Goal: Find contact information: Obtain details needed to contact an individual or organization

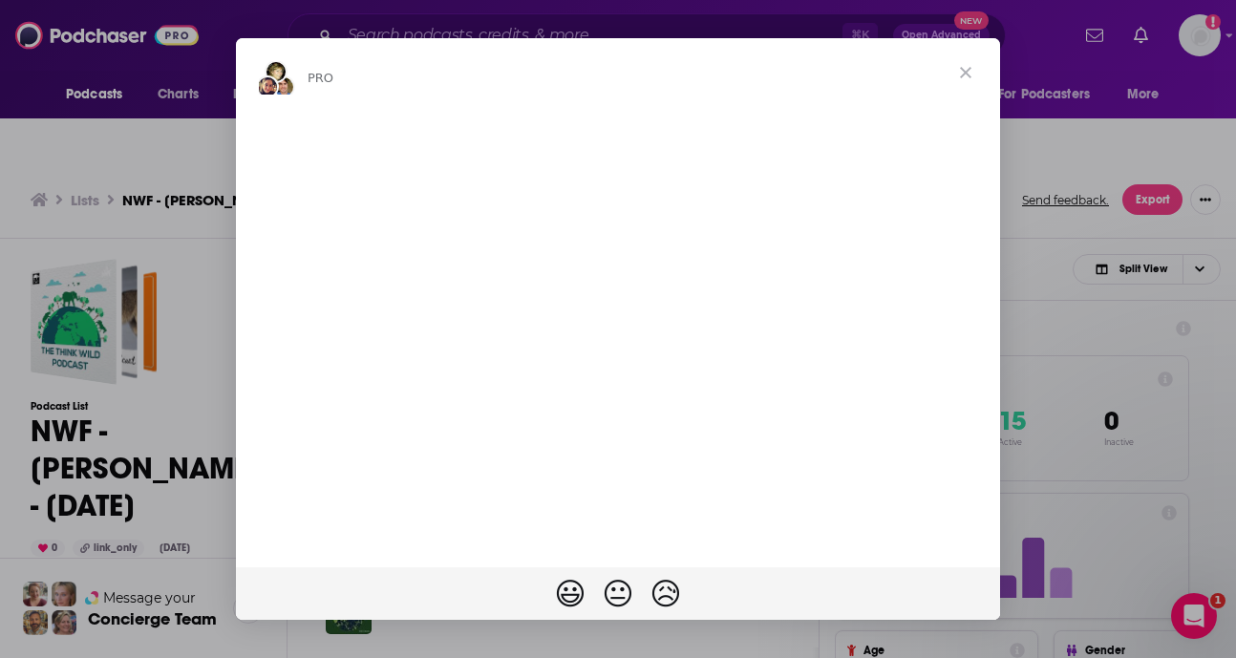
drag, startPoint x: 416, startPoint y: 600, endPoint x: 608, endPoint y: 544, distance: 200.2
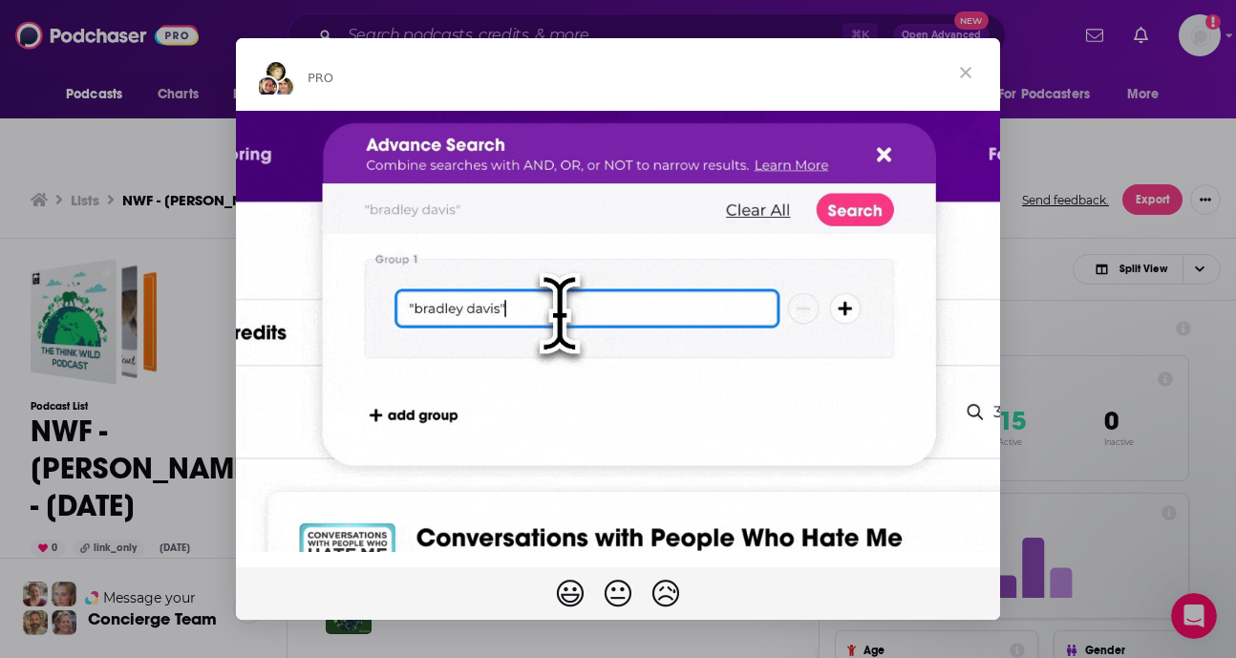
click at [966, 70] on span "Close" at bounding box center [966, 72] width 69 height 69
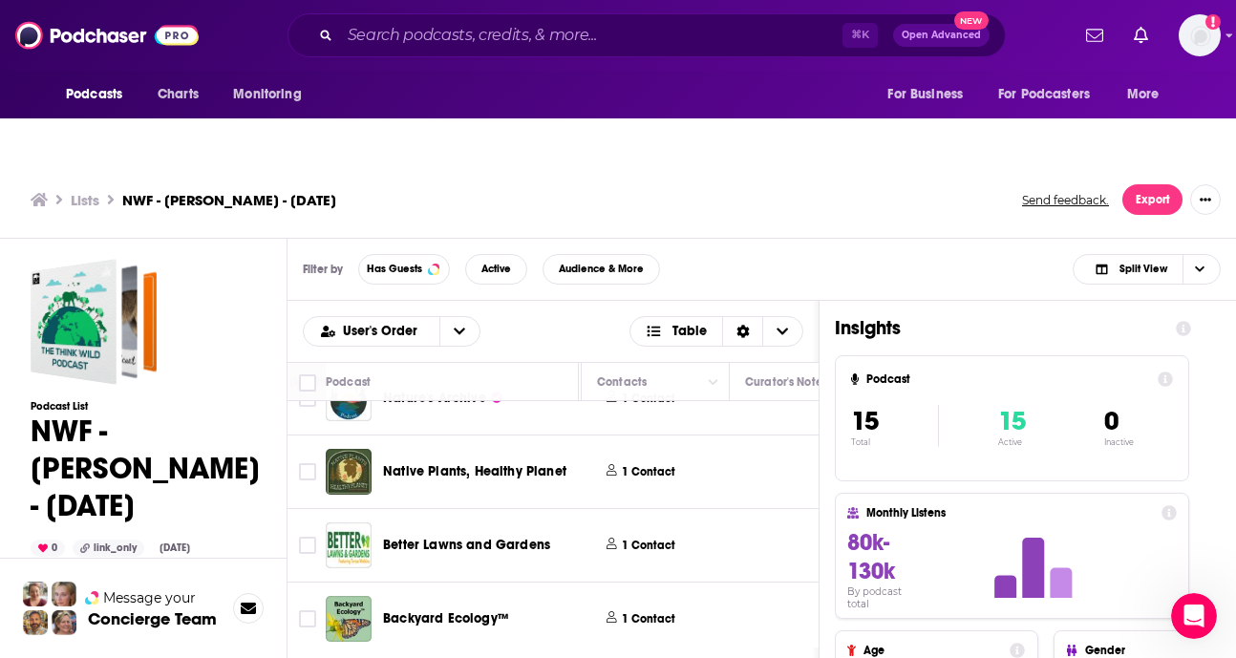
scroll to position [0, 928]
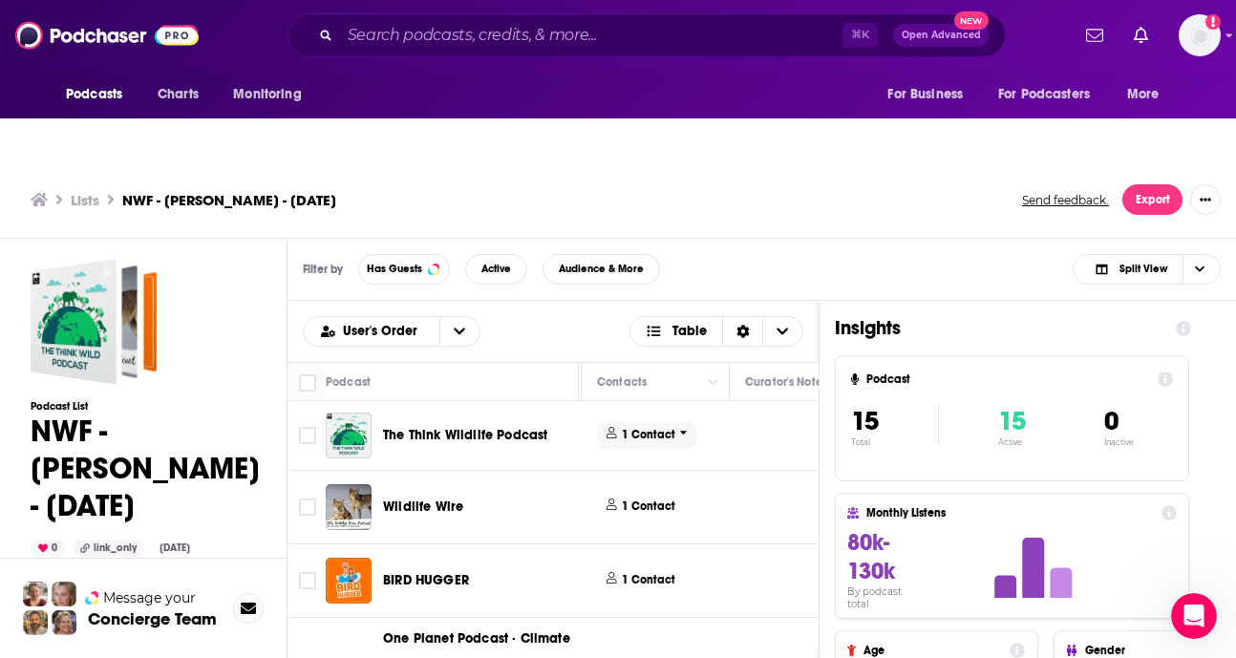
click at [643, 427] on p "1 Contact" at bounding box center [649, 435] width 54 height 16
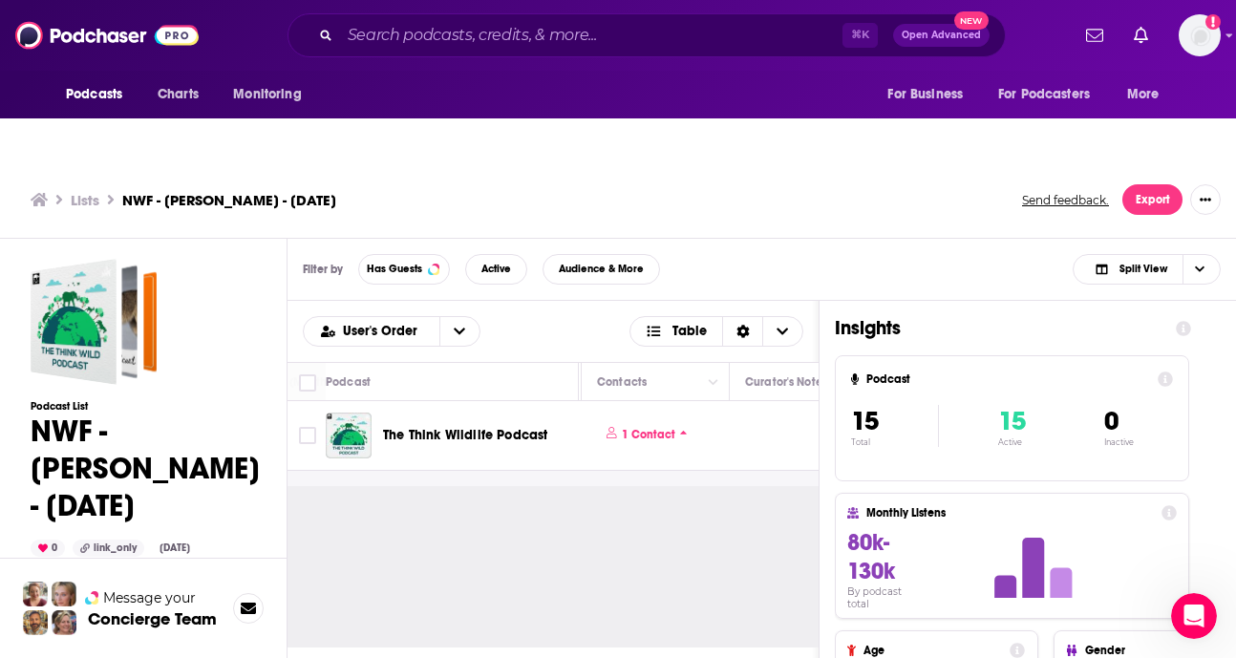
scroll to position [69, 928]
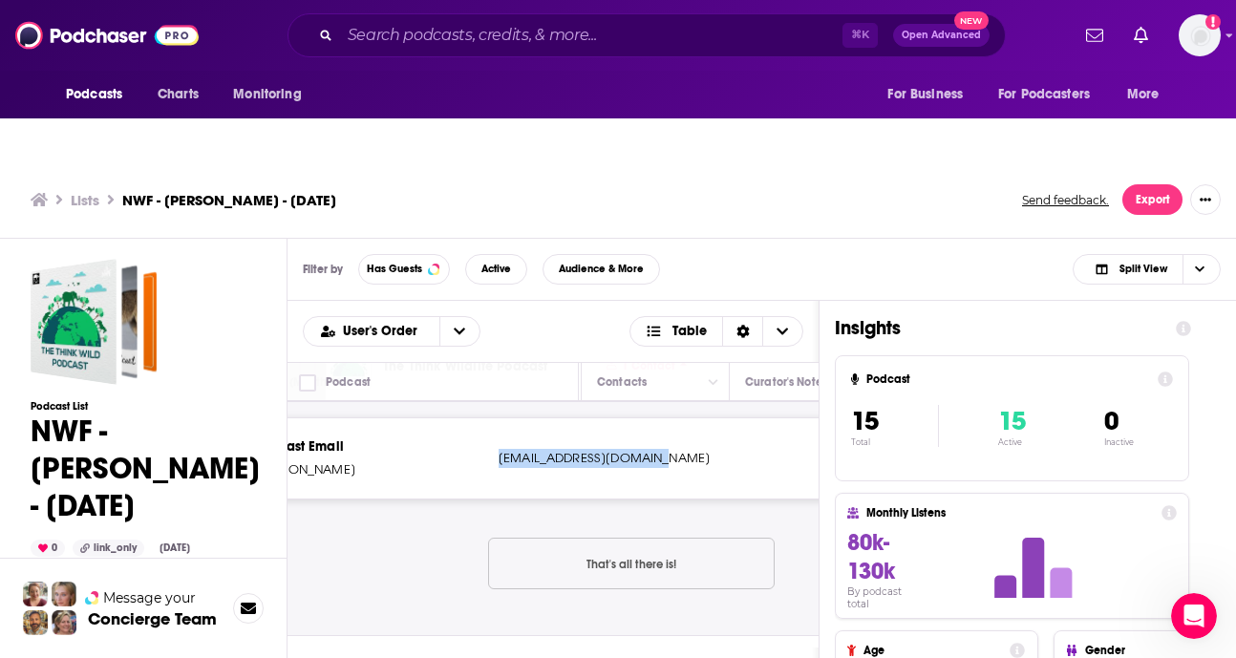
click at [499, 449] on p "[EMAIL_ADDRESS][DOMAIN_NAME]" at bounding box center [625, 458] width 253 height 19
drag, startPoint x: 498, startPoint y: 416, endPoint x: 718, endPoint y: 421, distance: 219.8
click at [718, 449] on p "[EMAIL_ADDRESS][DOMAIN_NAME]" at bounding box center [625, 458] width 253 height 19
copy p "[EMAIL_ADDRESS][DOMAIN_NAME]"
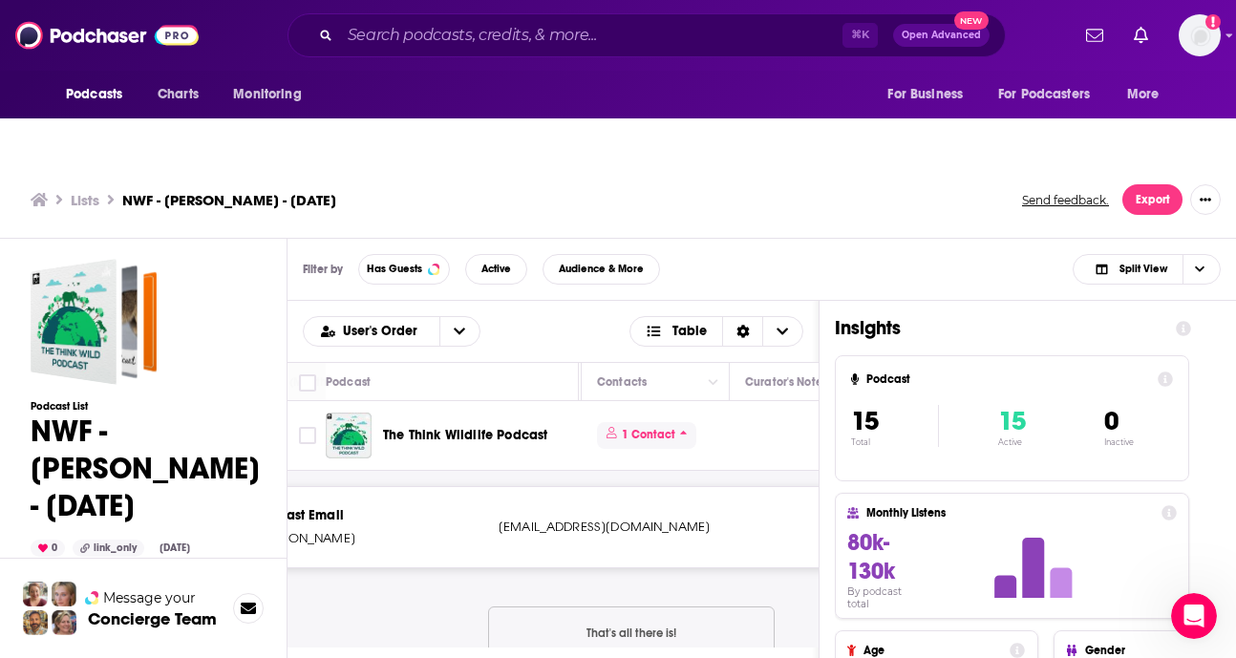
click at [660, 427] on p "1 Contact" at bounding box center [649, 435] width 54 height 16
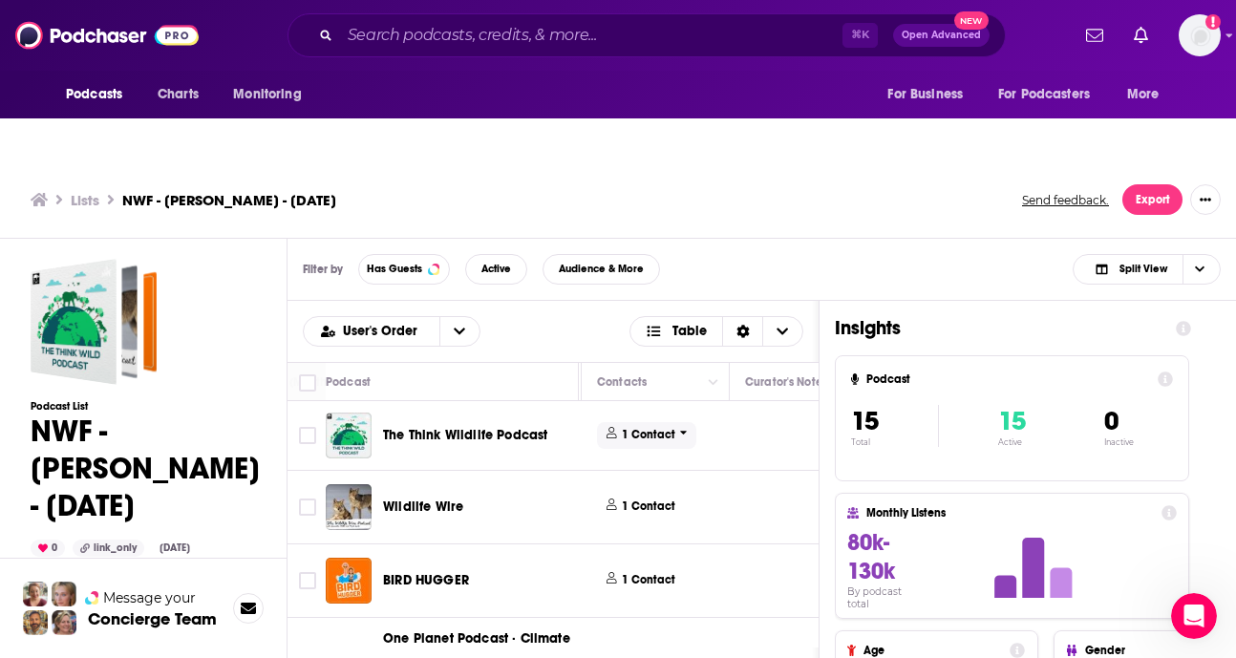
click at [658, 427] on p "1 Contact" at bounding box center [649, 435] width 54 height 16
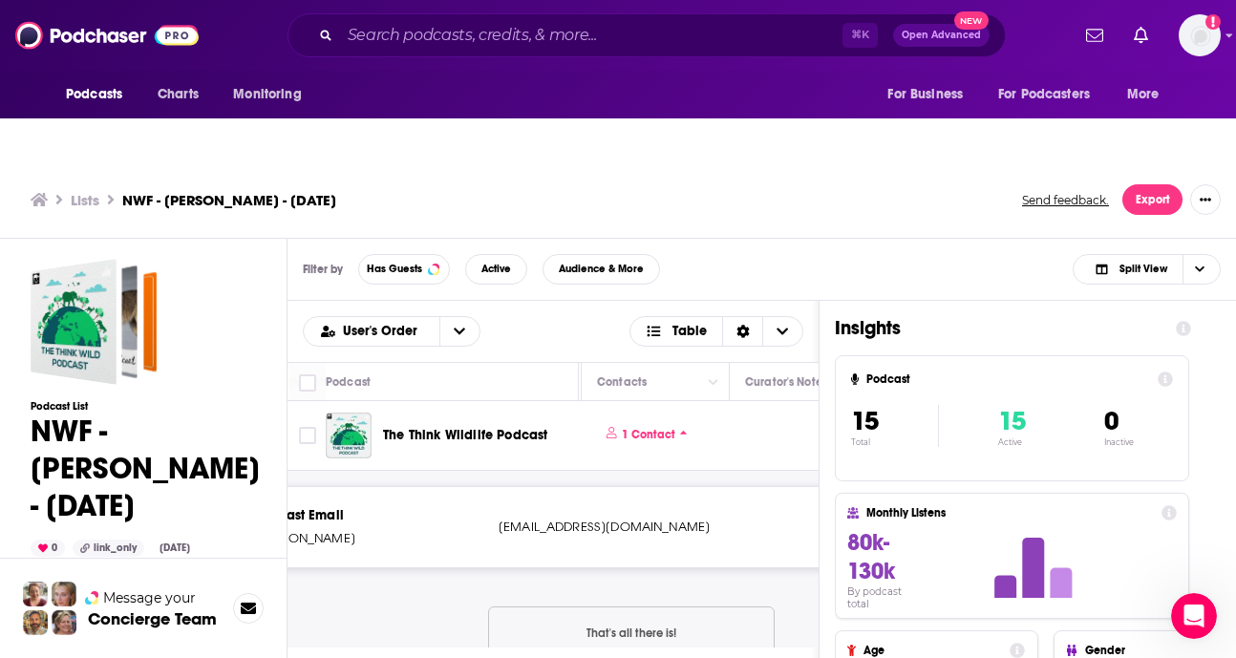
click at [499, 397] on div "Podcasts Charts Monitoring ⌘ K Open Advanced New For Business For Podcasters Mo…" at bounding box center [618, 373] width 1236 height 664
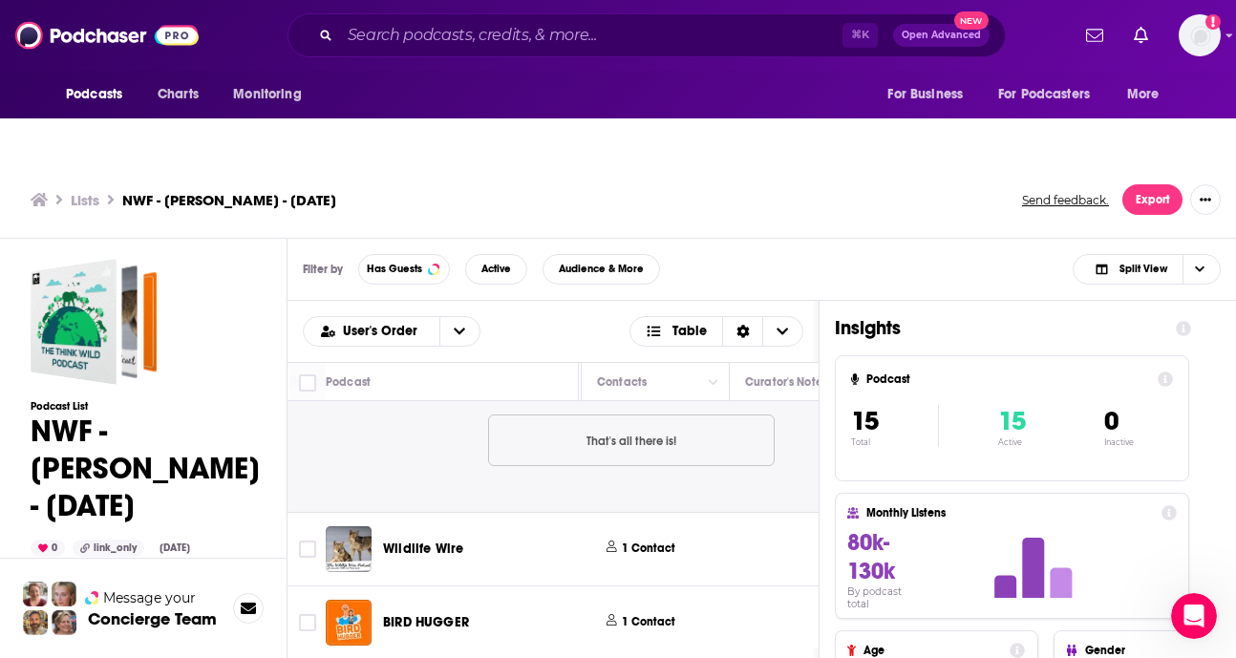
scroll to position [233, 928]
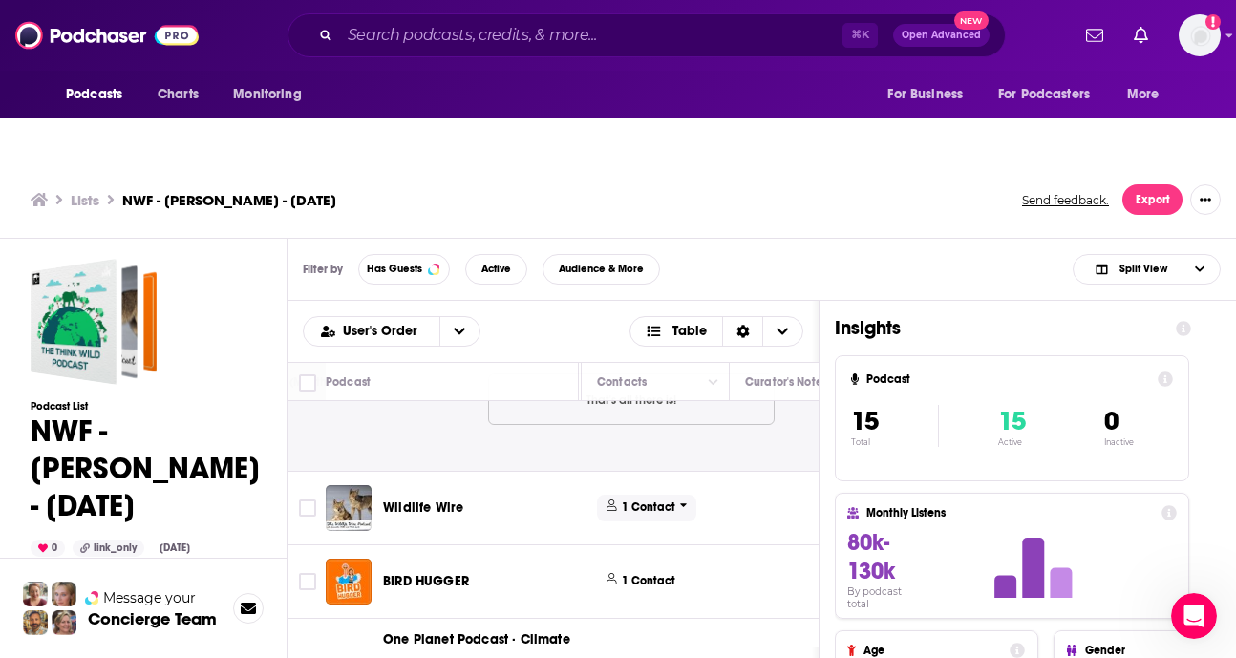
click at [639, 500] on p "1 Contact" at bounding box center [649, 508] width 54 height 16
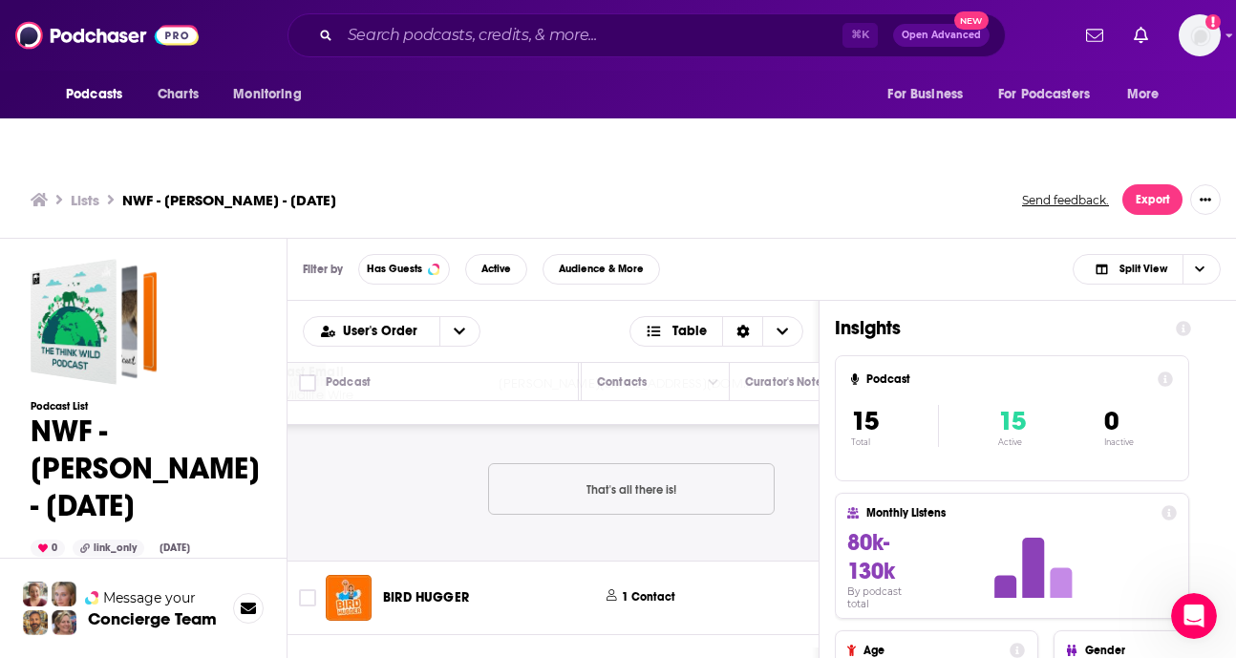
scroll to position [268, 928]
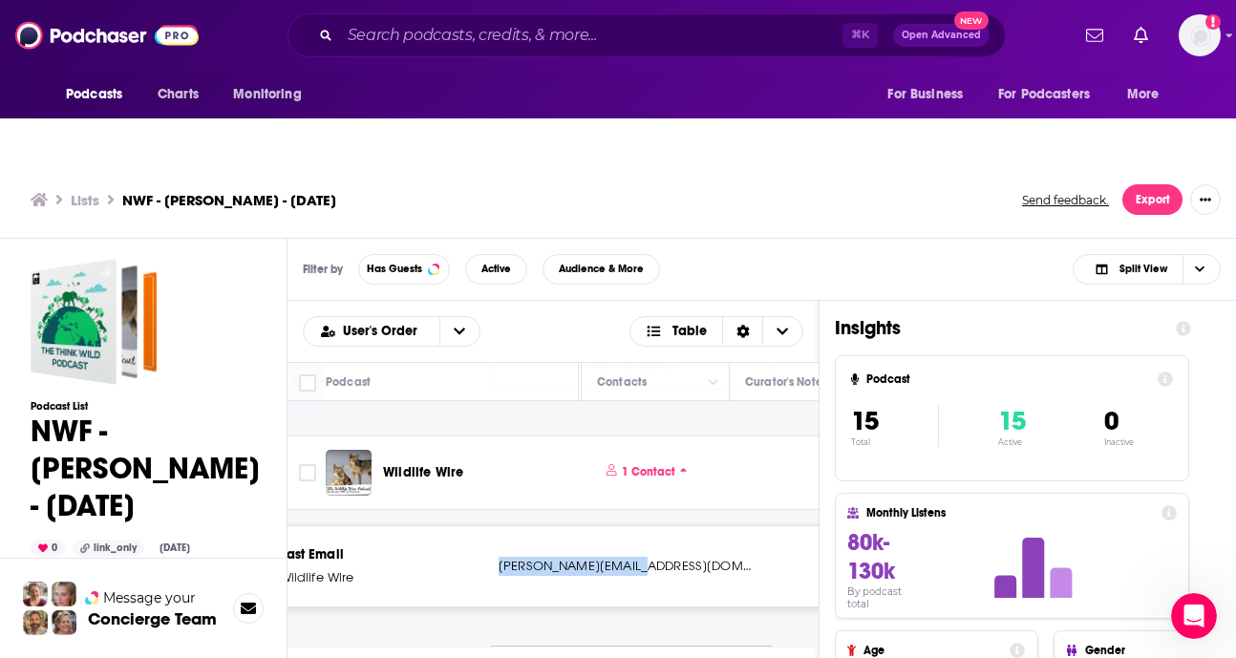
drag, startPoint x: 499, startPoint y: 525, endPoint x: 630, endPoint y: 527, distance: 130.9
click at [630, 557] on p "[PERSON_NAME][EMAIL_ADDRESS][DOMAIN_NAME]" at bounding box center [625, 566] width 253 height 19
copy p "[PERSON_NAME][EMAIL_ADDRESS][DOMAIN_NAME]"
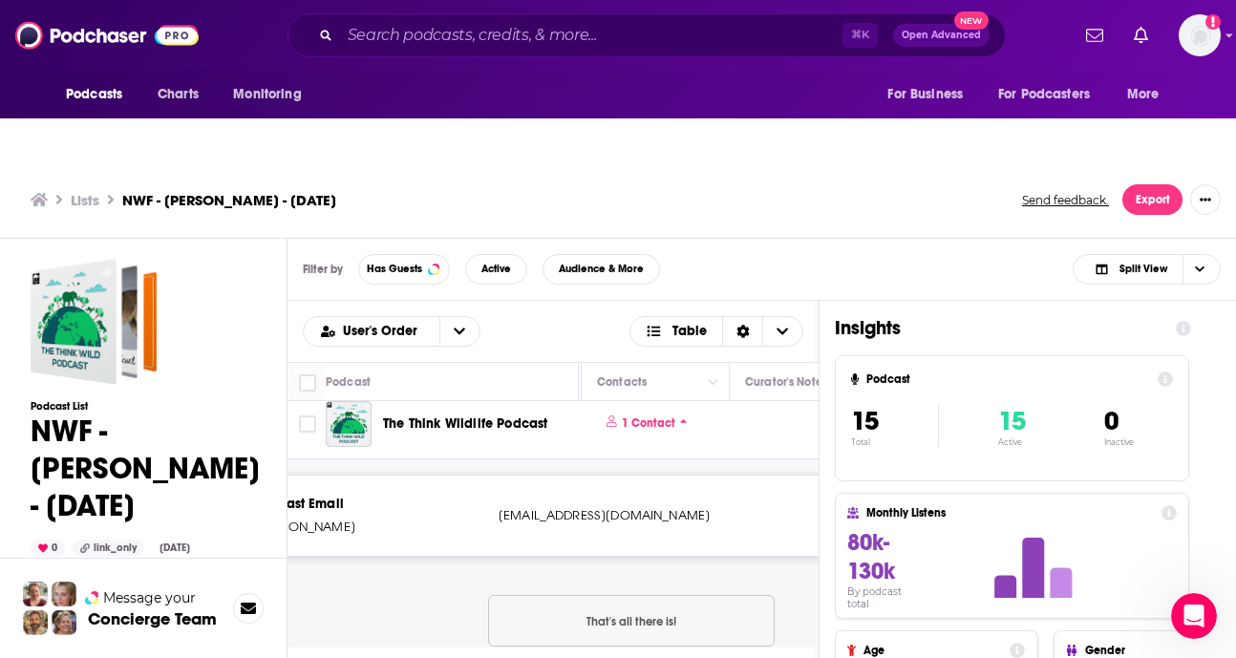
scroll to position [0, 928]
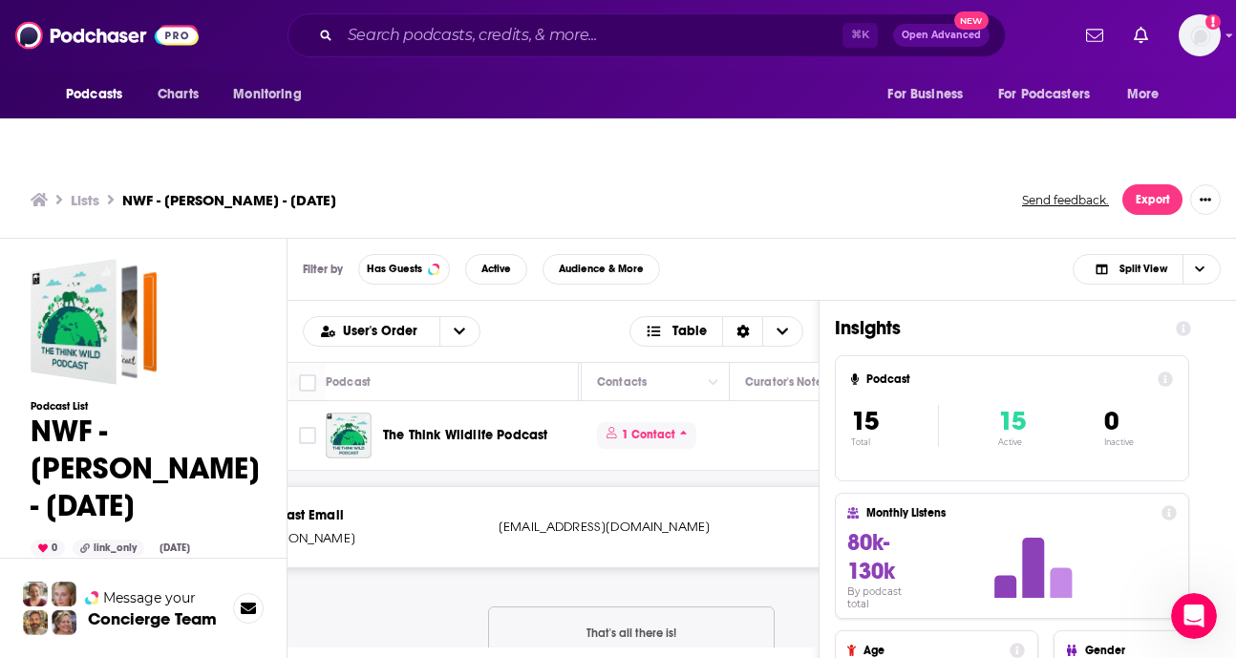
click at [685, 427] on icon at bounding box center [684, 432] width 8 height 11
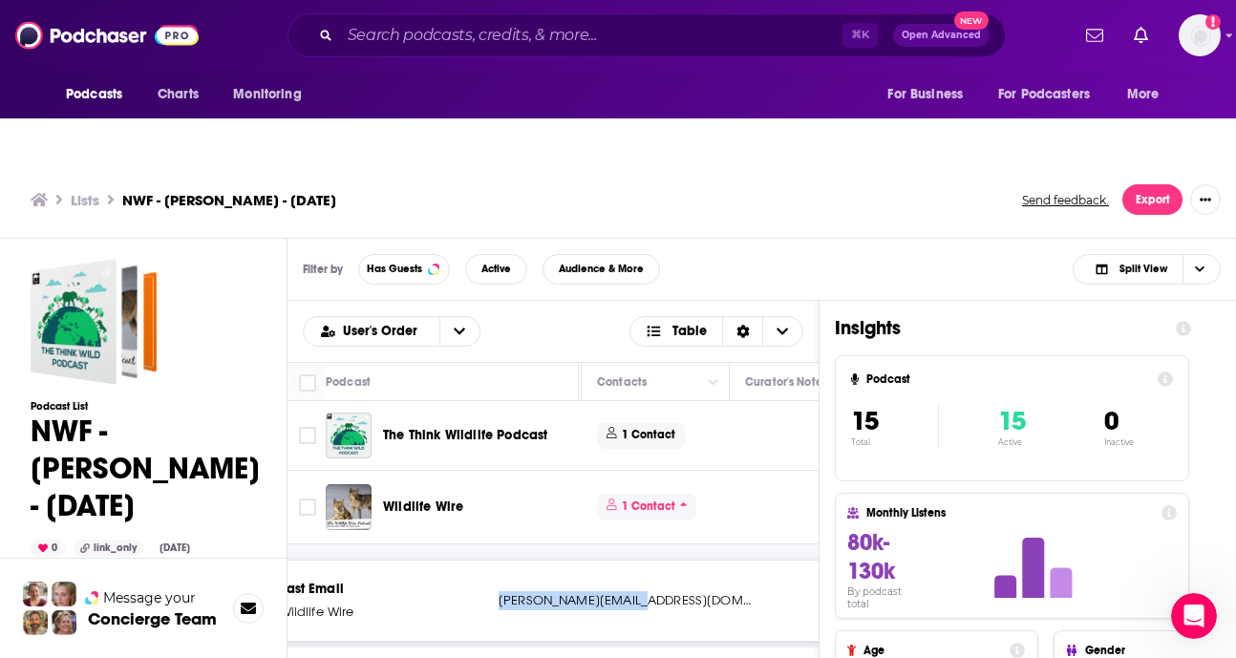
click at [687, 494] on span "1 Contact" at bounding box center [646, 507] width 99 height 26
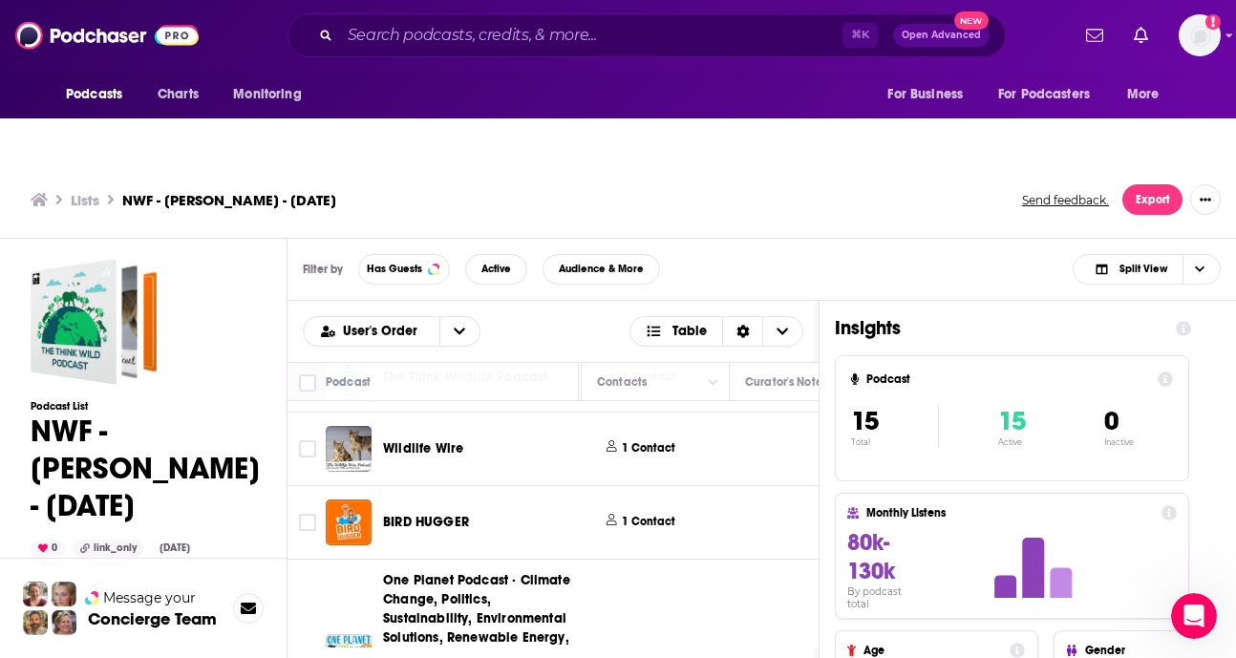
scroll to position [61, 928]
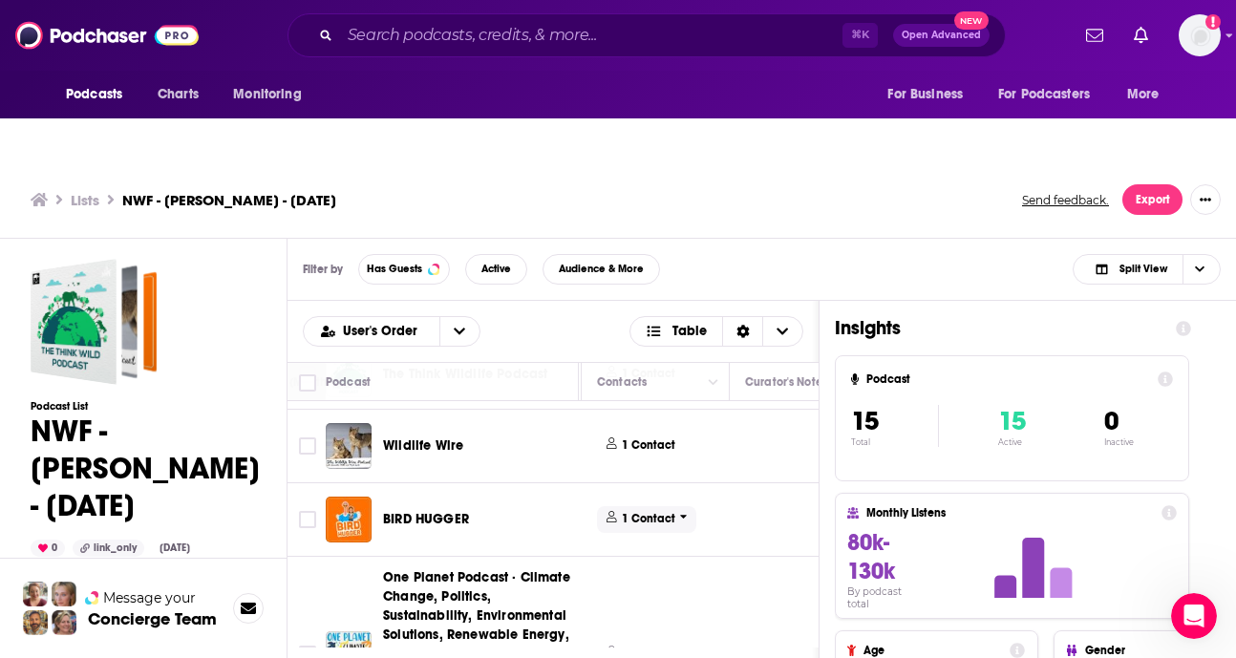
click at [659, 511] on p "1 Contact" at bounding box center [649, 519] width 54 height 16
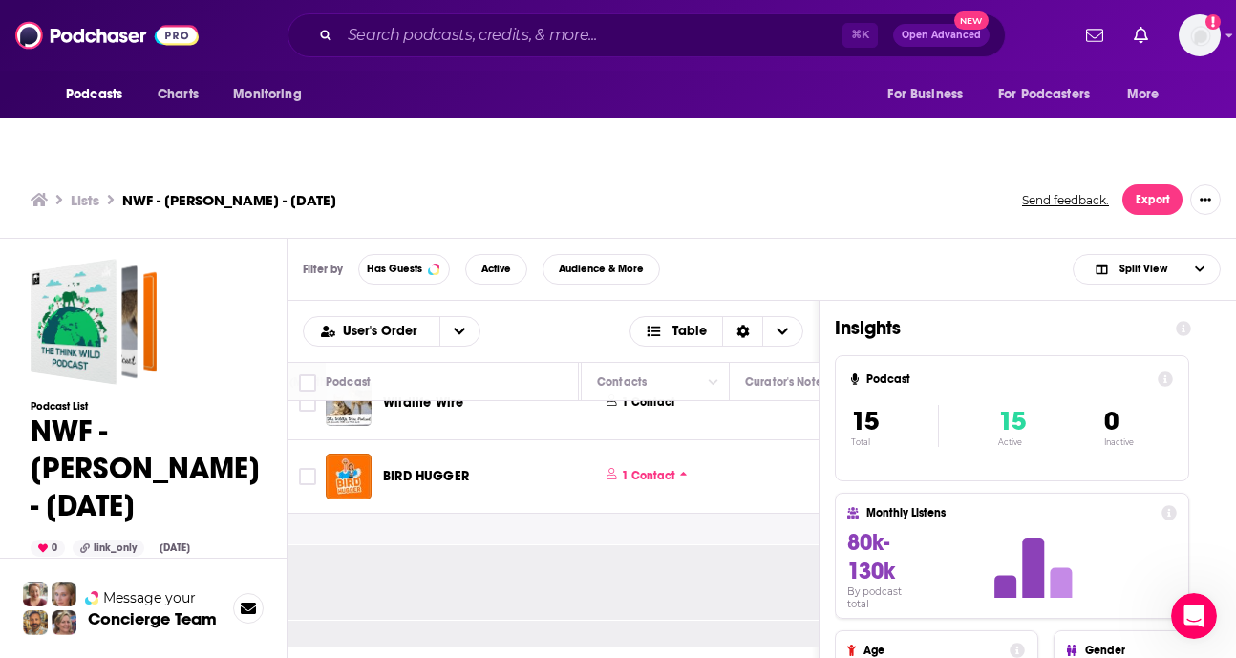
scroll to position [72, 928]
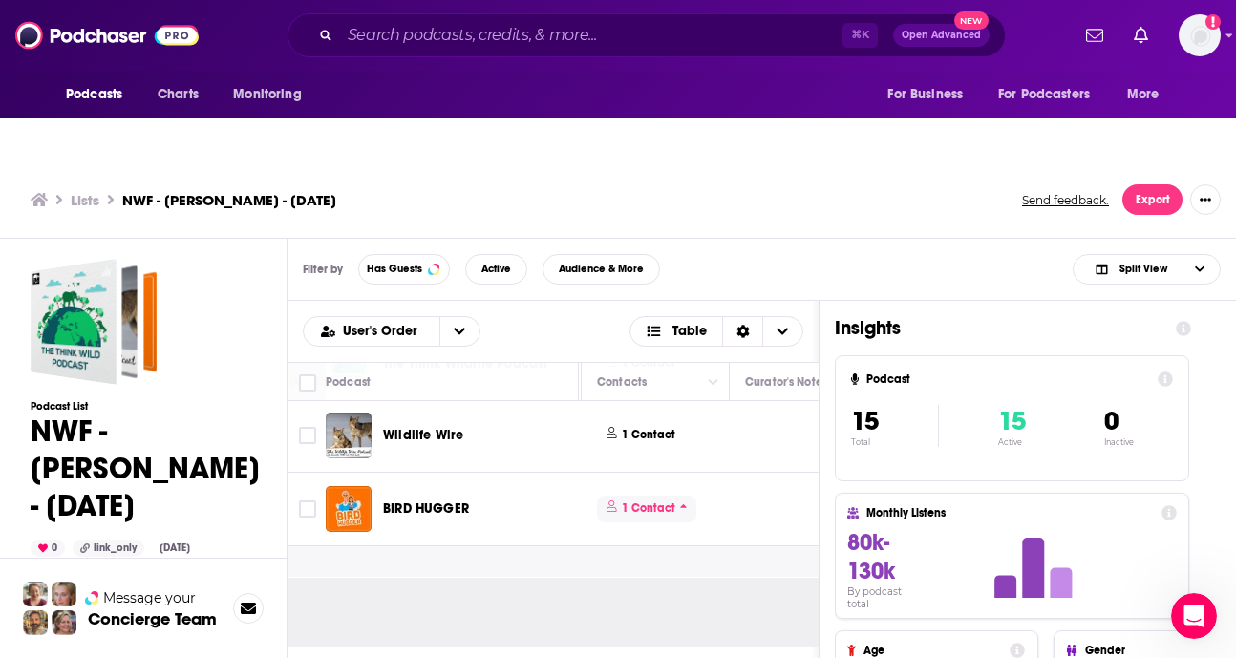
click at [654, 501] on p "1 Contact" at bounding box center [649, 509] width 54 height 16
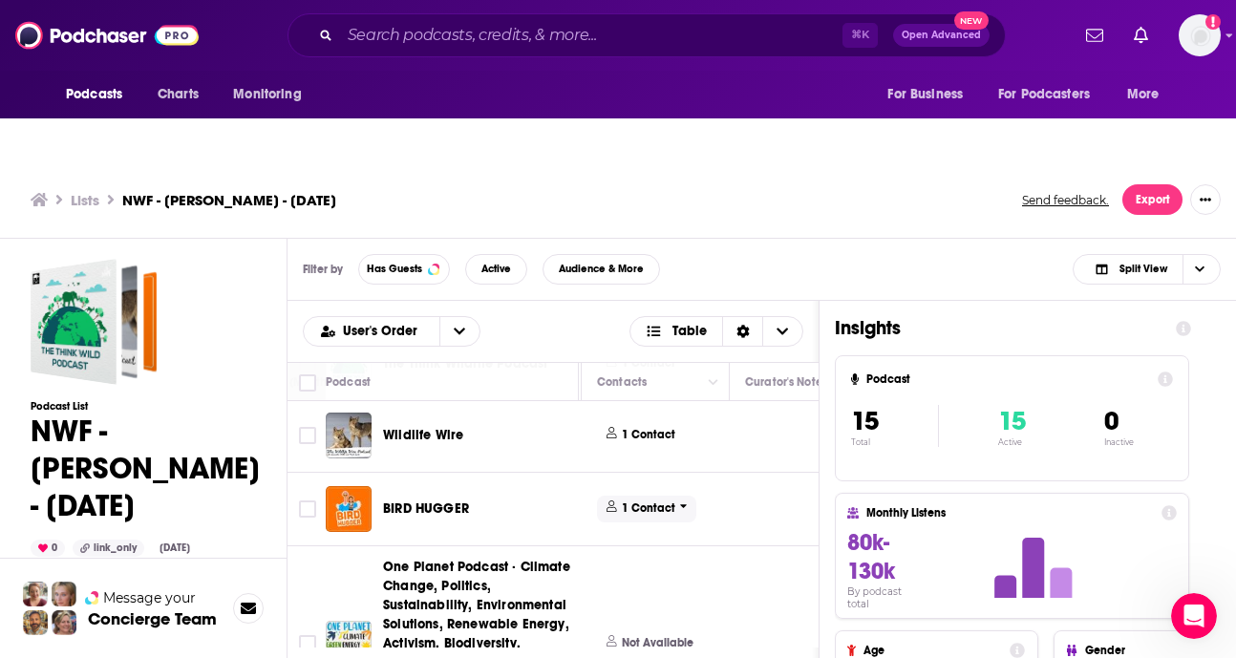
click at [655, 501] on p "1 Contact" at bounding box center [649, 509] width 54 height 16
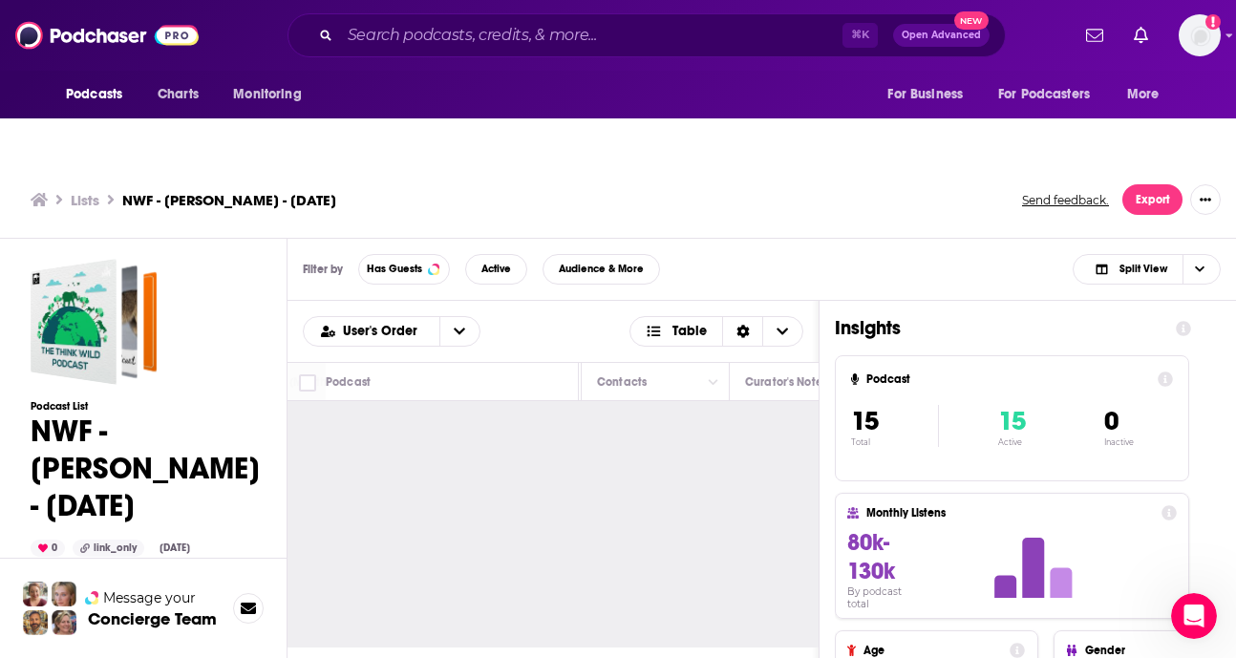
scroll to position [0, 928]
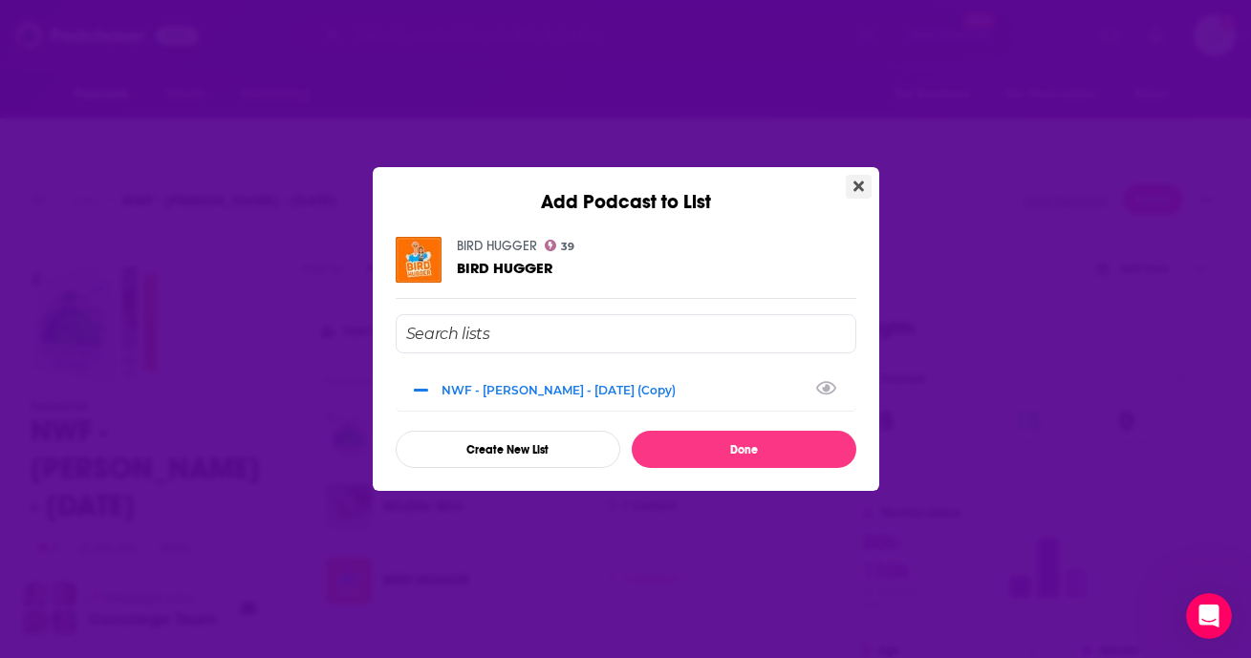
click at [861, 186] on icon "Close" at bounding box center [858, 186] width 11 height 15
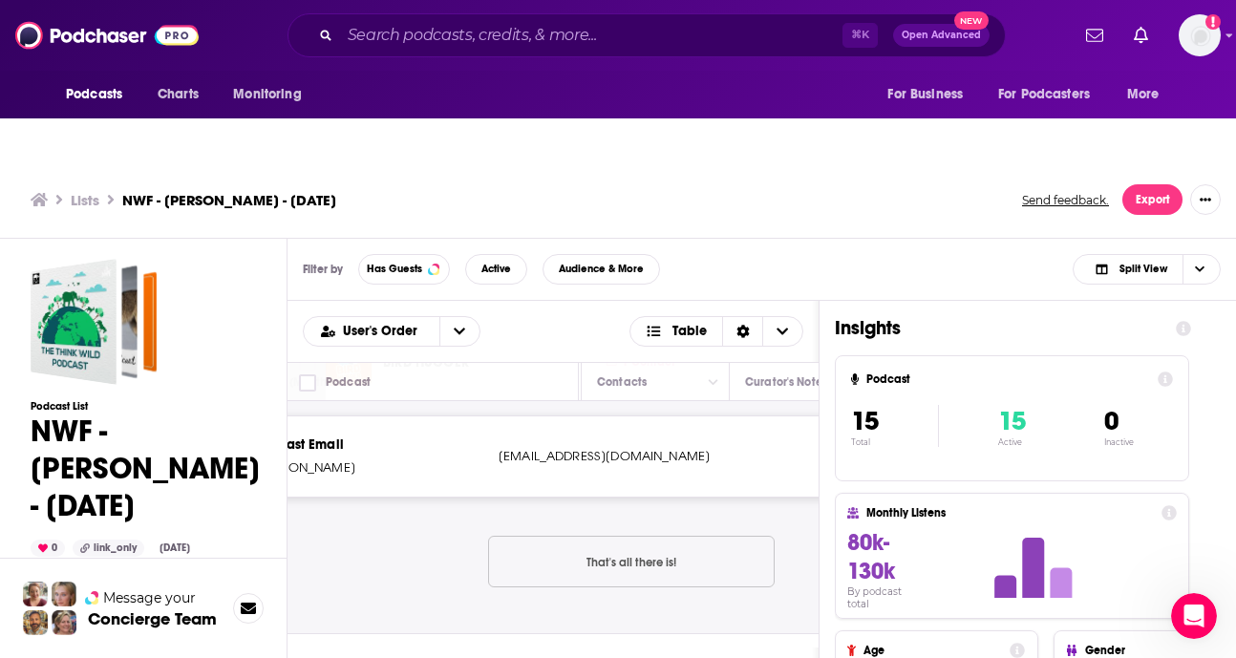
scroll to position [231, 928]
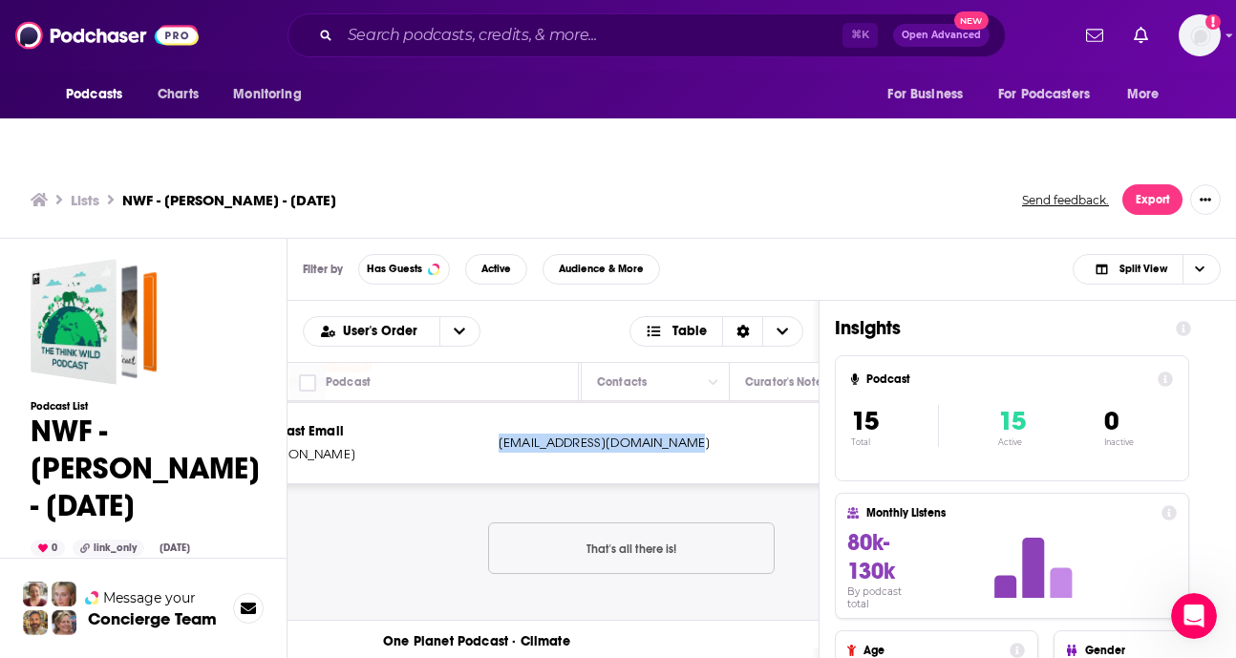
drag, startPoint x: 694, startPoint y: 400, endPoint x: 493, endPoint y: 398, distance: 200.7
click at [493, 403] on div "Podcast Email [PERSON_NAME] [EMAIL_ADDRESS][DOMAIN_NAME] [EMAIL_ADDRESS][DOMAIN…" at bounding box center [632, 443] width 870 height 80
copy p "[EMAIL_ADDRESS][DOMAIN_NAME]"
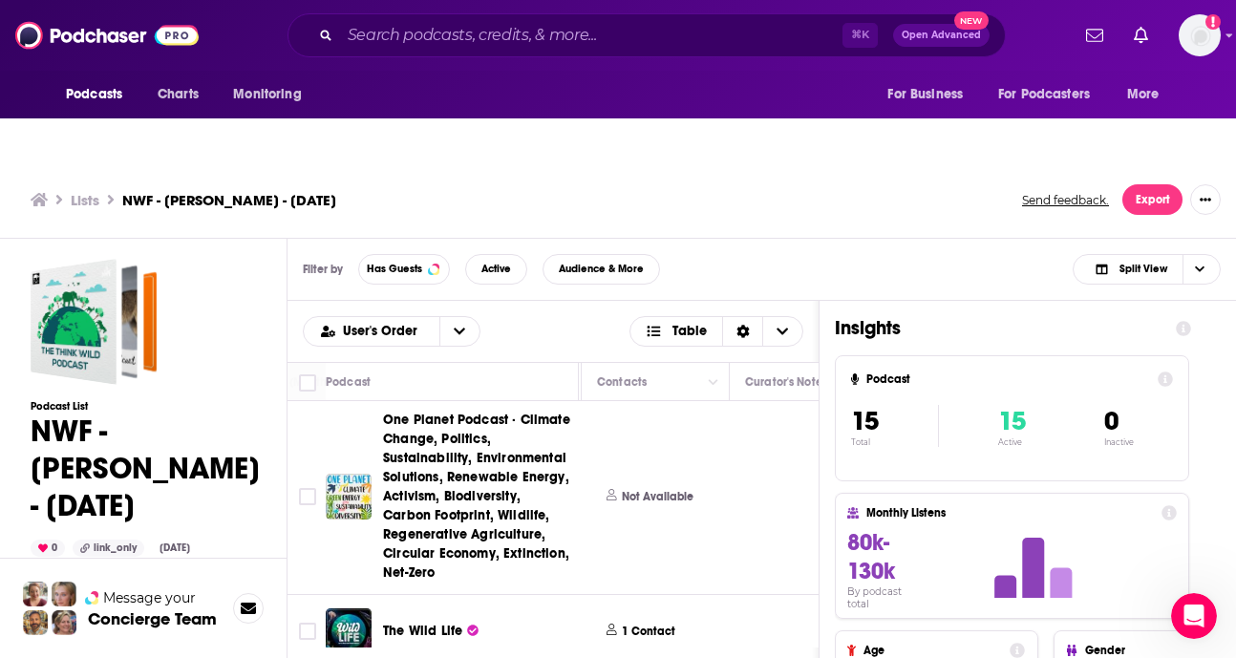
scroll to position [484, 928]
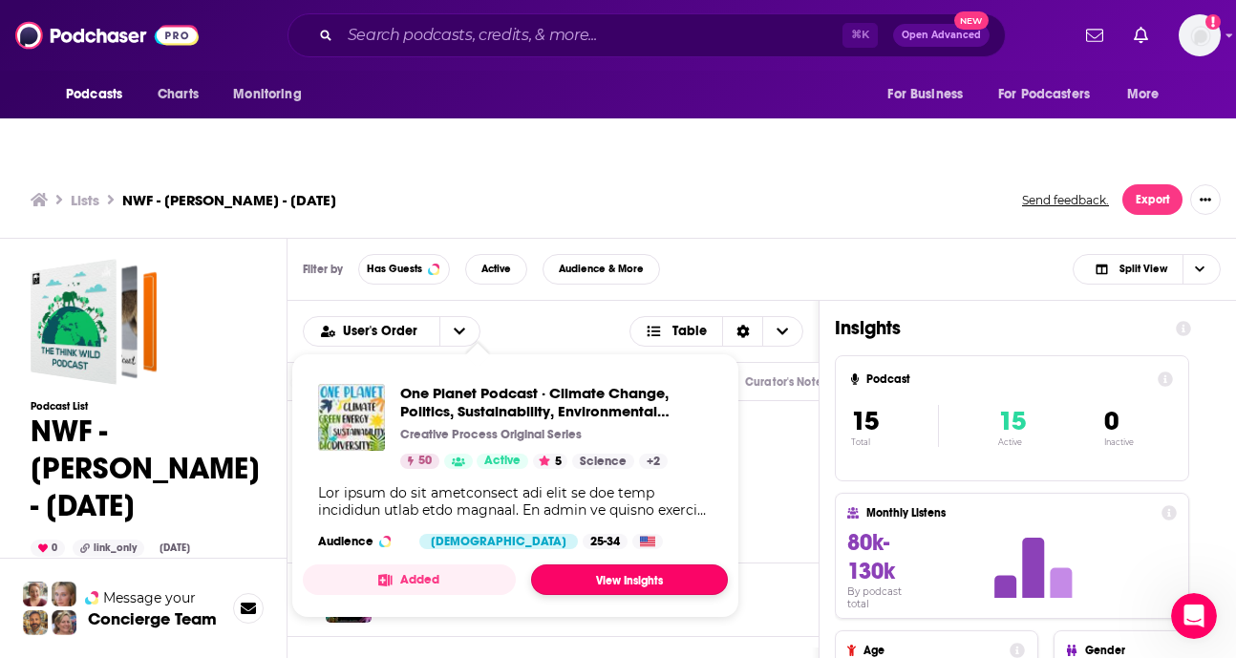
click at [600, 565] on link "View Insights" at bounding box center [629, 580] width 197 height 31
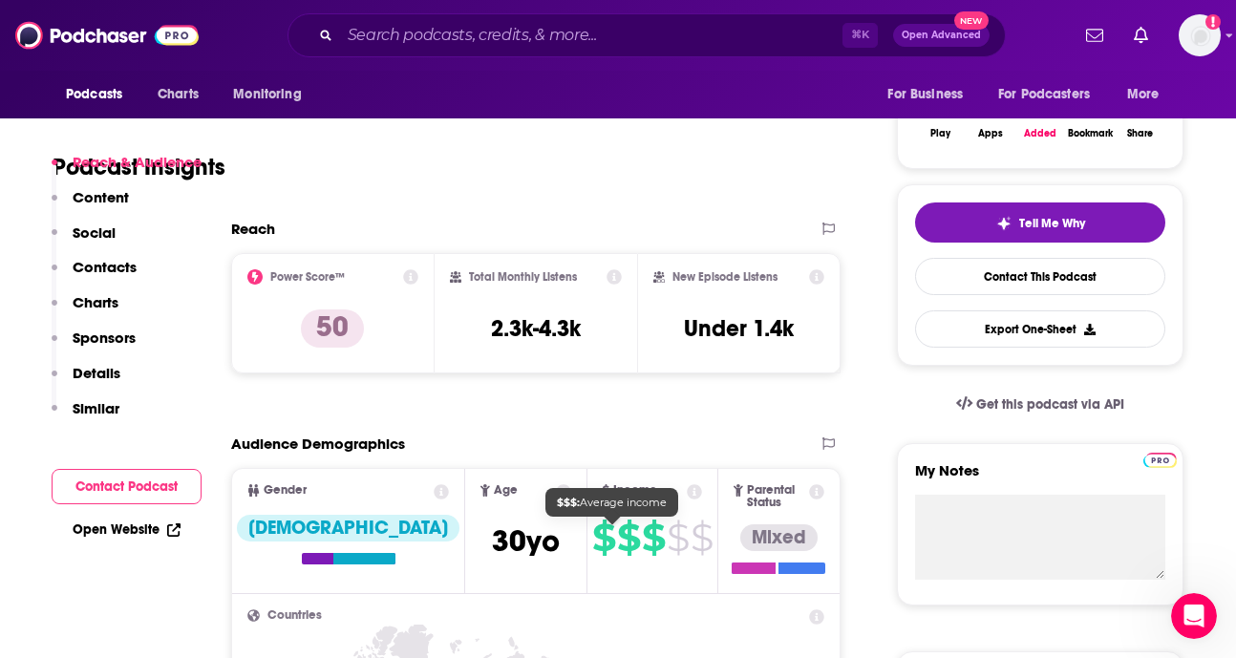
scroll to position [398, 0]
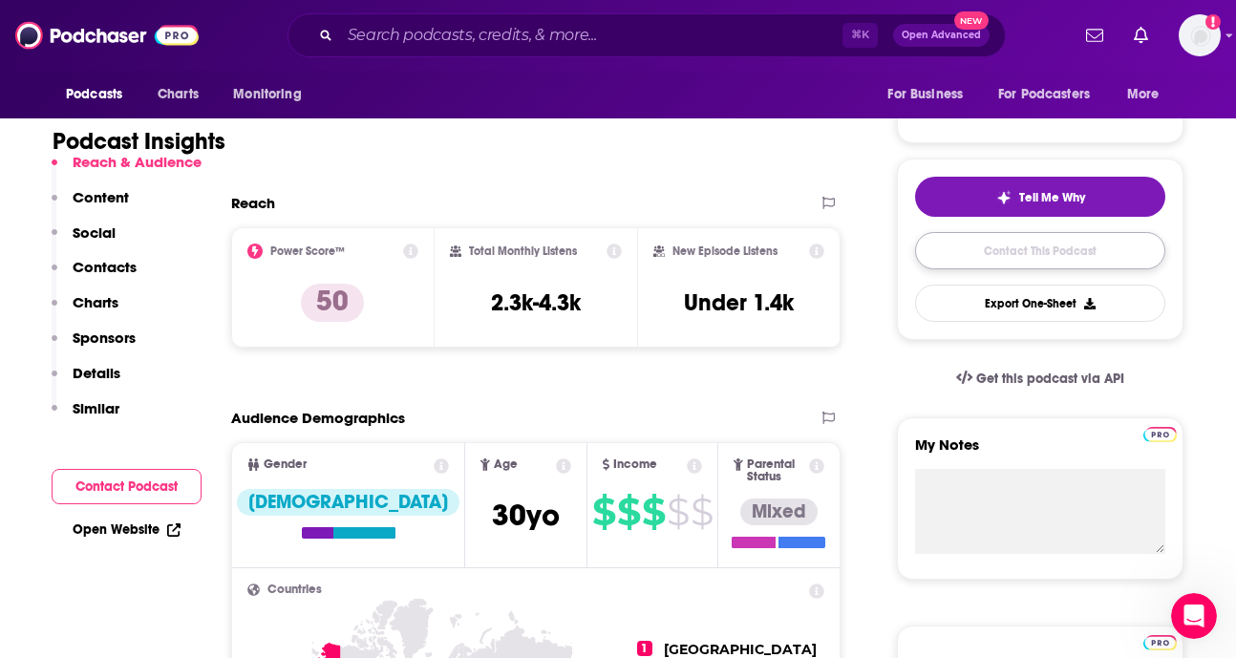
click at [1041, 232] on link "Contact This Podcast" at bounding box center [1040, 250] width 250 height 37
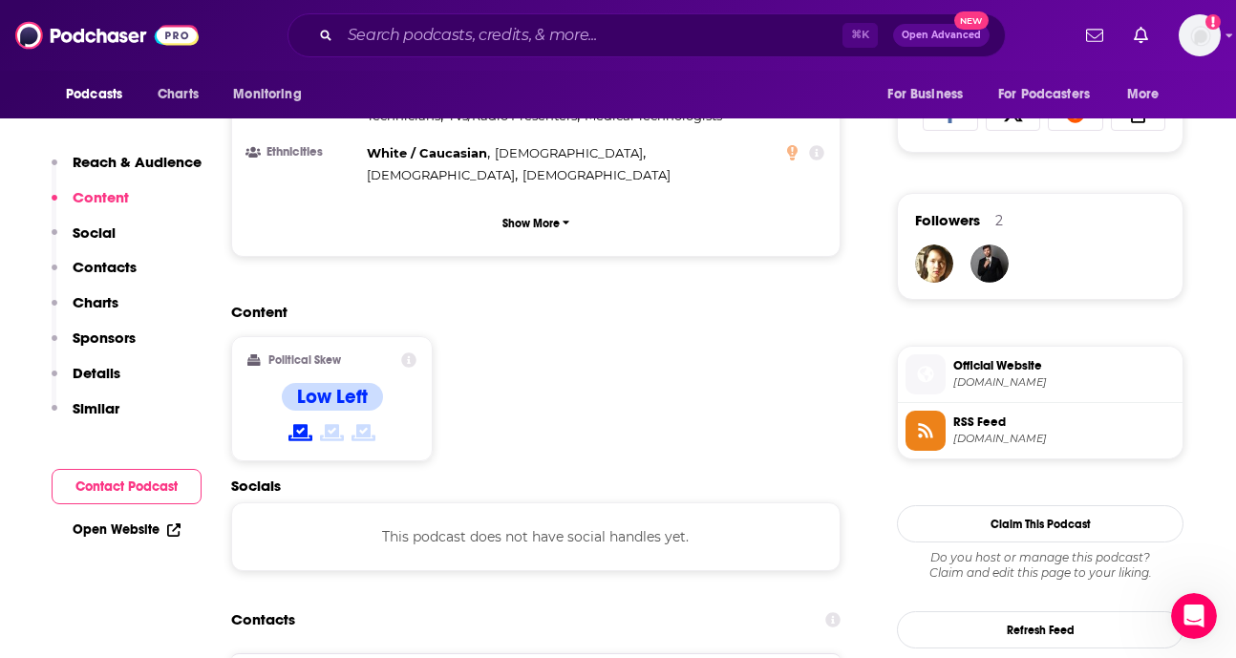
scroll to position [1349, 0]
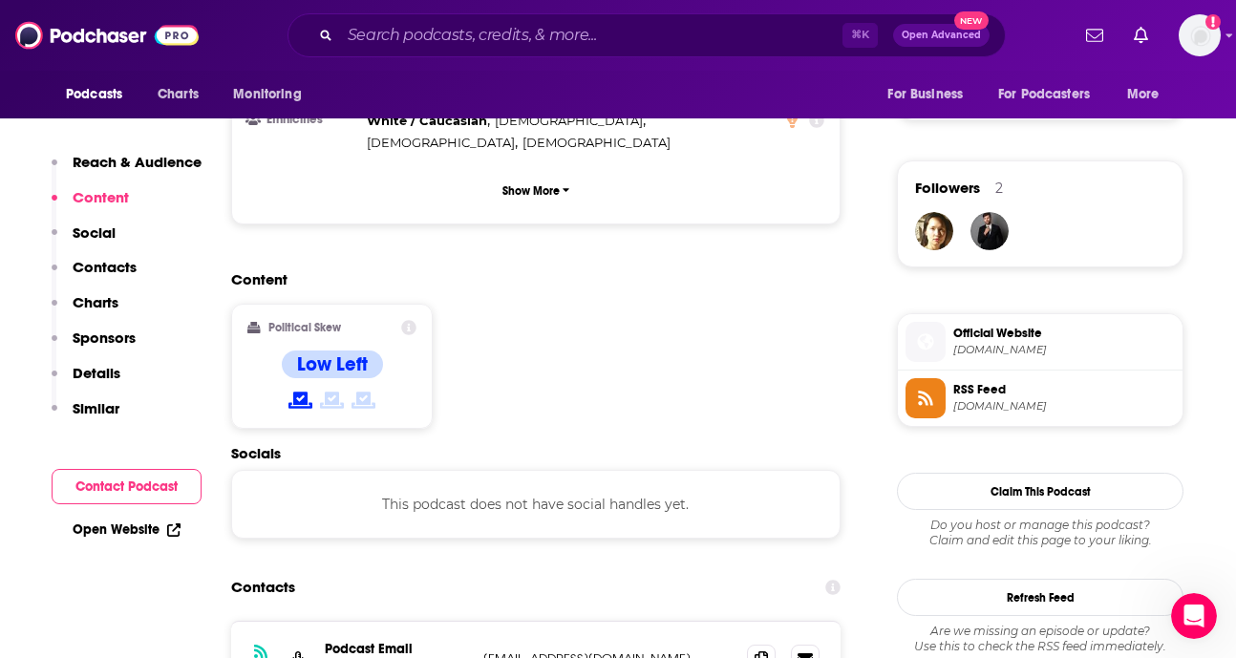
click at [623, 651] on p "[EMAIL_ADDRESS][DOMAIN_NAME]" at bounding box center [607, 659] width 248 height 16
drag, startPoint x: 634, startPoint y: 543, endPoint x: 485, endPoint y: 538, distance: 149.1
click at [485, 651] on p "[EMAIL_ADDRESS][DOMAIN_NAME]" at bounding box center [607, 659] width 248 height 16
copy p "[EMAIL_ADDRESS][DOMAIN_NAME]"
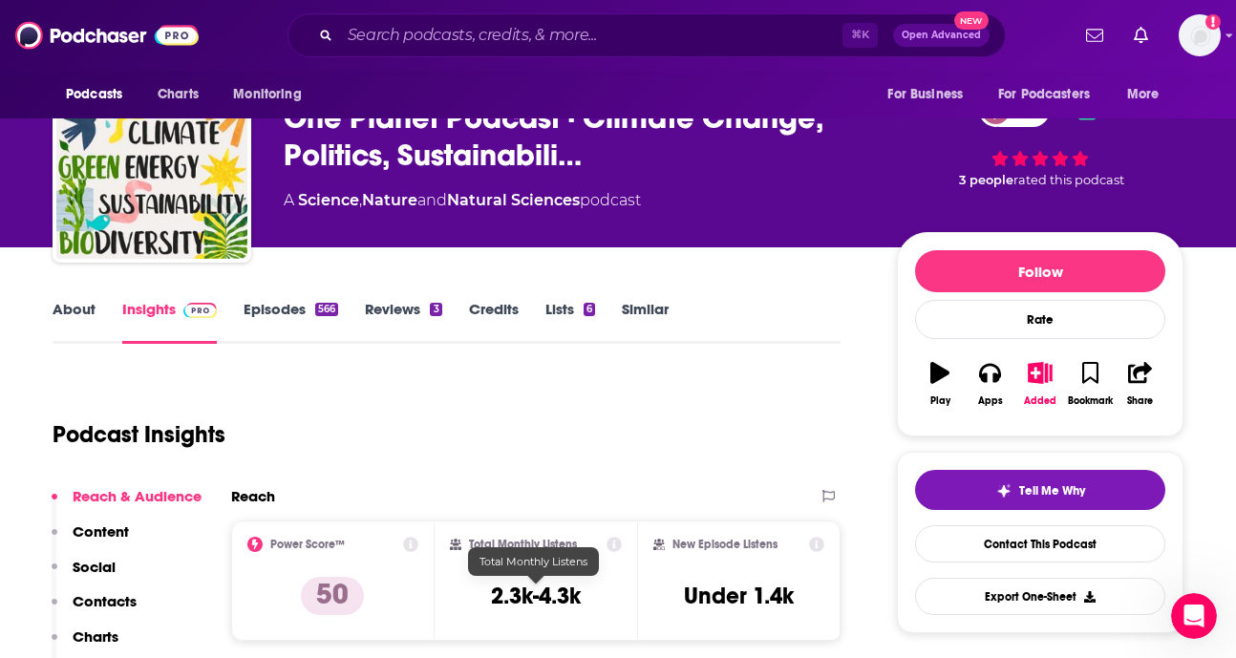
scroll to position [0, 0]
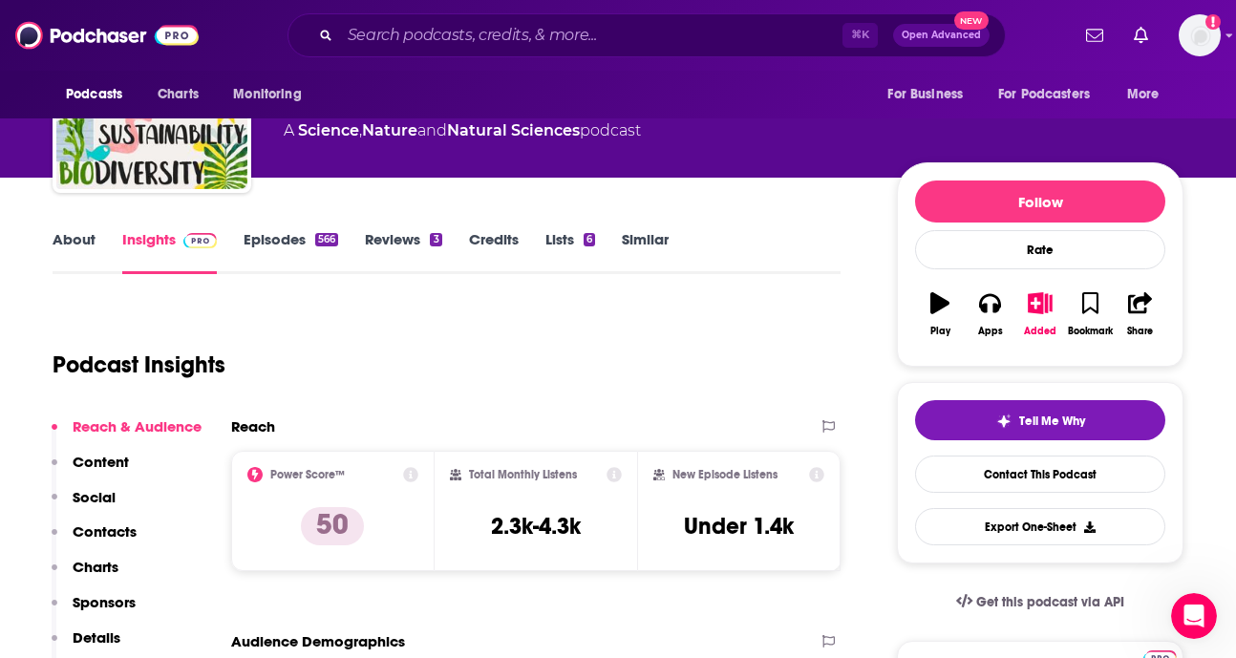
scroll to position [244, 0]
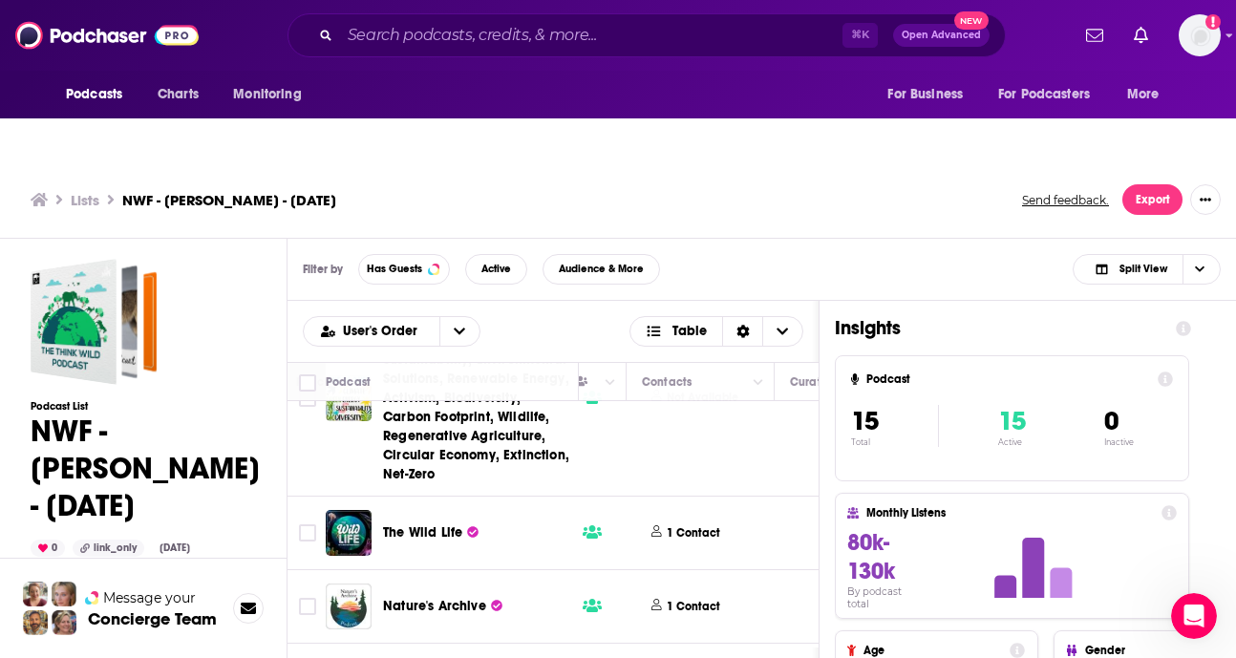
scroll to position [280, 883]
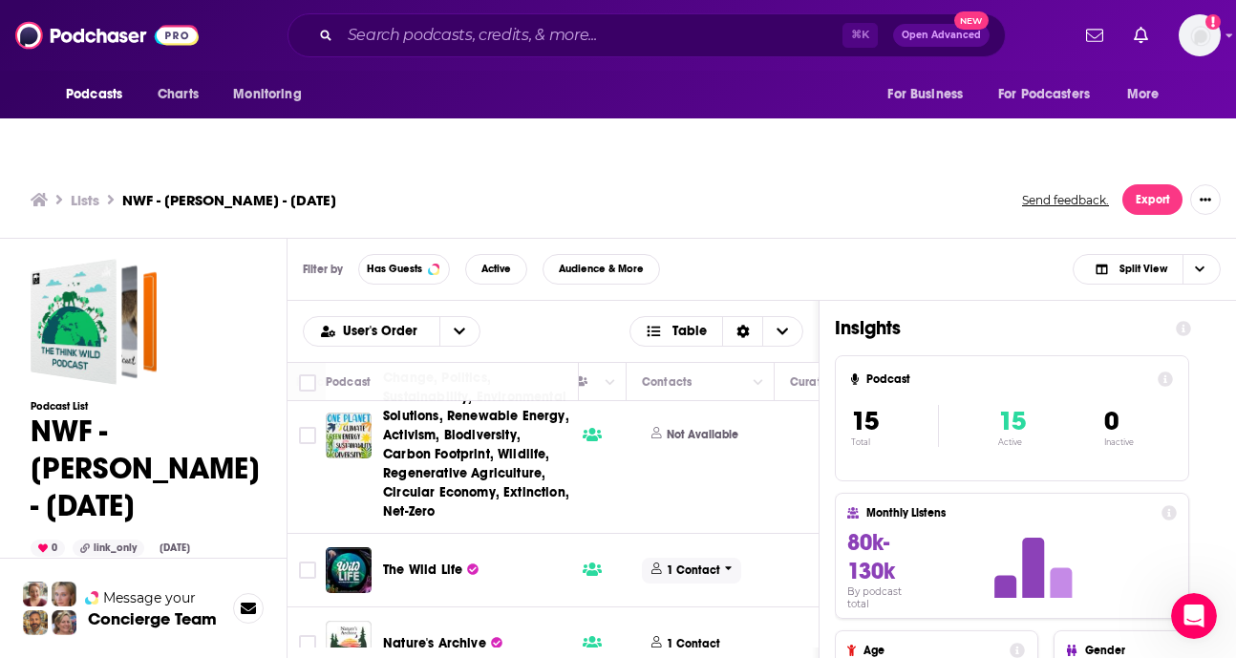
click at [704, 563] on p "1 Contact" at bounding box center [694, 571] width 54 height 16
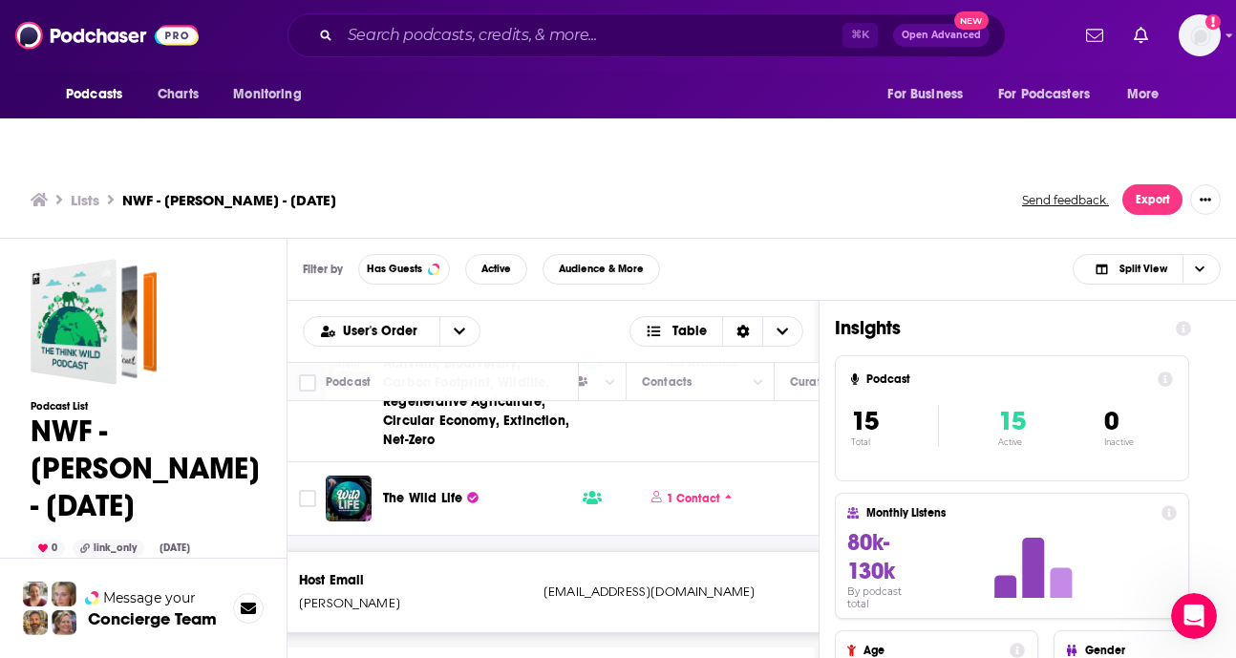
scroll to position [355, 883]
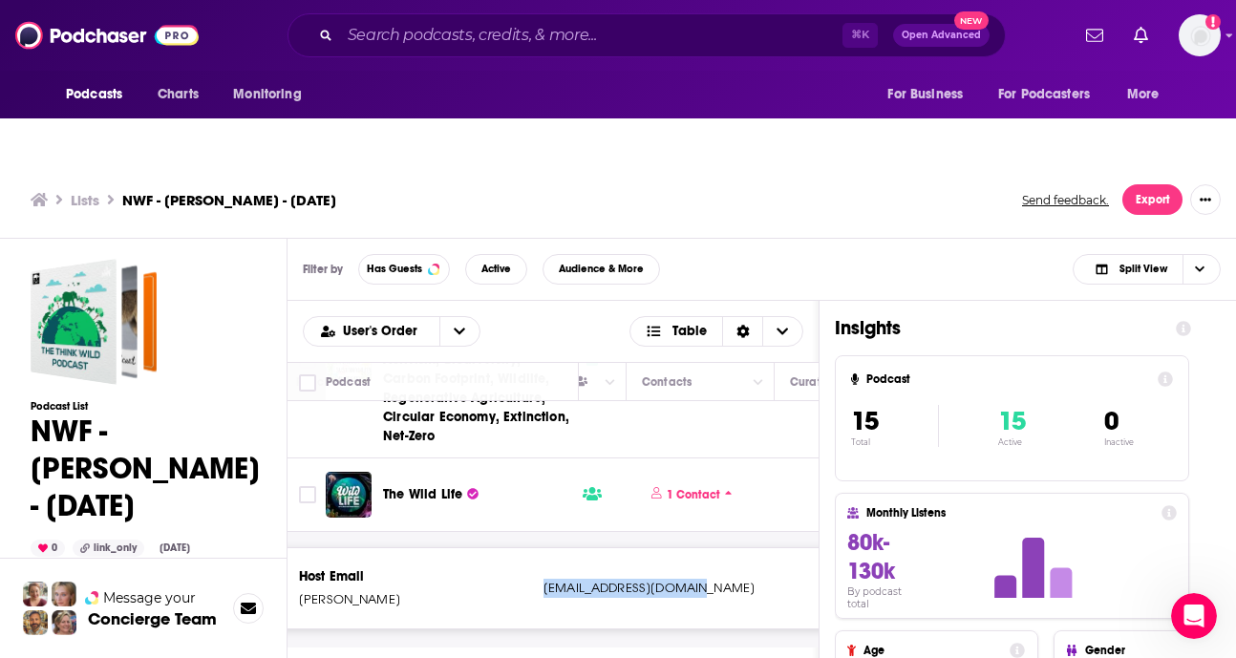
drag, startPoint x: 542, startPoint y: 548, endPoint x: 708, endPoint y: 551, distance: 166.3
click at [708, 551] on div "Host Email [PERSON_NAME] [EMAIL_ADDRESS][DOMAIN_NAME] [EMAIL_ADDRESS][DOMAIN_NA…" at bounding box center [677, 588] width 870 height 80
copy p "[EMAIL_ADDRESS][DOMAIN_NAME]"
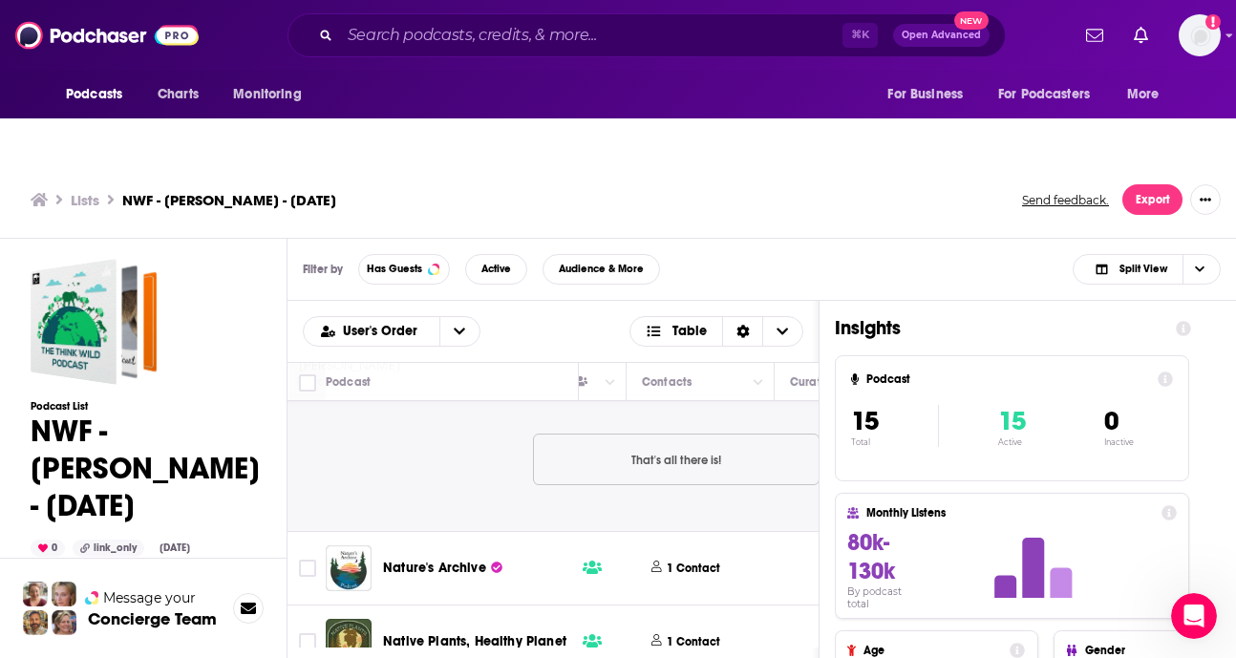
scroll to position [614, 883]
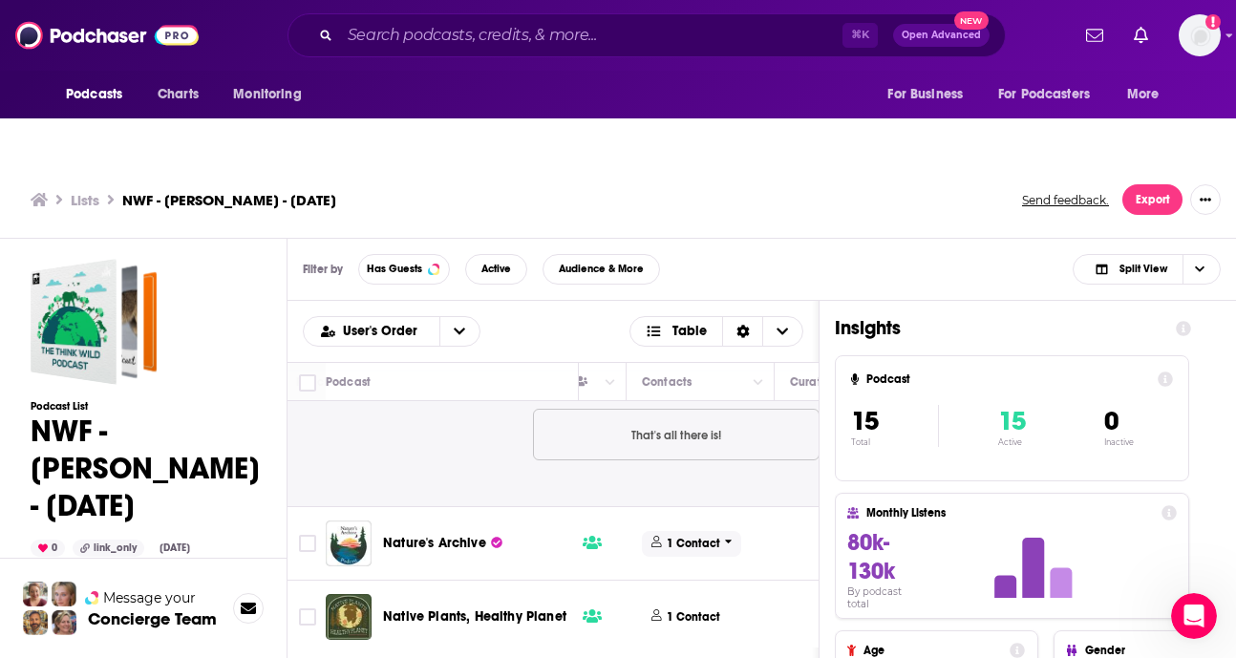
click at [687, 536] on p "1 Contact" at bounding box center [694, 544] width 54 height 16
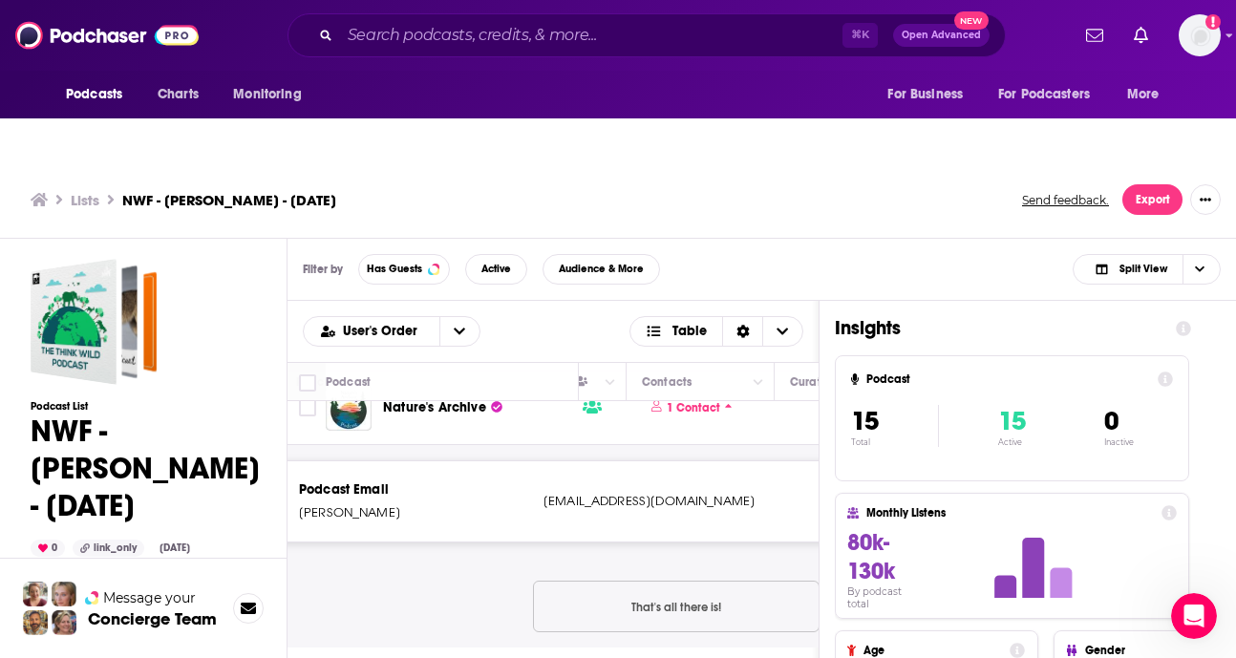
scroll to position [728, 883]
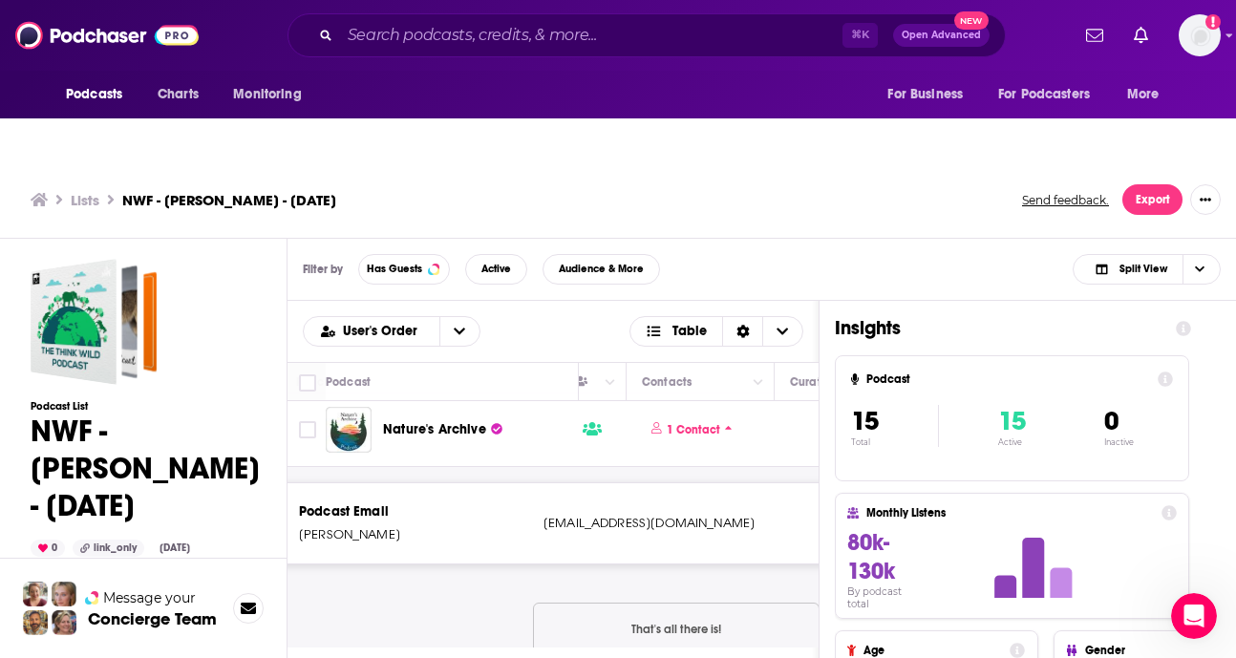
drag, startPoint x: 545, startPoint y: 481, endPoint x: 766, endPoint y: 483, distance: 221.7
click at [766, 514] on p "[EMAIL_ADDRESS][DOMAIN_NAME]" at bounding box center [670, 523] width 253 height 19
copy p "[EMAIL_ADDRESS][DOMAIN_NAME]"
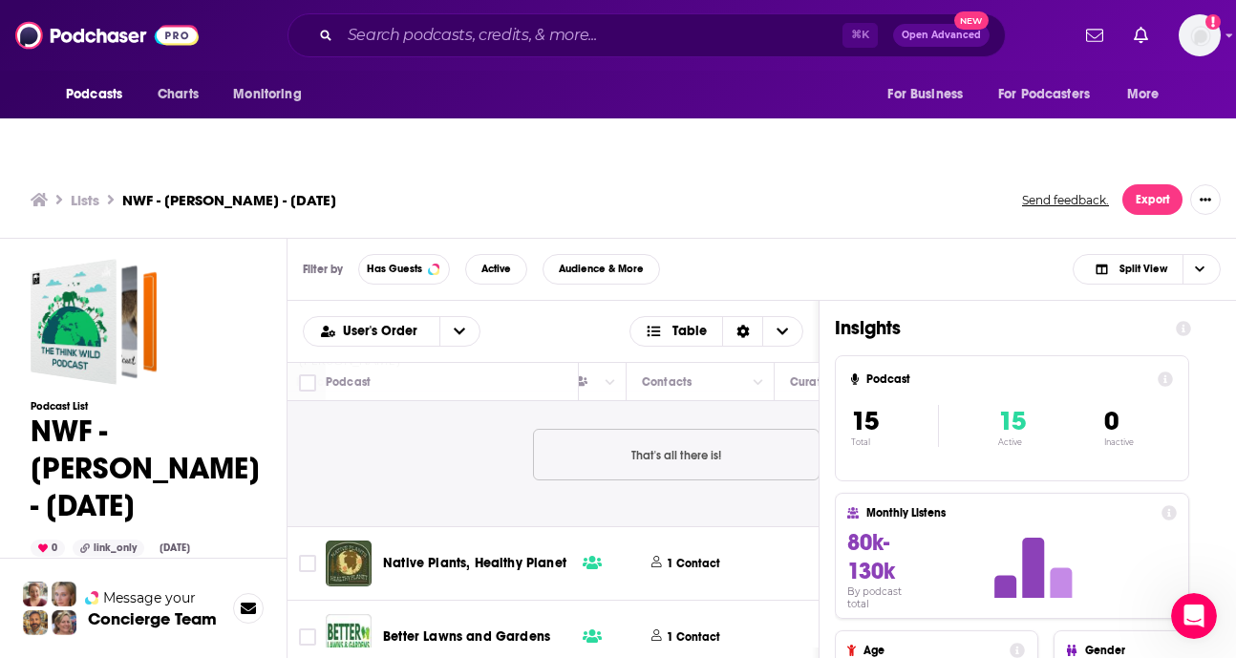
scroll to position [903, 883]
click at [700, 555] on p "1 Contact" at bounding box center [694, 563] width 54 height 16
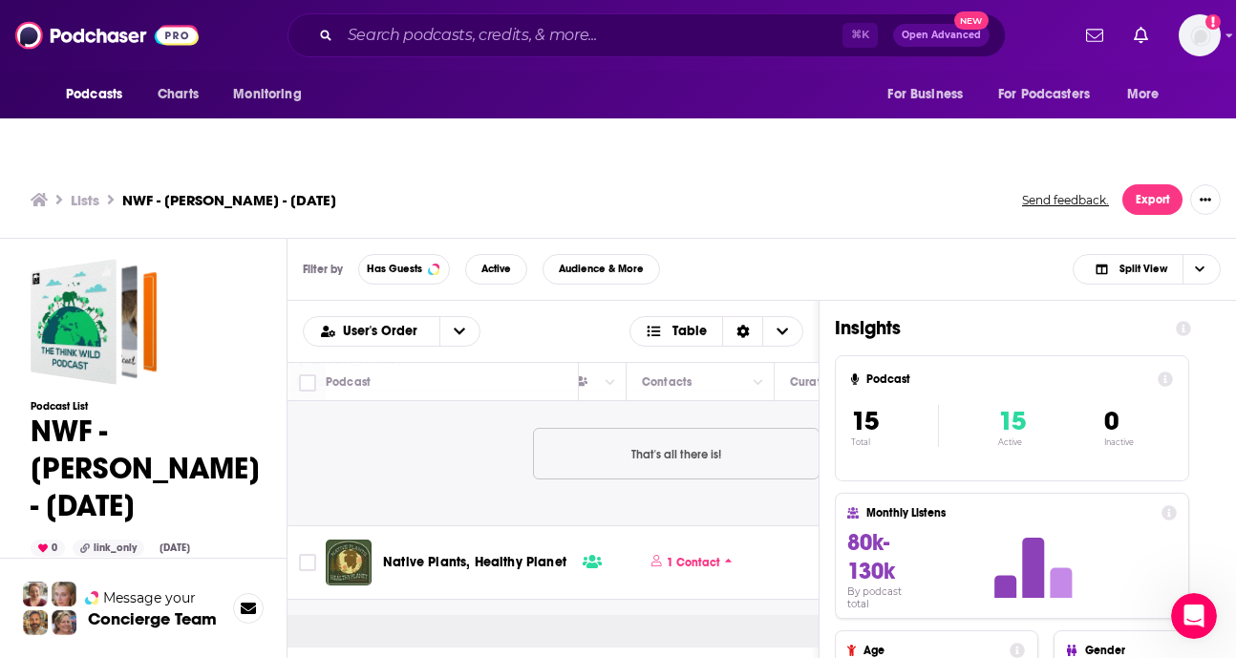
scroll to position [1038, 883]
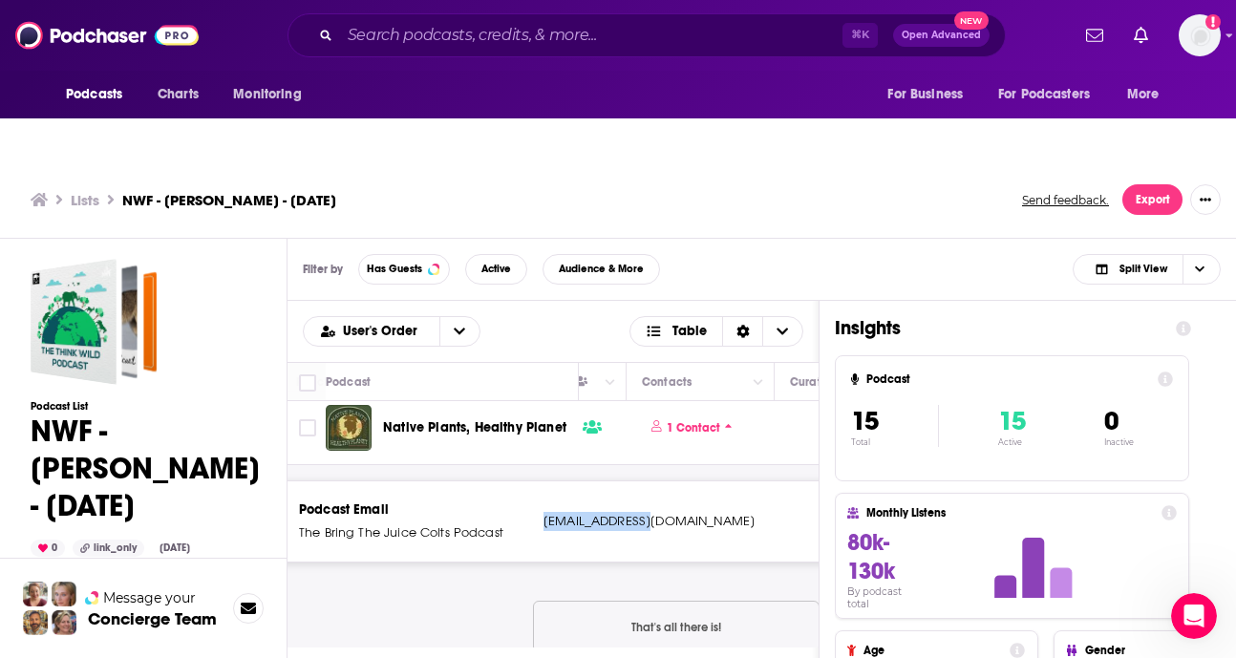
drag, startPoint x: 541, startPoint y: 478, endPoint x: 665, endPoint y: 483, distance: 124.3
click at [665, 483] on div "Podcast Email The Bring The Juice Colts Podcast [EMAIL_ADDRESS][DOMAIN_NAME] [E…" at bounding box center [677, 522] width 870 height 80
copy p "[EMAIL_ADDRESS][DOMAIN_NAME]"
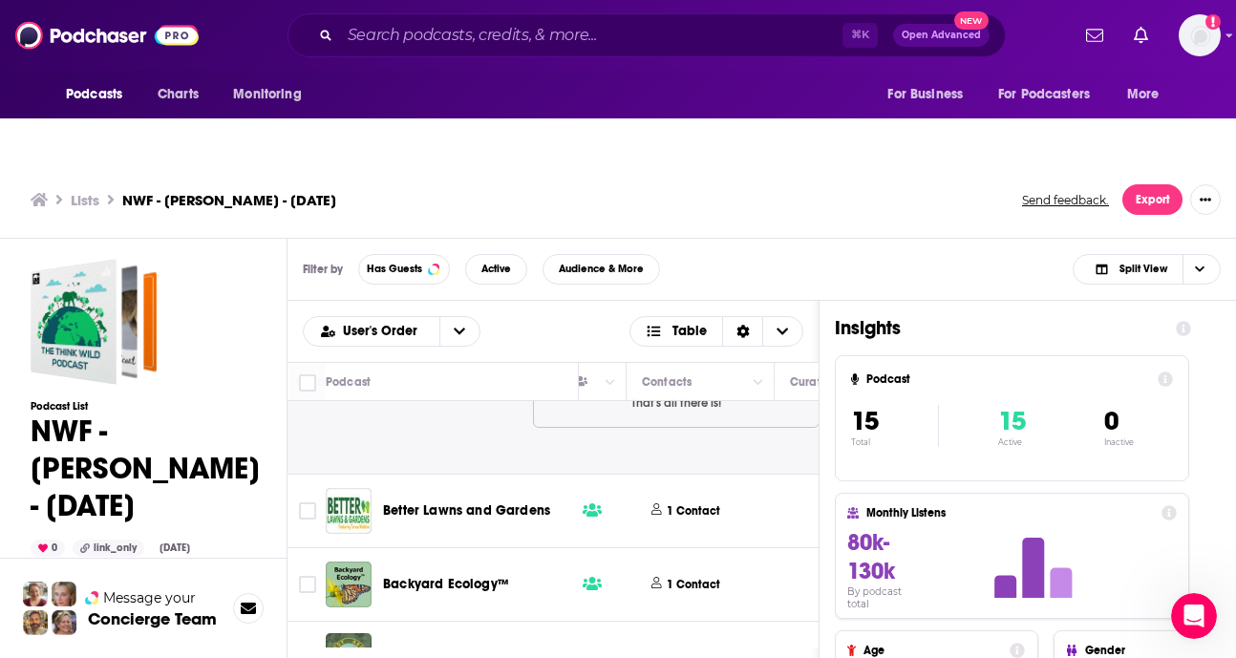
scroll to position [1284, 883]
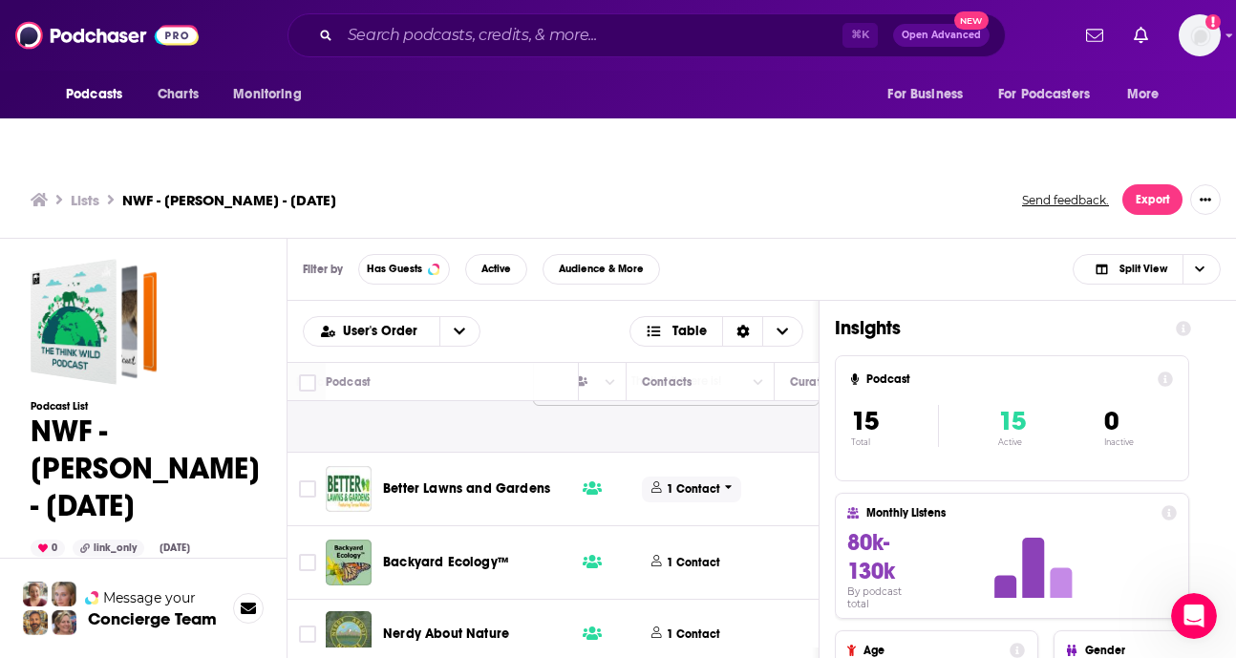
click at [679, 482] on p "1 Contact" at bounding box center [694, 490] width 54 height 16
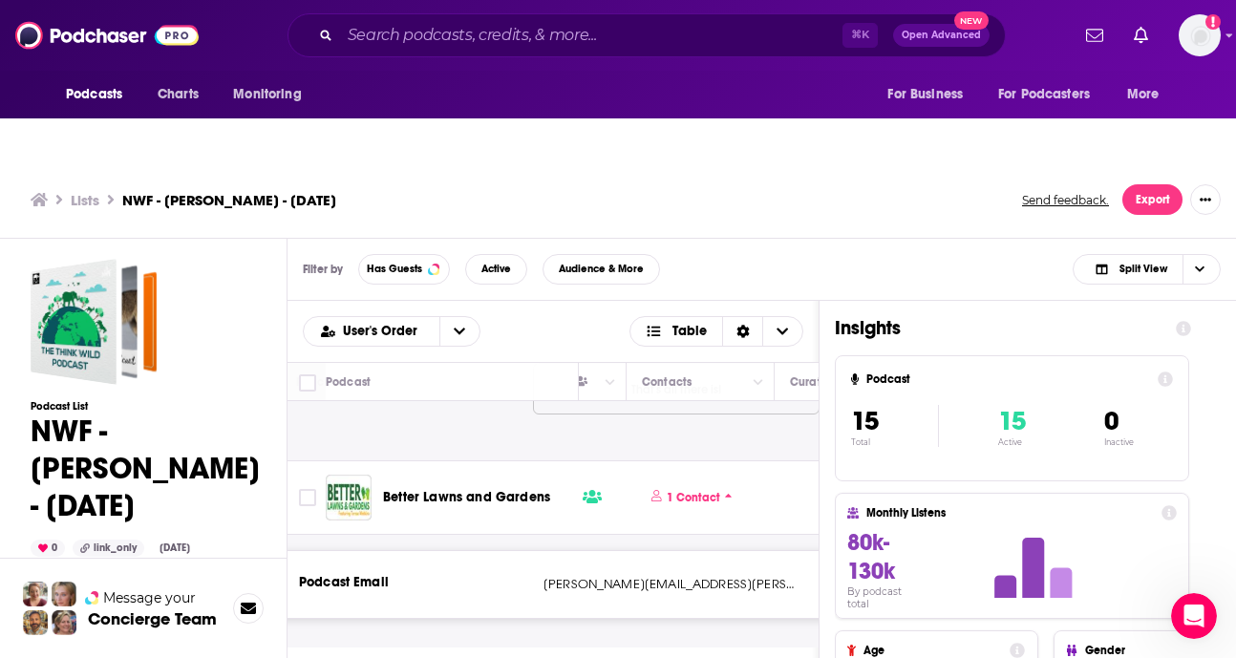
scroll to position [1299, 883]
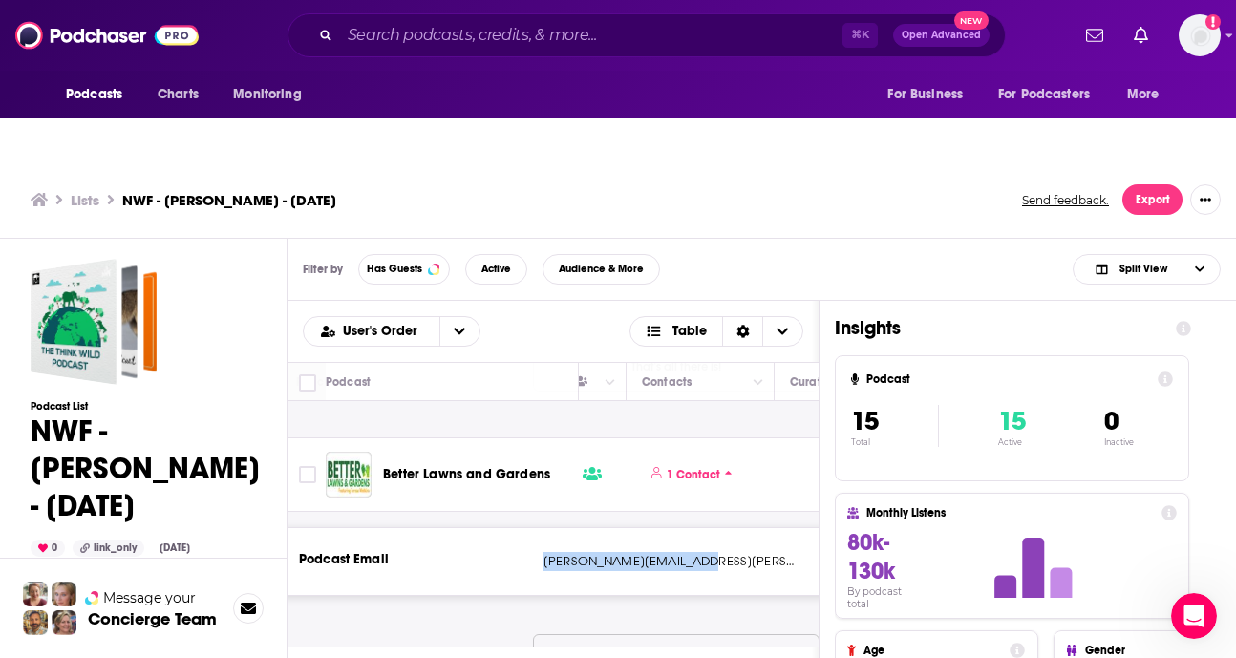
drag, startPoint x: 692, startPoint y: 522, endPoint x: 536, endPoint y: 520, distance: 155.8
click at [535, 528] on div "Podcast Email [PERSON_NAME][EMAIL_ADDRESS][PERSON_NAME][DOMAIN_NAME] [PERSON_NA…" at bounding box center [677, 561] width 870 height 67
copy div "[PERSON_NAME][EMAIL_ADDRESS][PERSON_NAME][DOMAIN_NAME]"
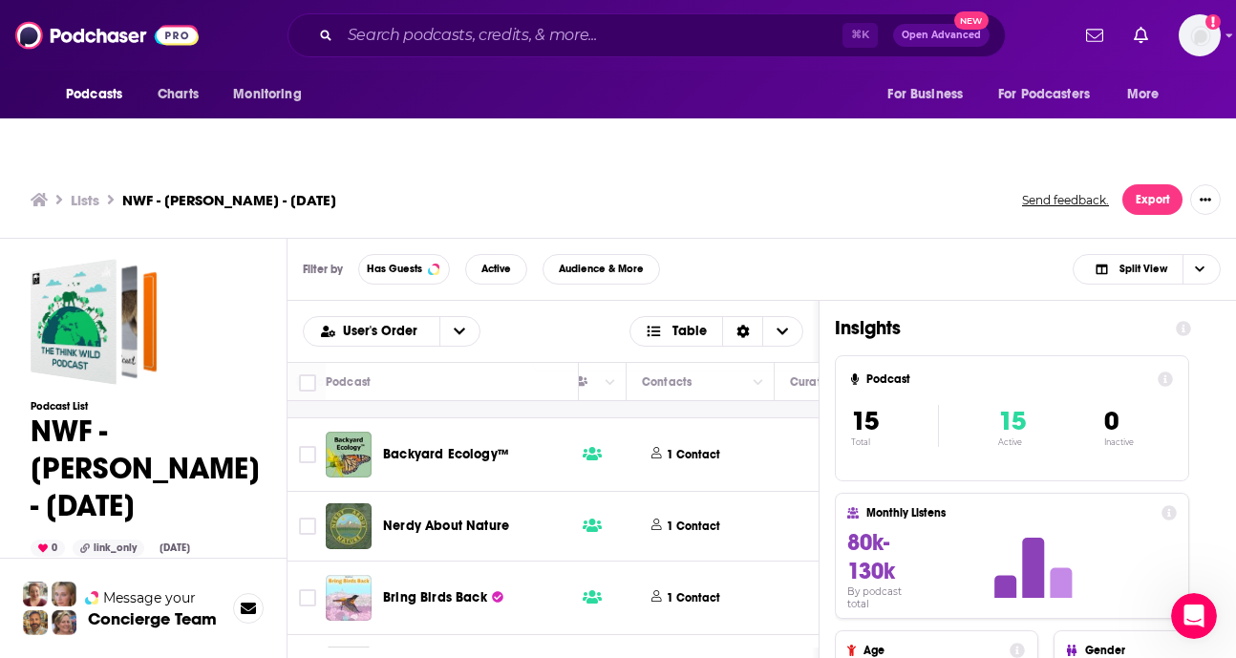
scroll to position [1633, 883]
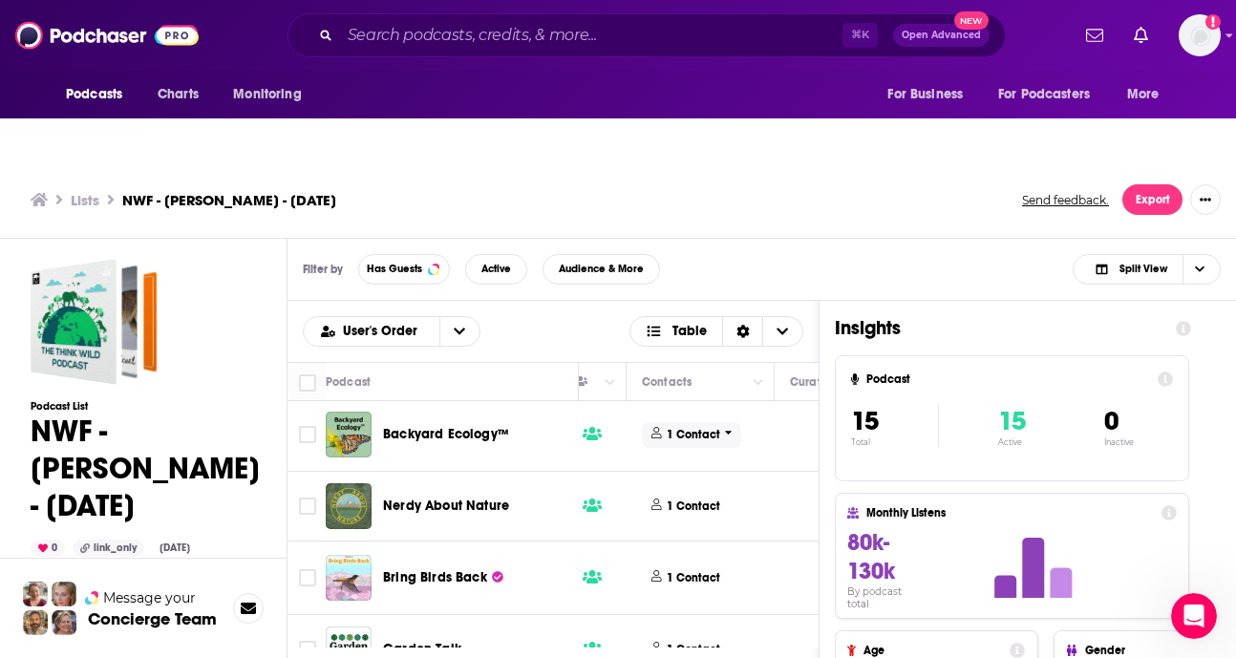
click at [686, 427] on p "1 Contact" at bounding box center [694, 435] width 54 height 16
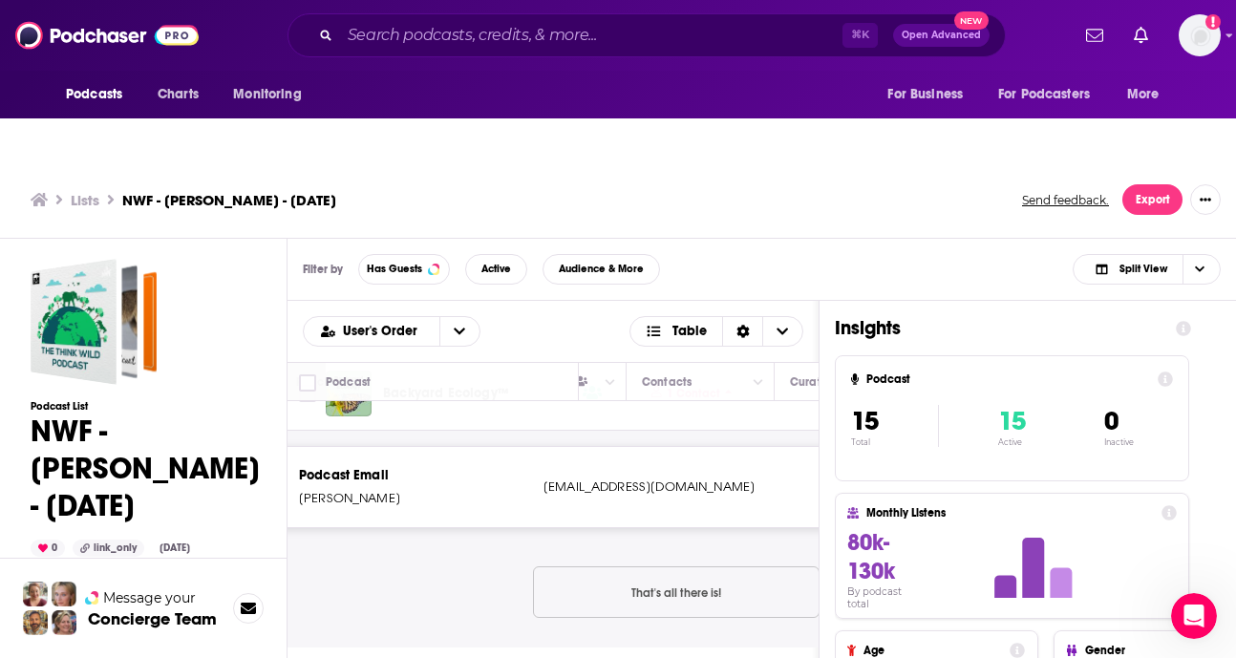
scroll to position [1637, 883]
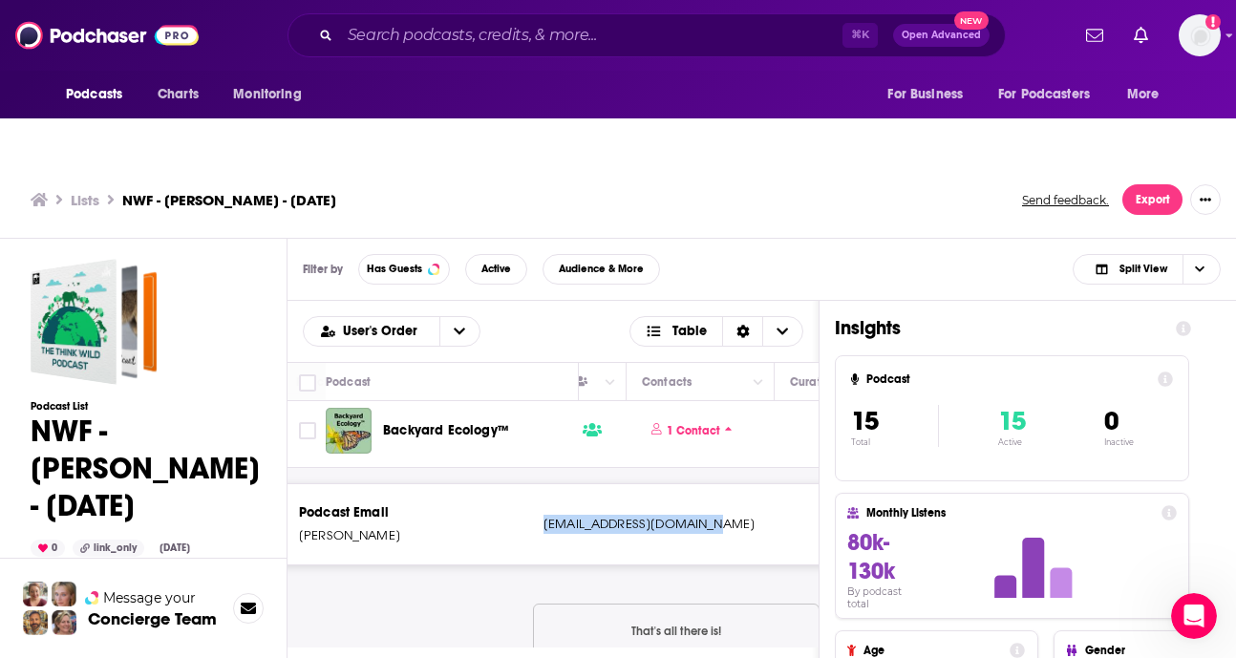
drag, startPoint x: 710, startPoint y: 479, endPoint x: 539, endPoint y: 483, distance: 171.1
click at [539, 484] on div "Podcast Email [PERSON_NAME] [EMAIL_ADDRESS][DOMAIN_NAME] [EMAIL_ADDRESS][DOMAIN…" at bounding box center [677, 524] width 870 height 80
copy p "[EMAIL_ADDRESS][DOMAIN_NAME]"
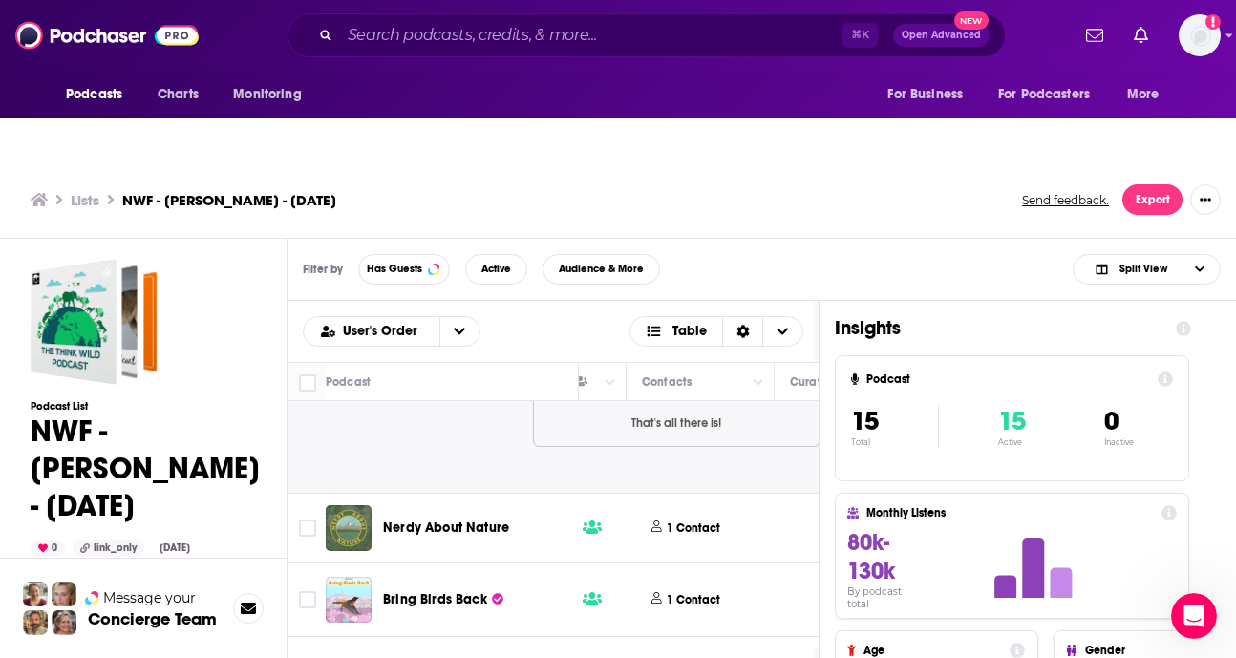
scroll to position [1855, 883]
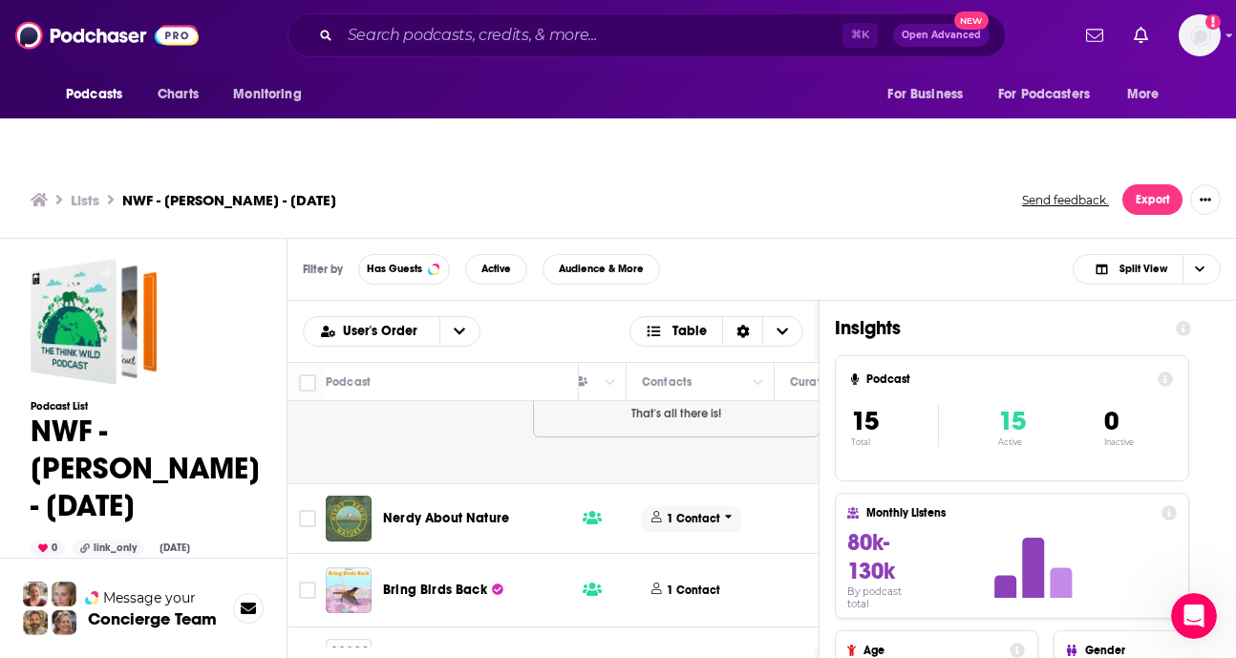
click at [686, 511] on p "1 Contact" at bounding box center [694, 519] width 54 height 16
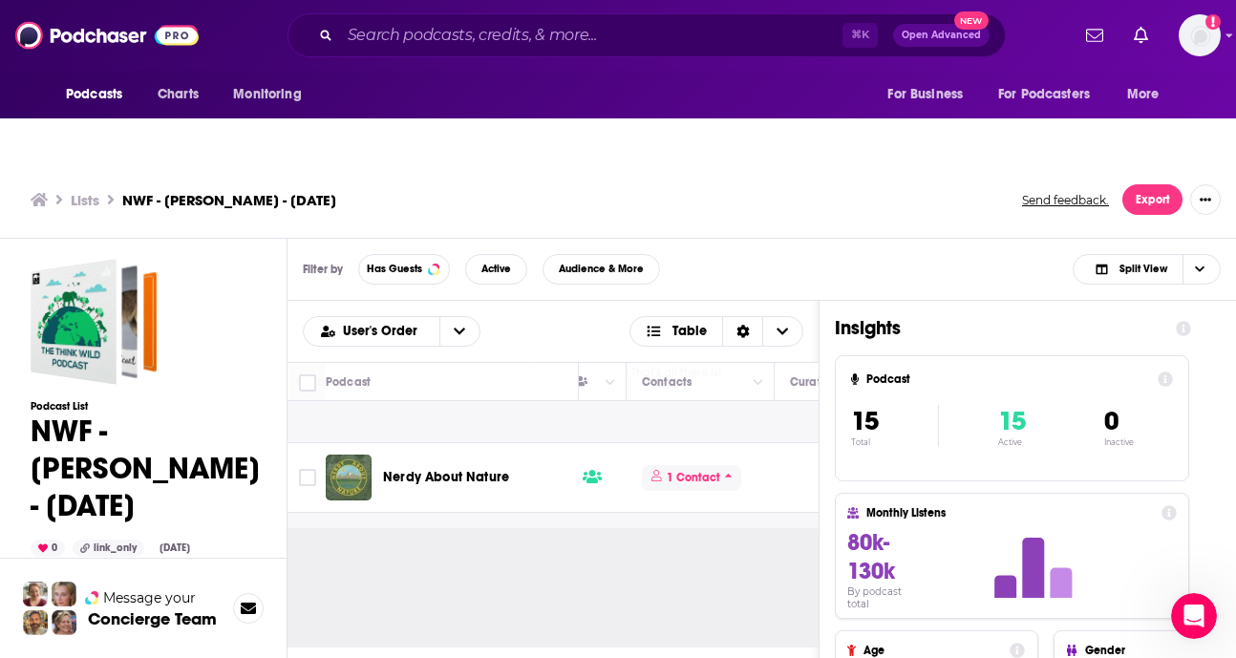
scroll to position [1989, 883]
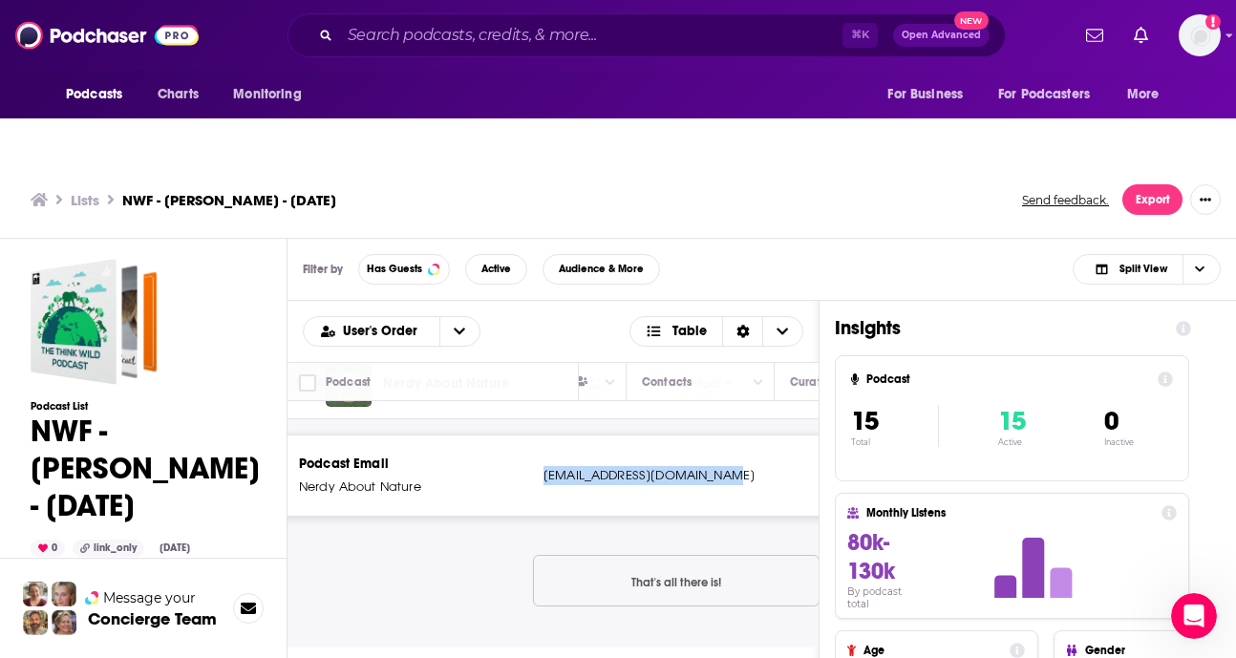
drag, startPoint x: 544, startPoint y: 434, endPoint x: 735, endPoint y: 436, distance: 191.1
click at [735, 466] on p "[EMAIL_ADDRESS][DOMAIN_NAME]" at bounding box center [670, 475] width 253 height 19
copy p "[EMAIL_ADDRESS][DOMAIN_NAME]"
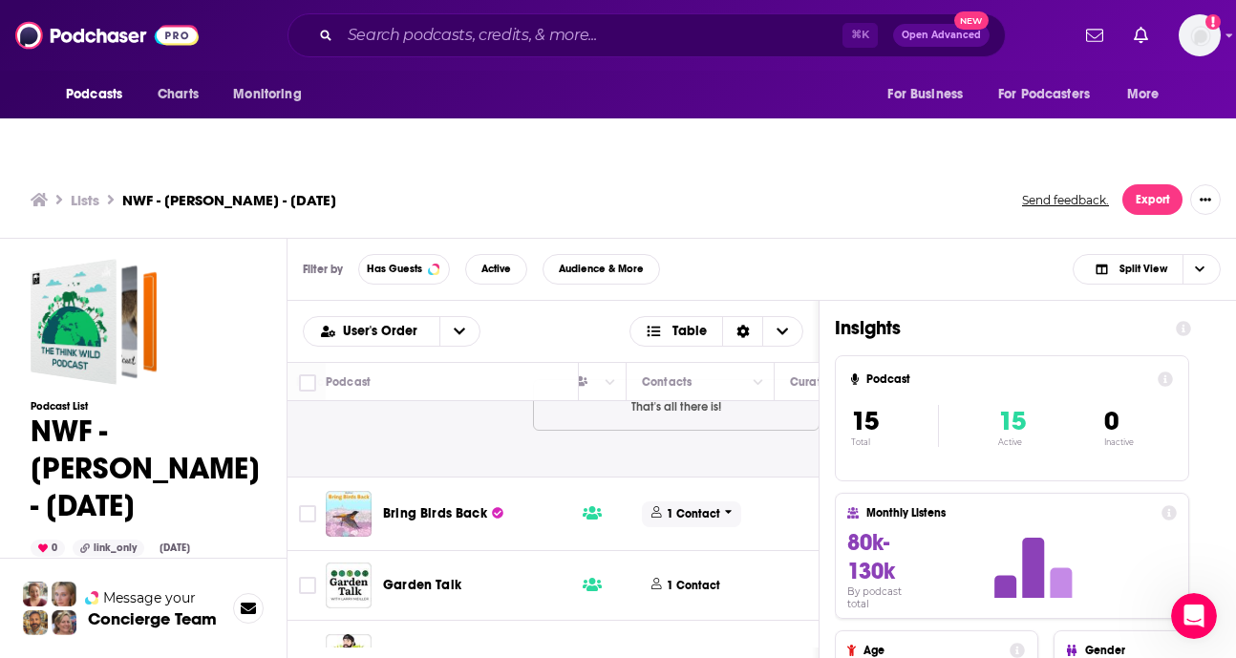
scroll to position [2190, 883]
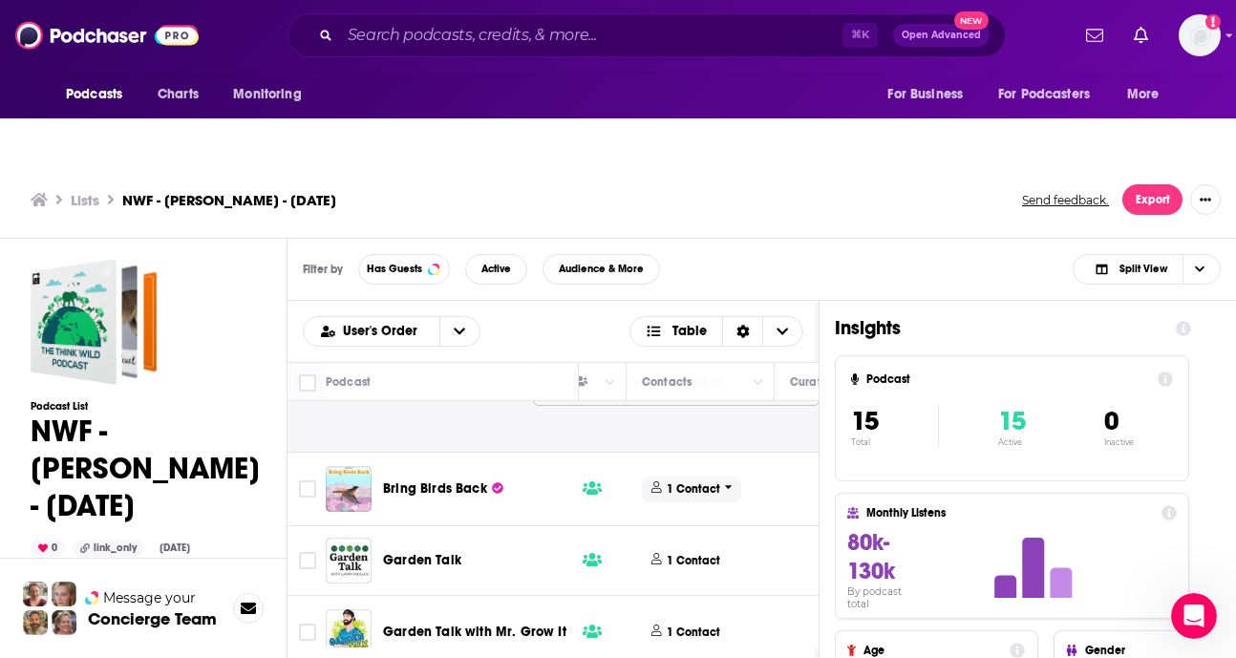
click at [704, 482] on p "1 Contact" at bounding box center [694, 490] width 54 height 16
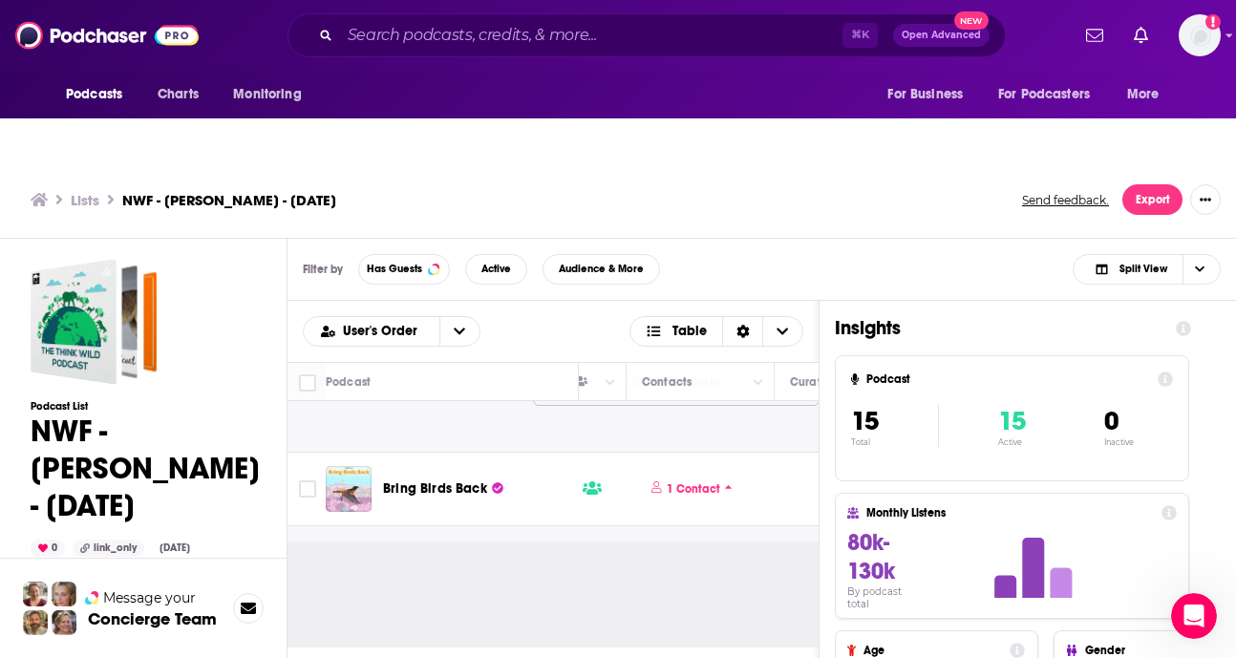
scroll to position [2328, 883]
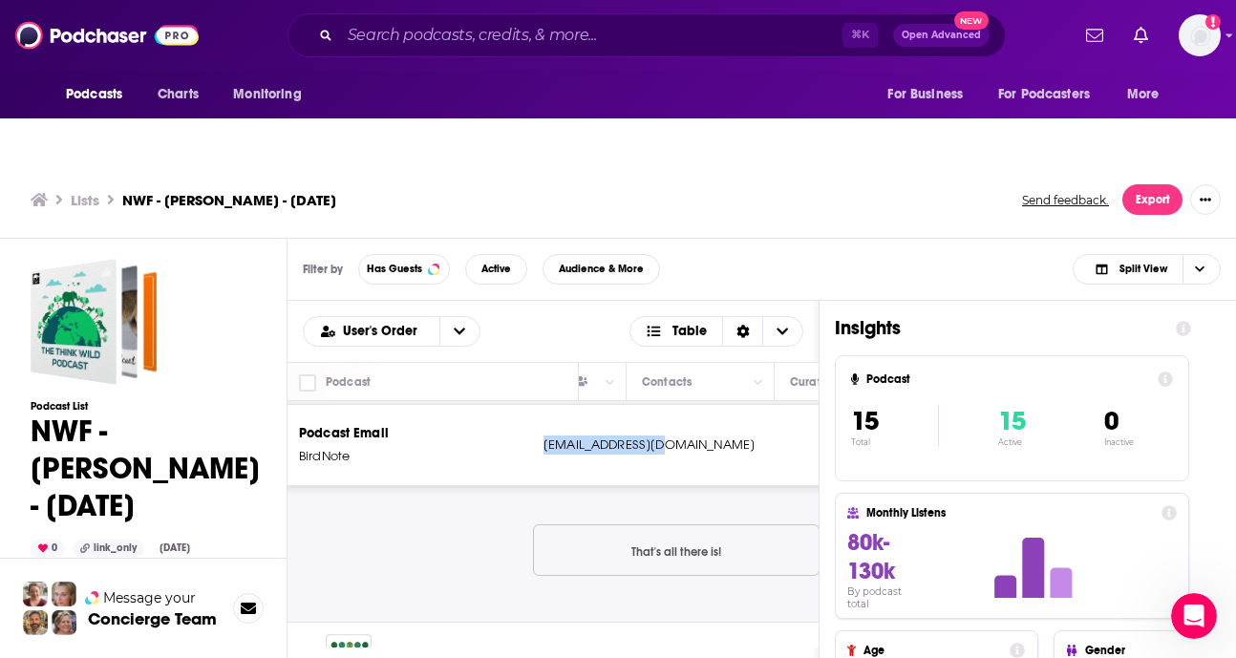
drag, startPoint x: 648, startPoint y: 403, endPoint x: 544, endPoint y: 411, distance: 104.4
click at [544, 436] on p "[EMAIL_ADDRESS][DOMAIN_NAME]" at bounding box center [670, 445] width 253 height 19
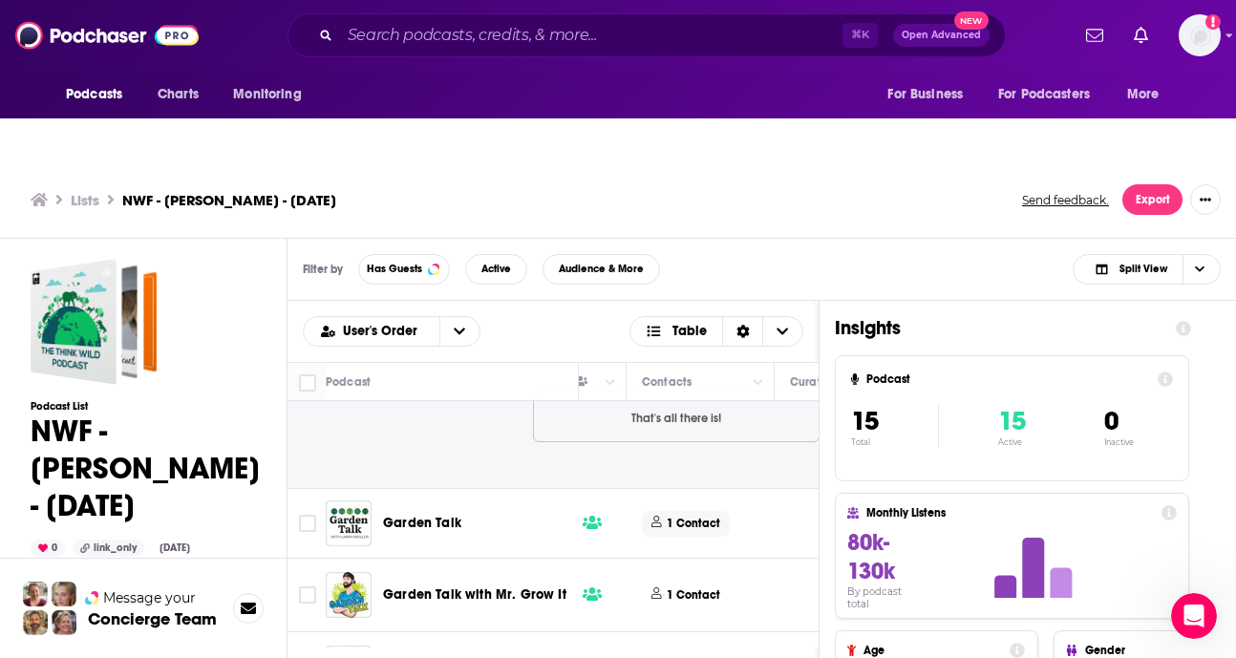
scroll to position [2491, 883]
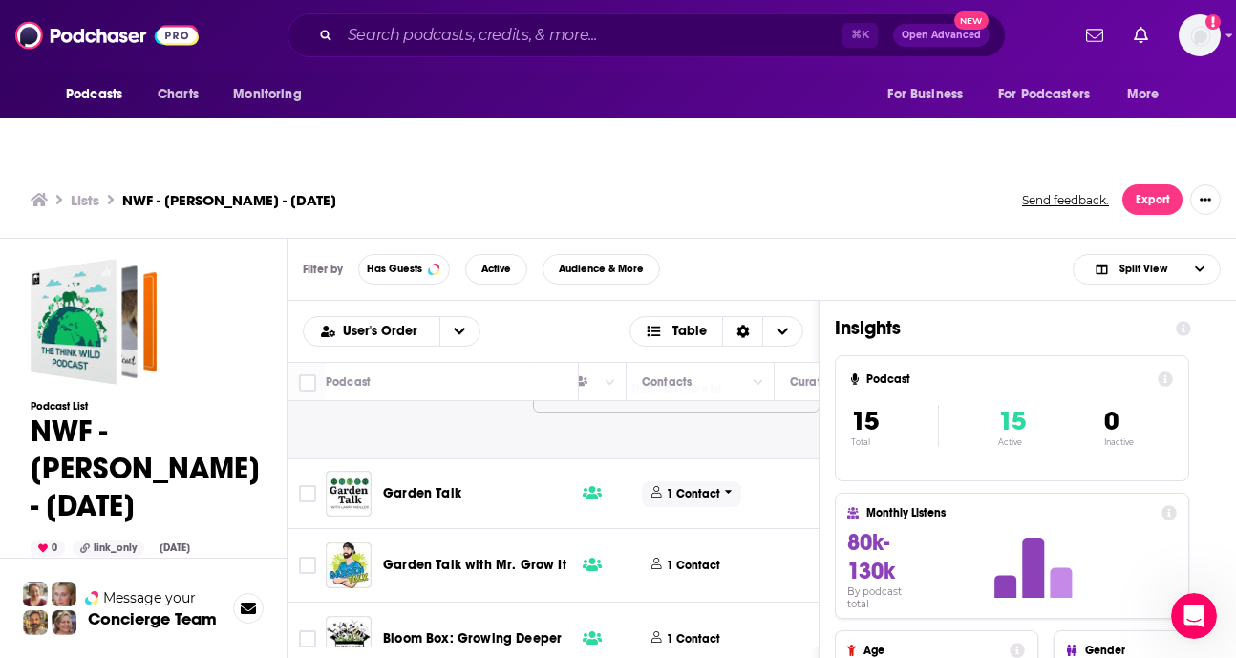
click at [676, 486] on p "1 Contact" at bounding box center [694, 494] width 54 height 16
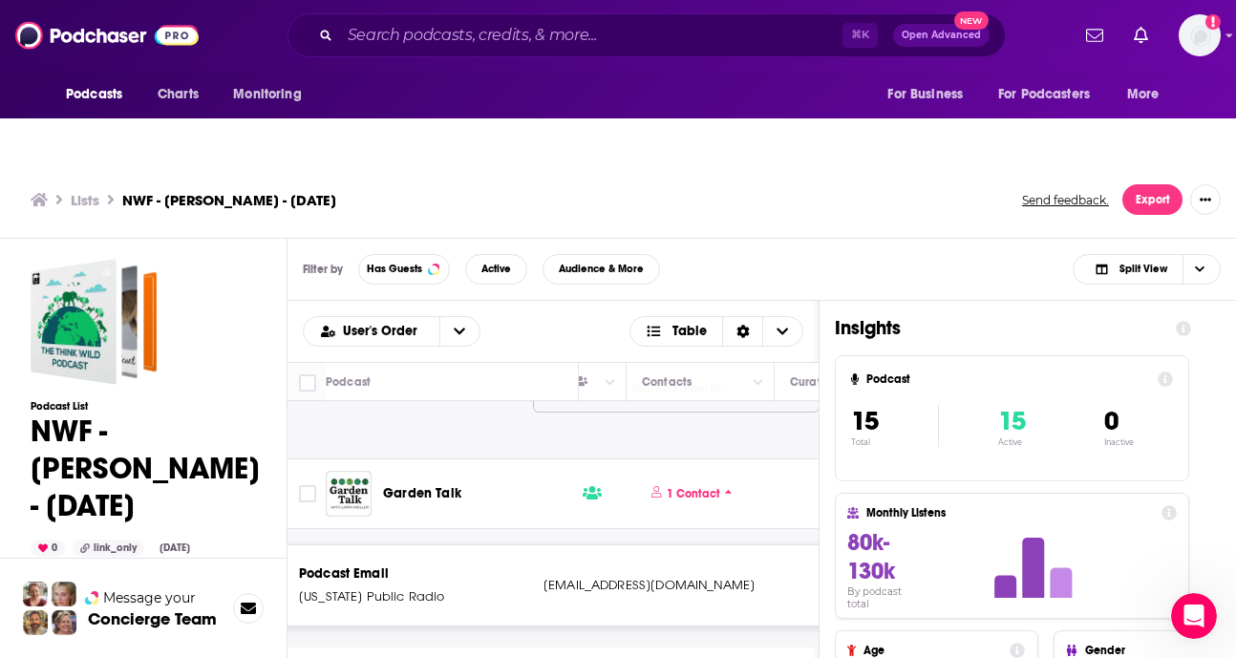
click at [616, 576] on p "[EMAIL_ADDRESS][DOMAIN_NAME]" at bounding box center [670, 585] width 253 height 19
drag, startPoint x: 676, startPoint y: 546, endPoint x: 549, endPoint y: 547, distance: 126.1
click at [548, 576] on p "[EMAIL_ADDRESS][DOMAIN_NAME]" at bounding box center [670, 585] width 253 height 19
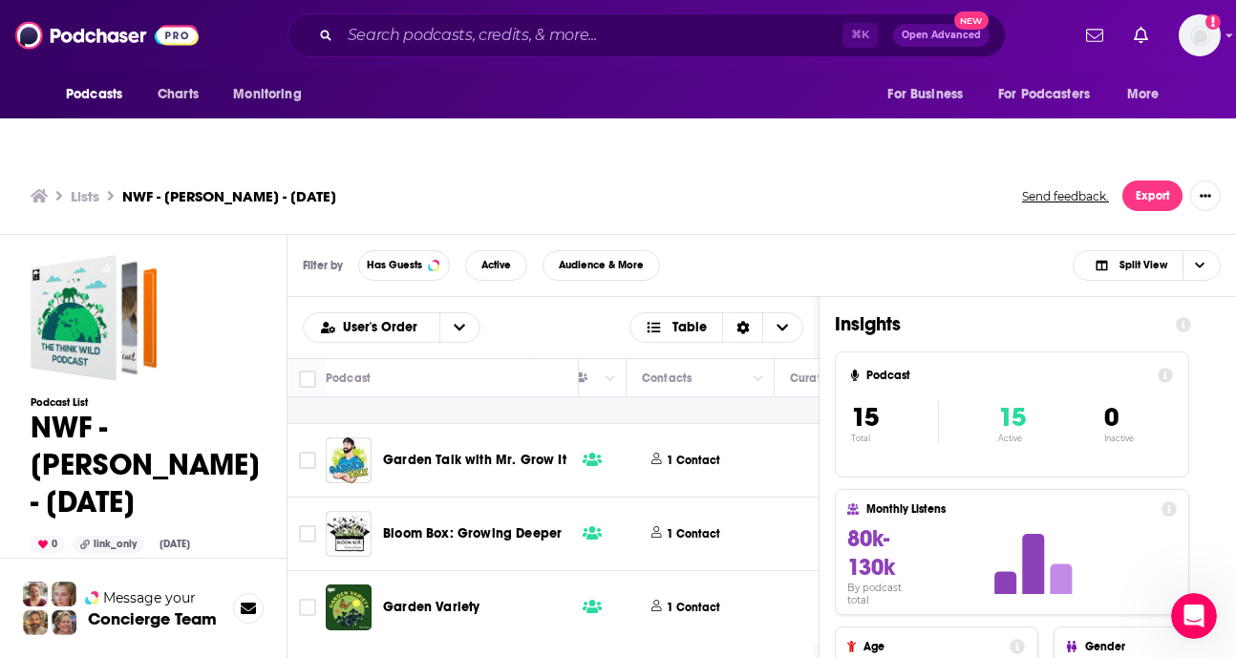
scroll to position [6, 0]
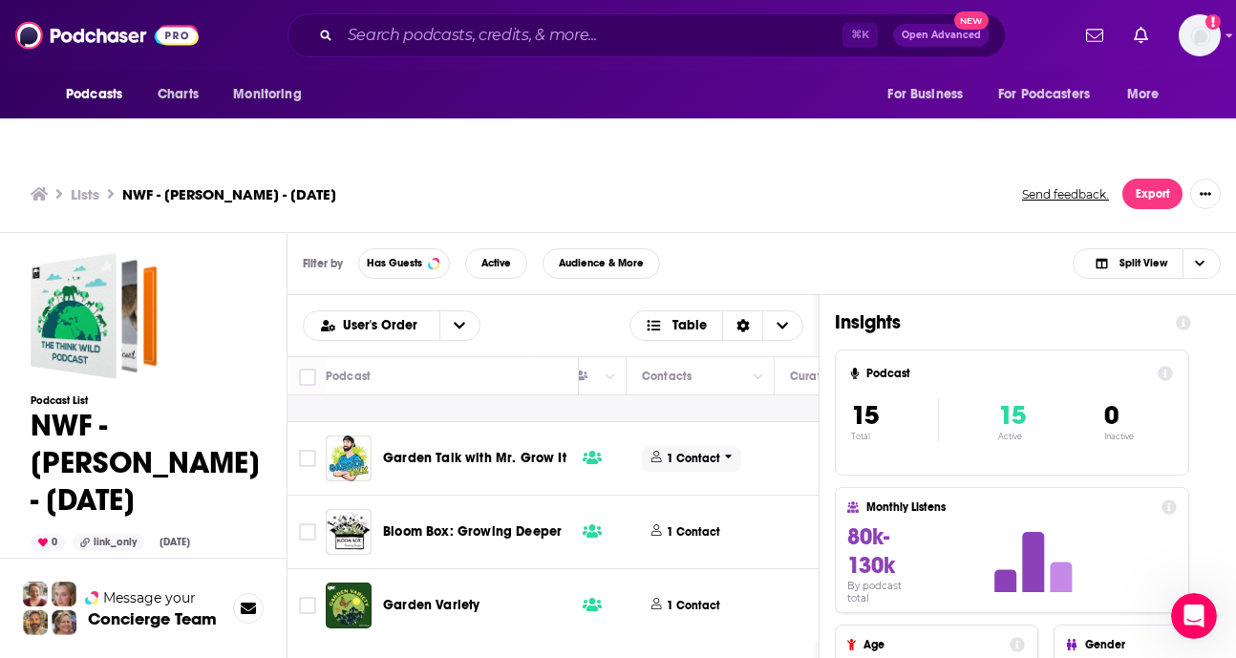
click at [695, 451] on p "1 Contact" at bounding box center [694, 459] width 54 height 16
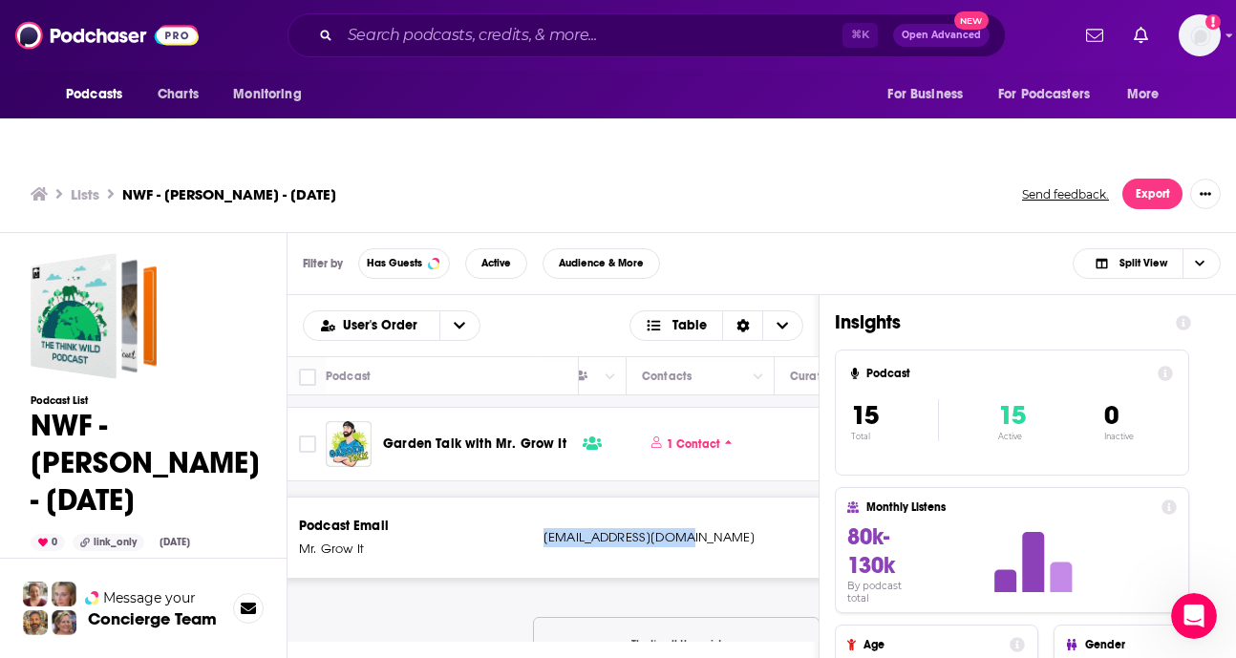
drag, startPoint x: 700, startPoint y: 498, endPoint x: 564, endPoint y: 494, distance: 136.7
click at [544, 528] on p "[EMAIL_ADDRESS][DOMAIN_NAME]" at bounding box center [670, 537] width 253 height 19
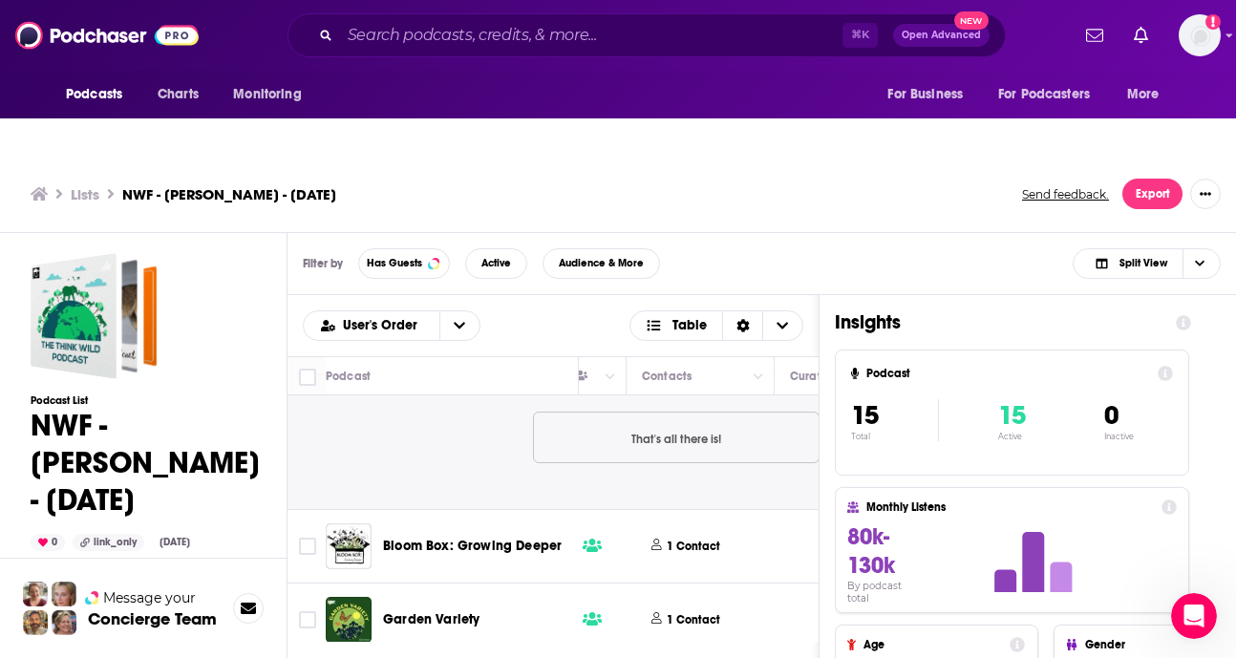
scroll to position [3075, 883]
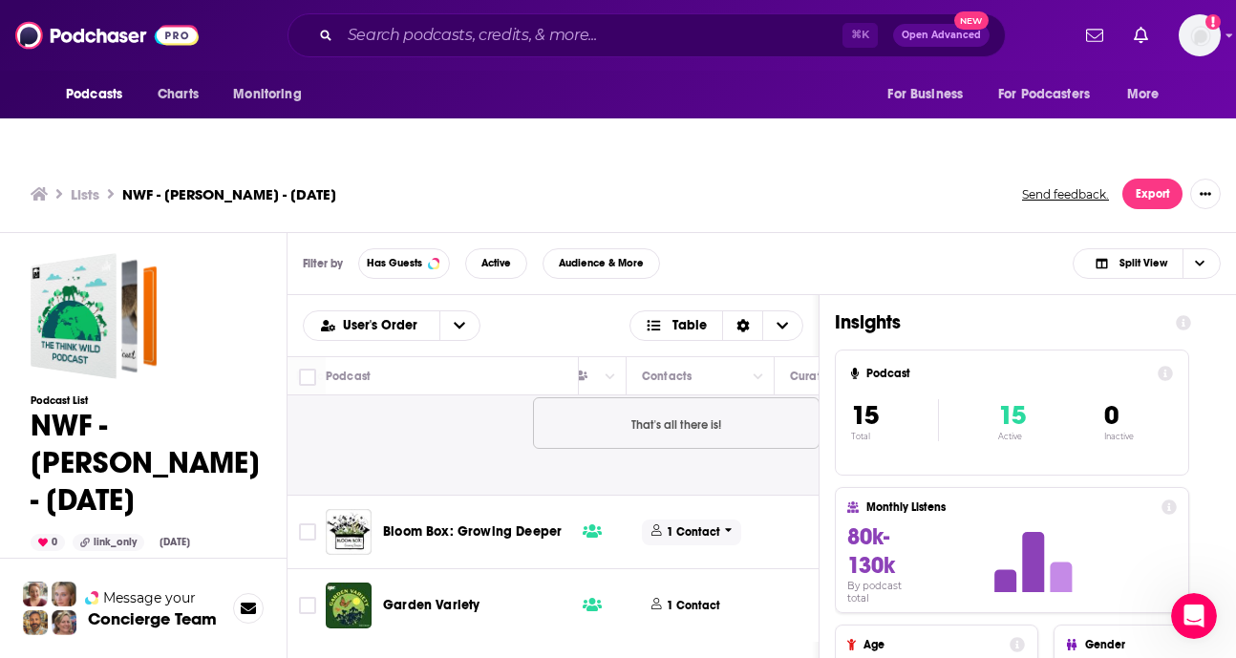
click at [676, 525] on p "1 Contact" at bounding box center [694, 533] width 54 height 16
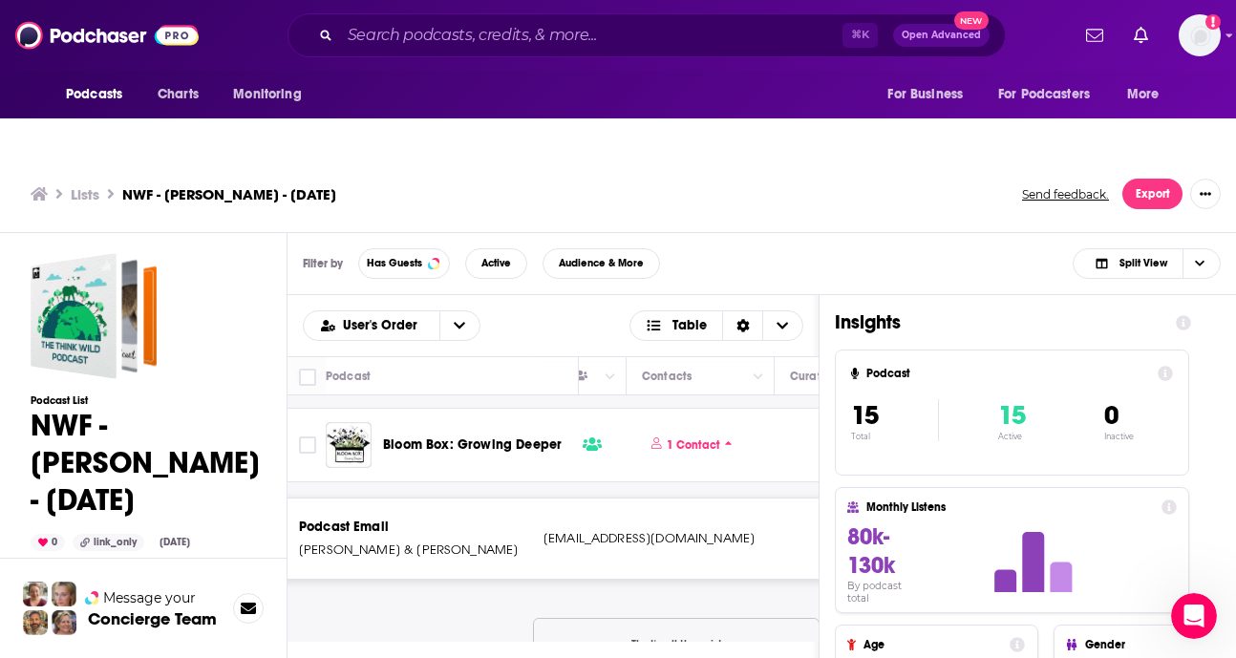
scroll to position [3222, 883]
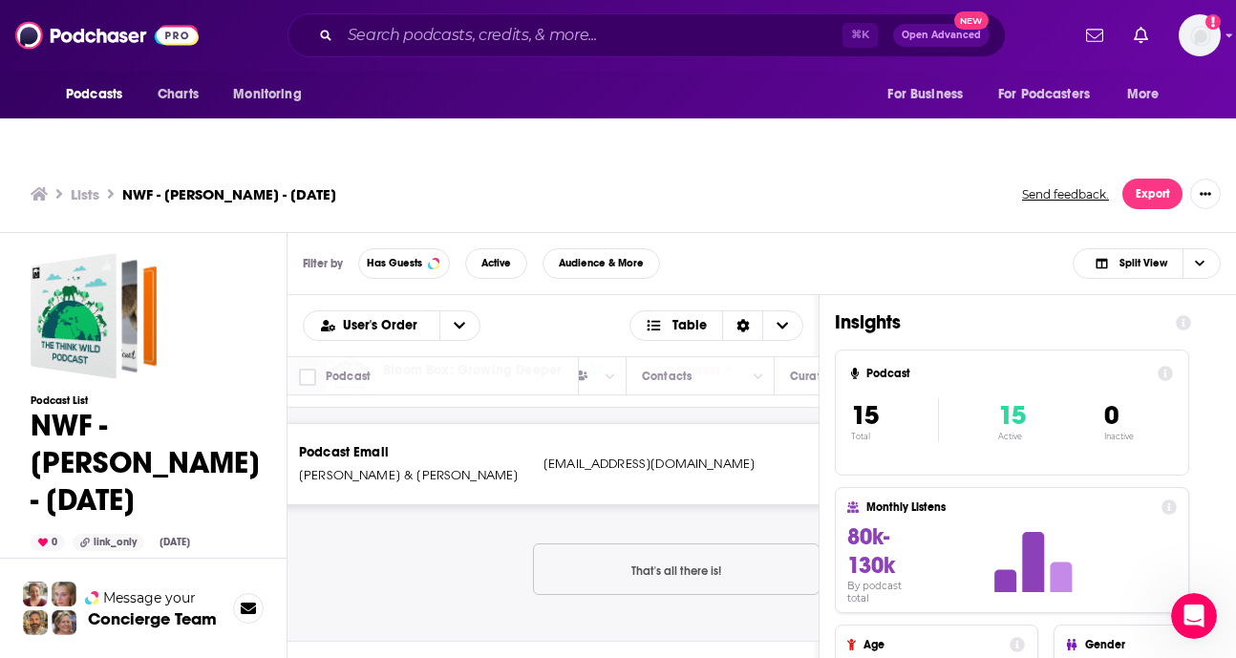
drag, startPoint x: 541, startPoint y: 420, endPoint x: 752, endPoint y: 427, distance: 211.3
click at [752, 427] on div "Podcast Email [PERSON_NAME] & [PERSON_NAME] [EMAIL_ADDRESS][DOMAIN_NAME] [EMAIL…" at bounding box center [677, 464] width 870 height 80
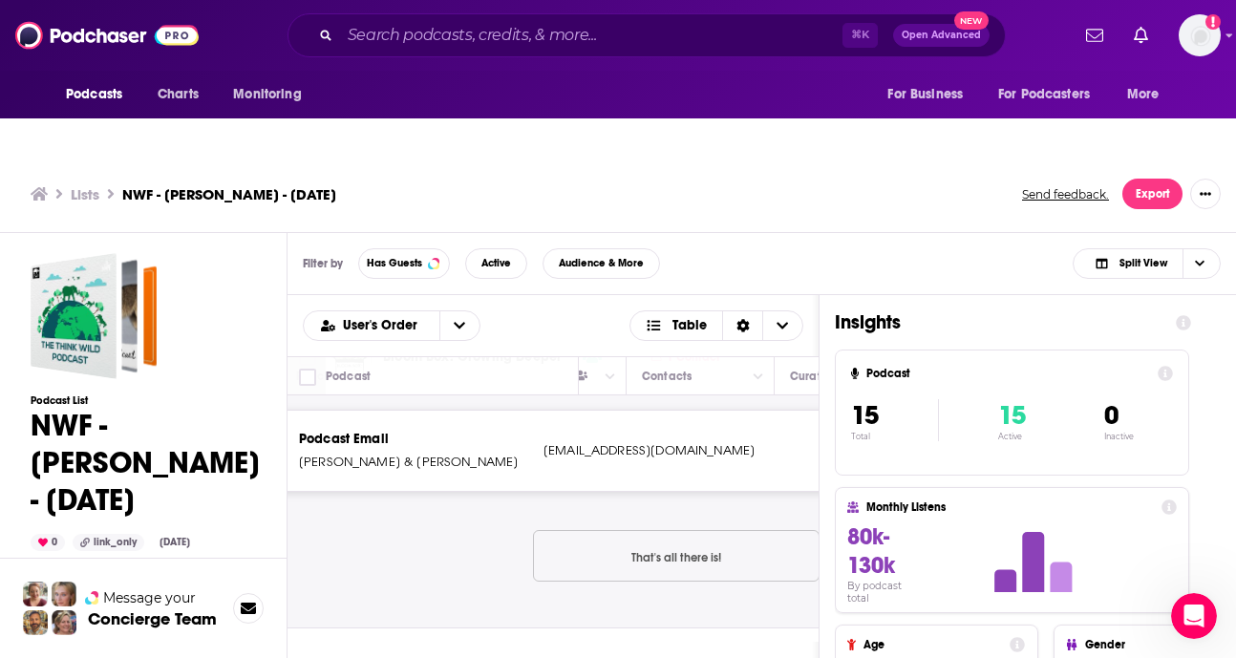
scroll to position [3309, 883]
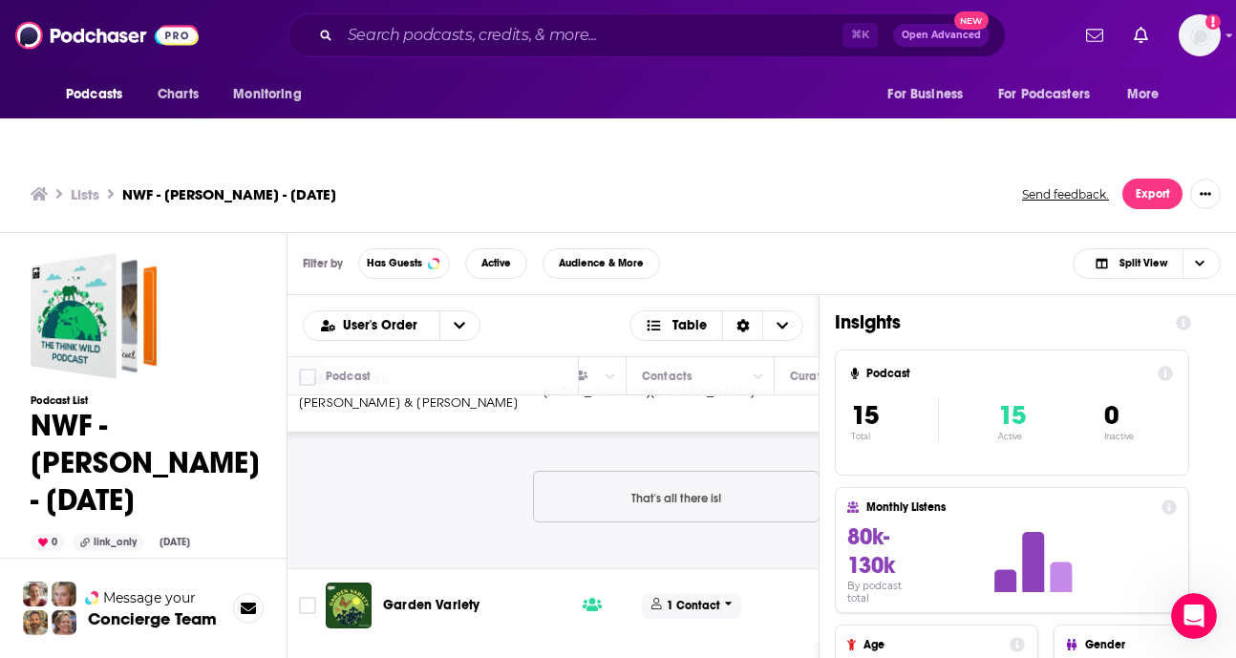
click at [684, 598] on p "1 Contact" at bounding box center [694, 606] width 54 height 16
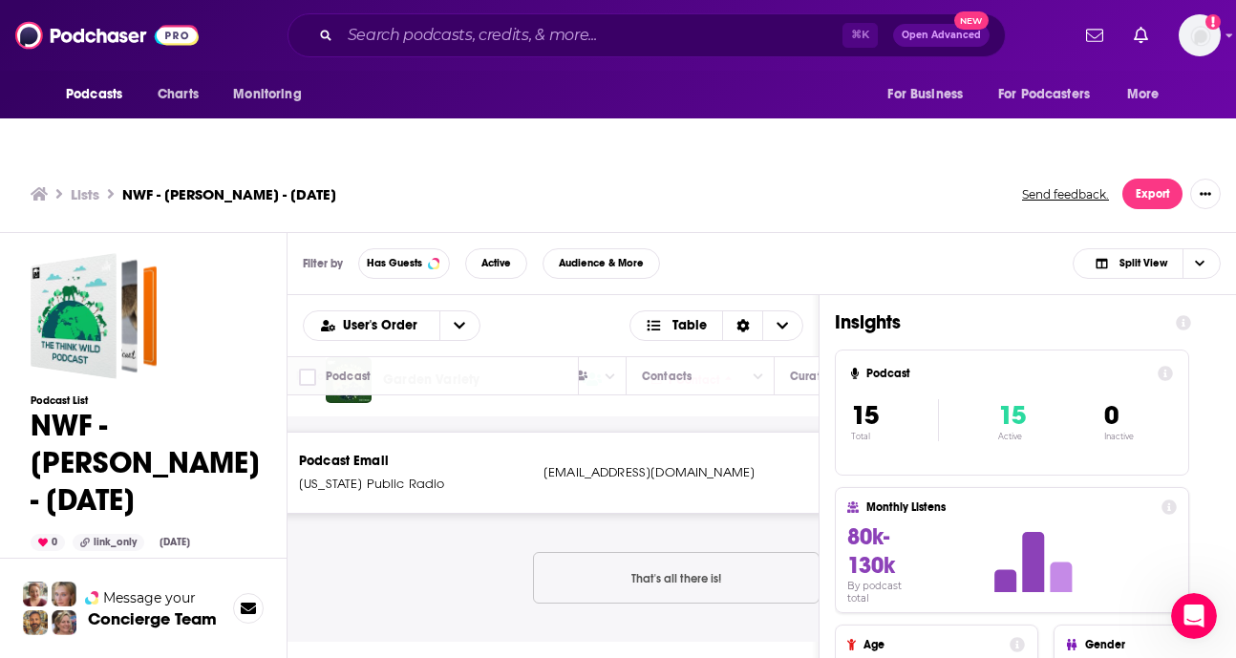
scroll to position [3542, 883]
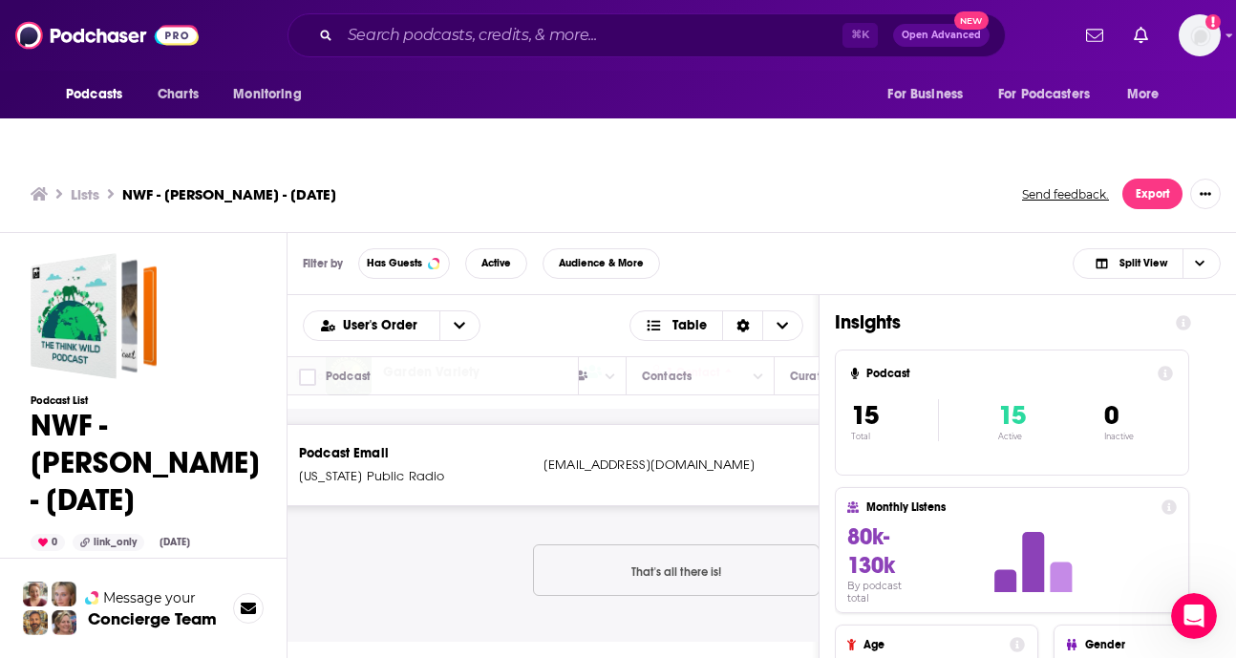
drag, startPoint x: 544, startPoint y: 409, endPoint x: 761, endPoint y: 408, distance: 216.9
click at [761, 456] on p "[EMAIL_ADDRESS][DOMAIN_NAME]" at bounding box center [670, 465] width 253 height 19
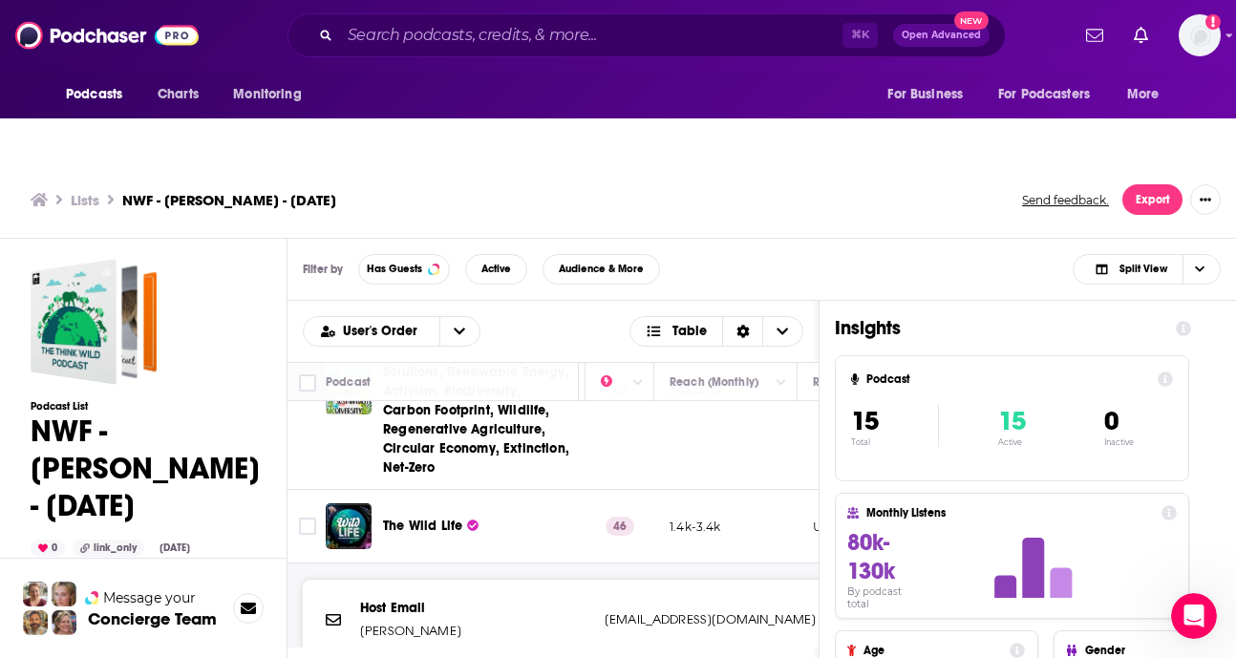
scroll to position [0, 509]
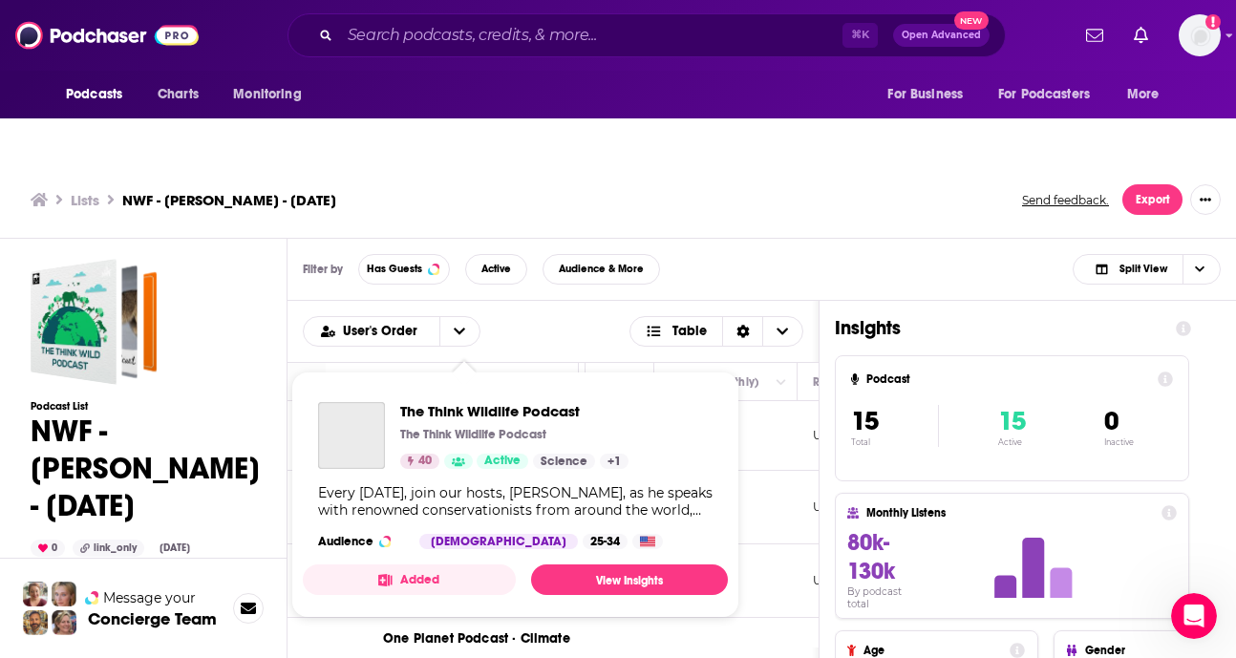
click at [422, 427] on p "The Think Wildlife Podcast" at bounding box center [473, 434] width 146 height 15
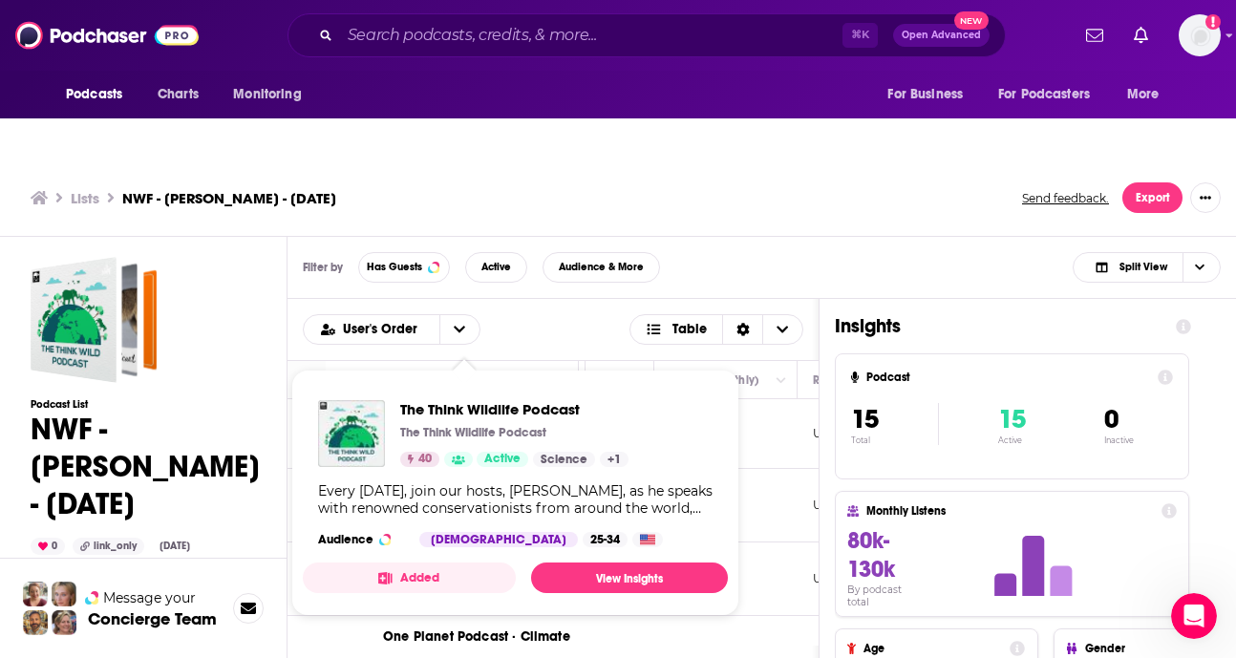
scroll to position [6, 0]
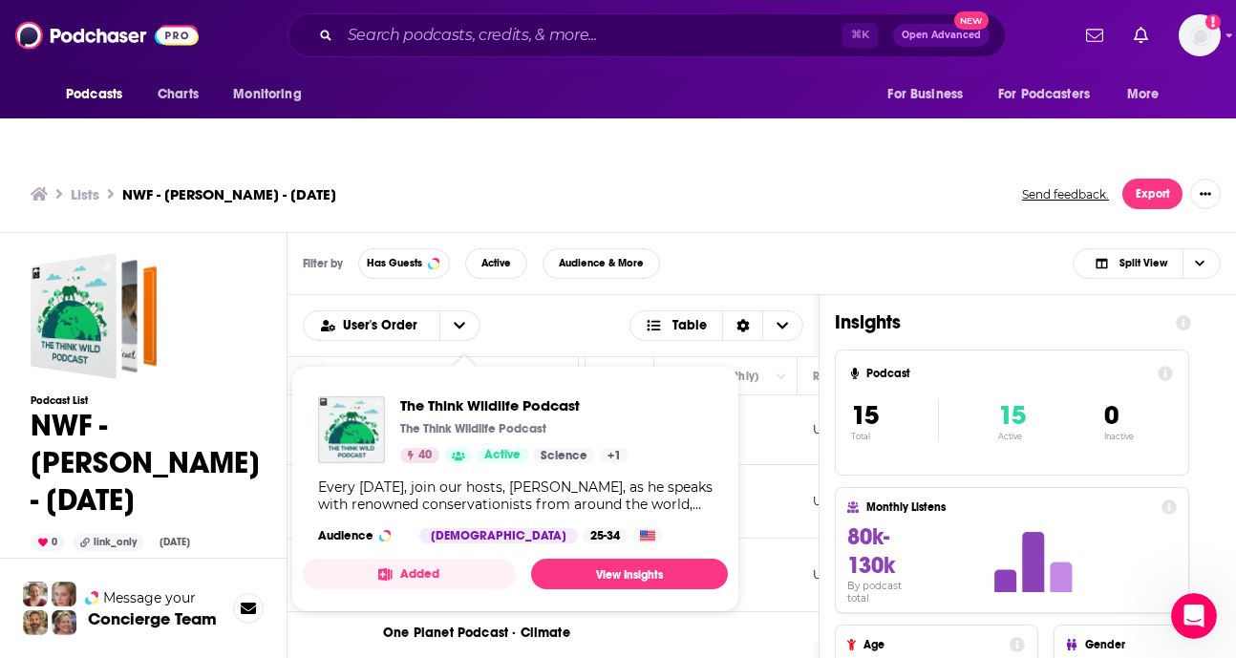
click at [774, 465] on td "Under 1.4k" at bounding box center [726, 502] width 143 height 74
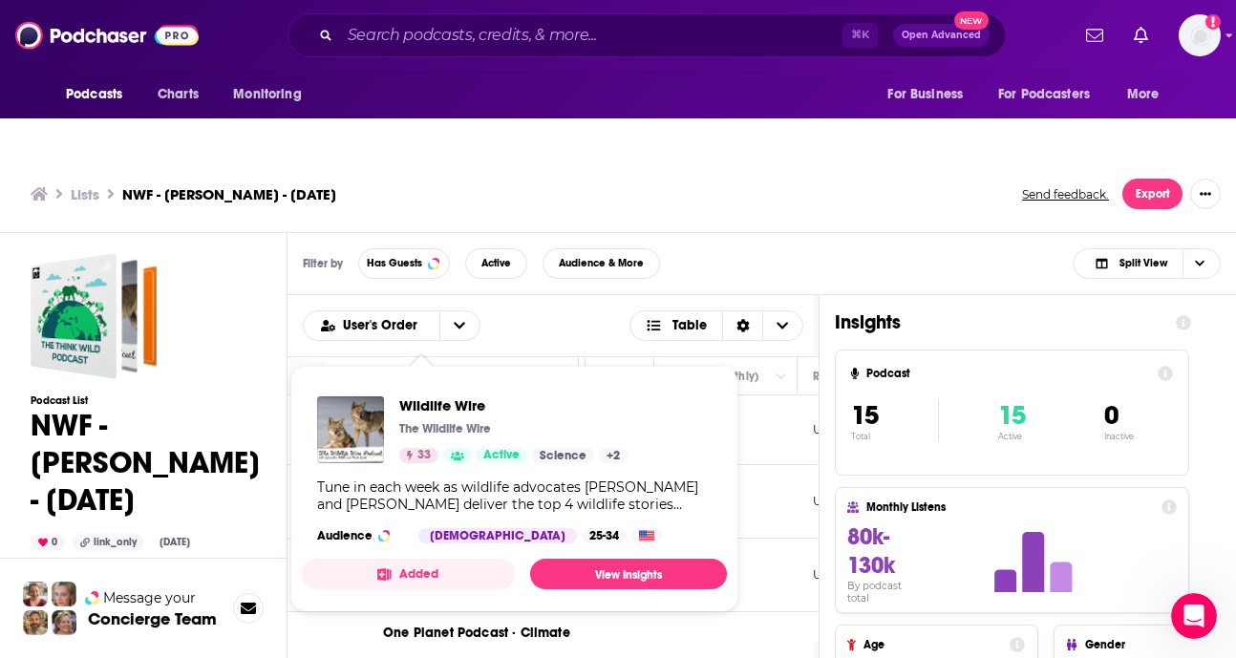
click at [438, 479] on div "Tune in each week as wildlife advocates [PERSON_NAME] and [PERSON_NAME] deliver…" at bounding box center [514, 496] width 395 height 34
click at [792, 397] on td "Under 1.9k" at bounding box center [726, 431] width 143 height 70
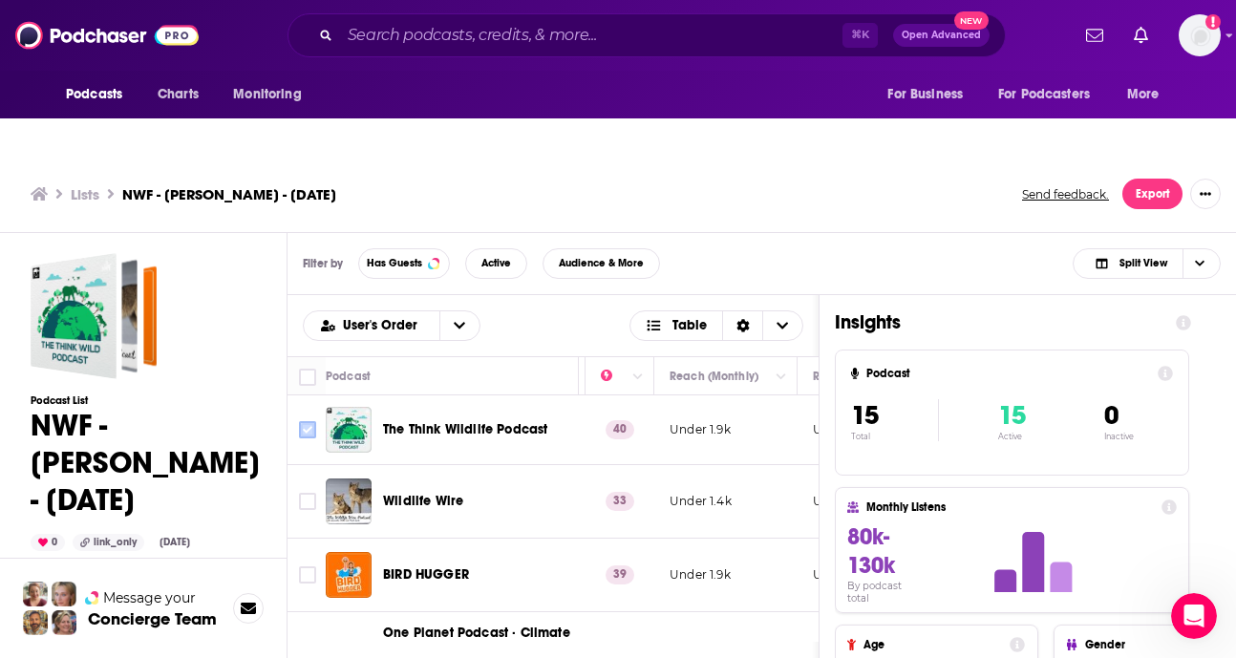
click at [313, 421] on input "Toggle select row" at bounding box center [307, 429] width 17 height 17
checkbox input "true"
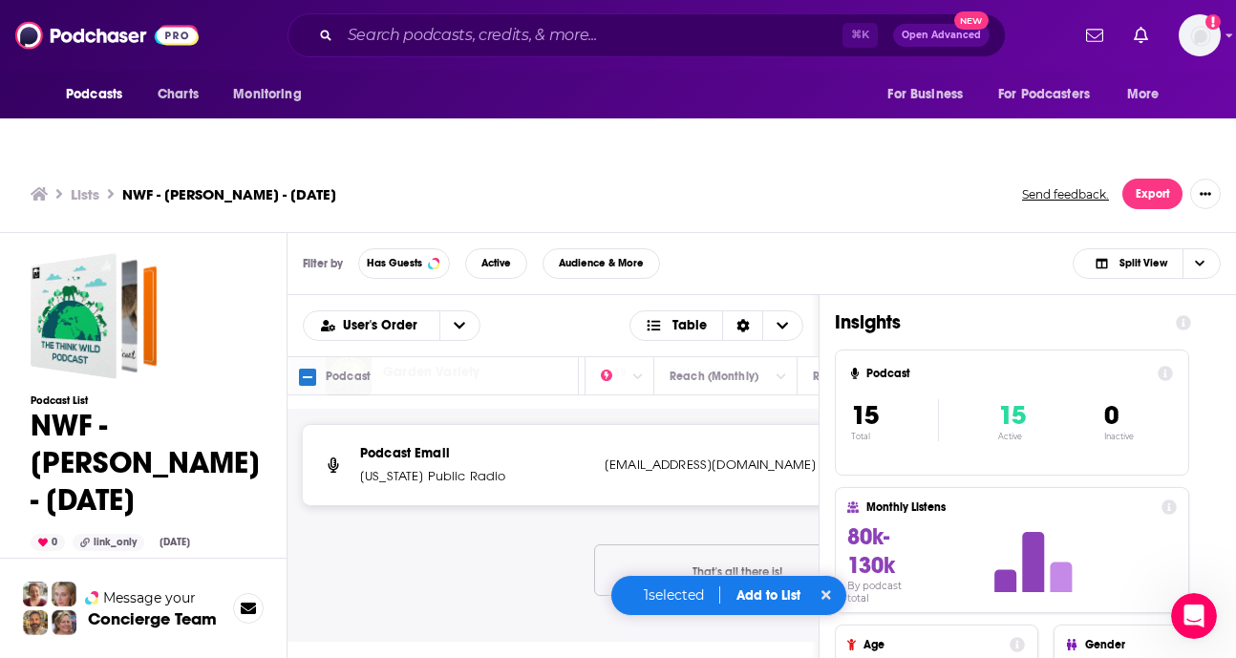
scroll to position [3542, 509]
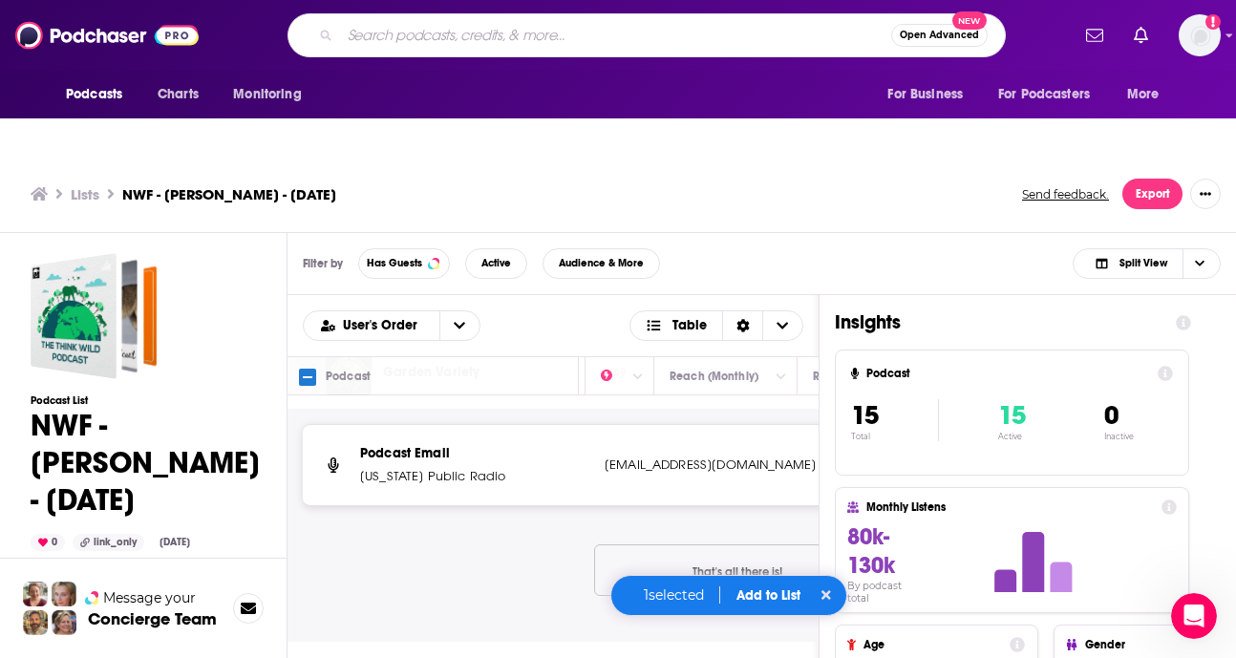
click at [440, 39] on input "Search podcasts, credits, & more..." at bounding box center [615, 35] width 551 height 31
type input "smartless"
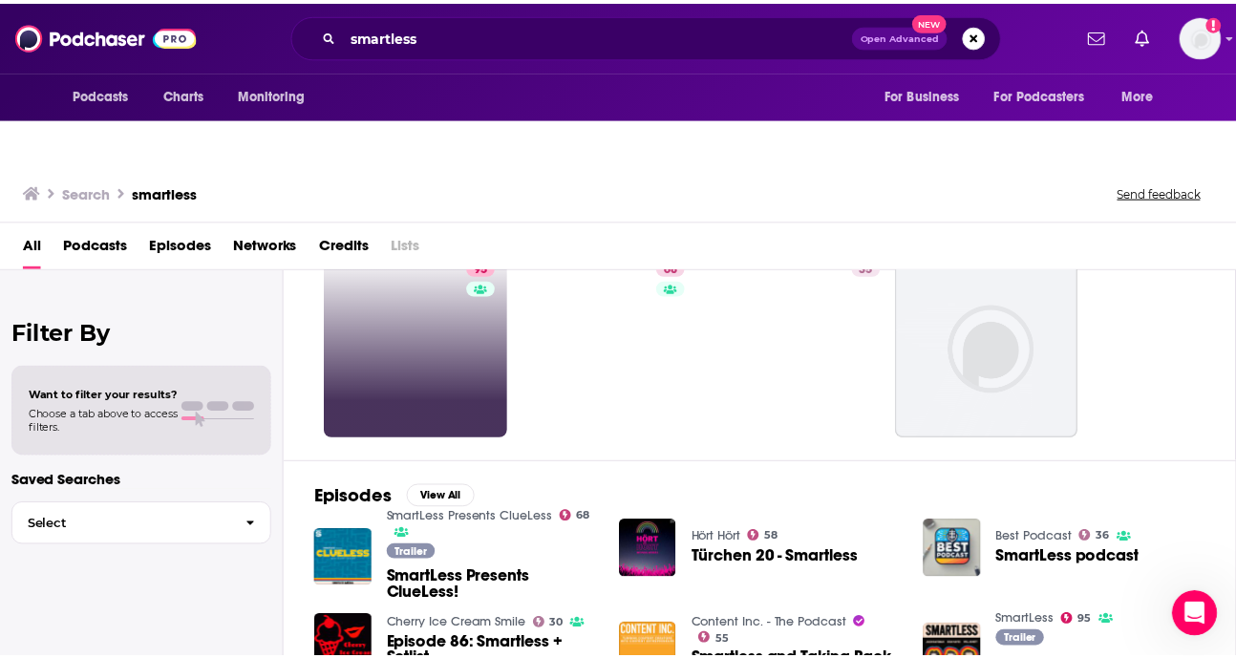
scroll to position [93, 0]
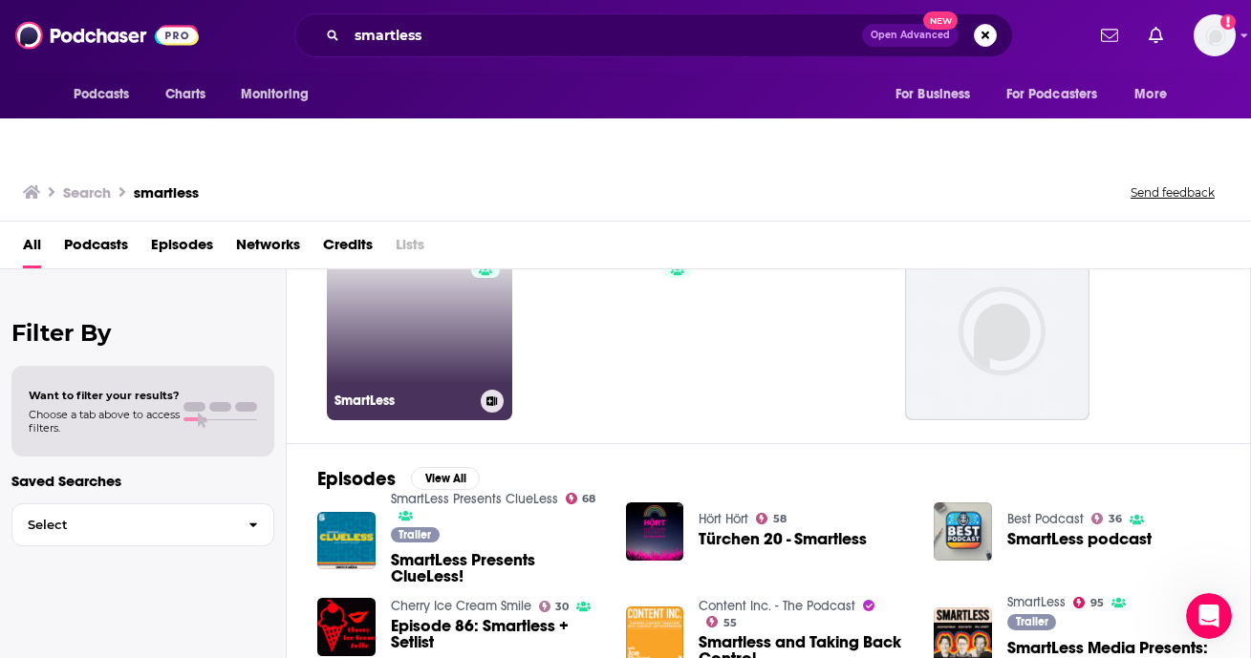
click at [419, 330] on link "95 SmartLess" at bounding box center [419, 327] width 185 height 185
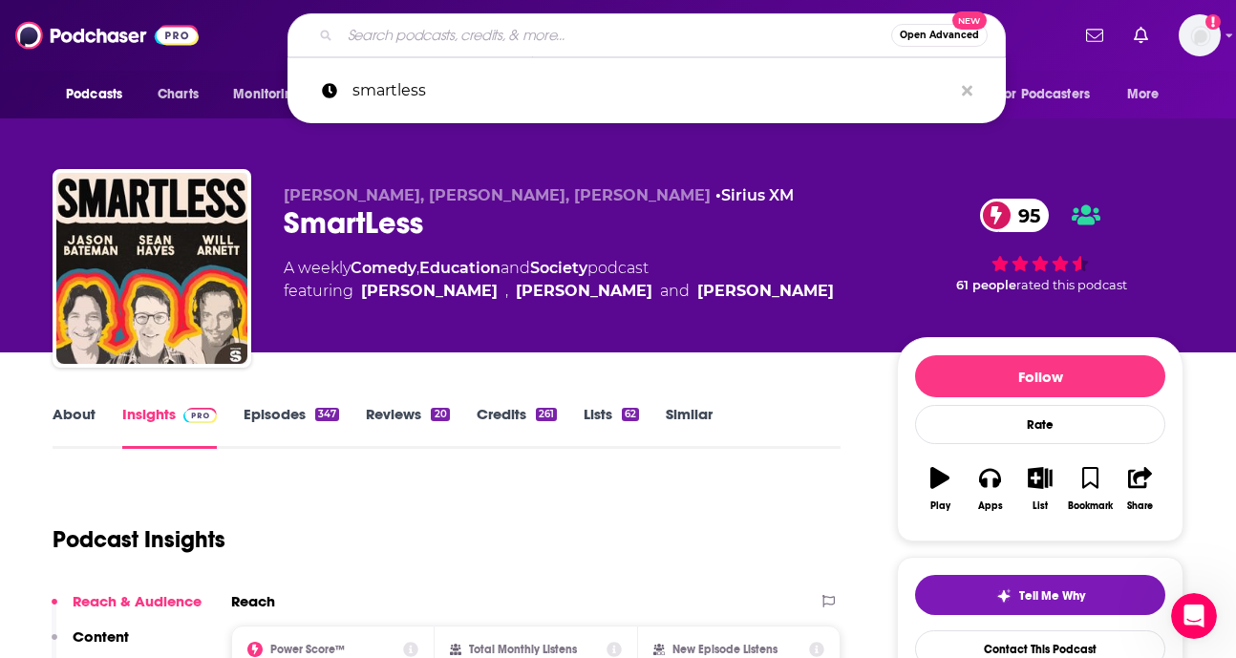
click at [383, 32] on input "Search podcasts, credits, & more..." at bounding box center [615, 35] width 551 height 31
